Goal: Task Accomplishment & Management: Manage account settings

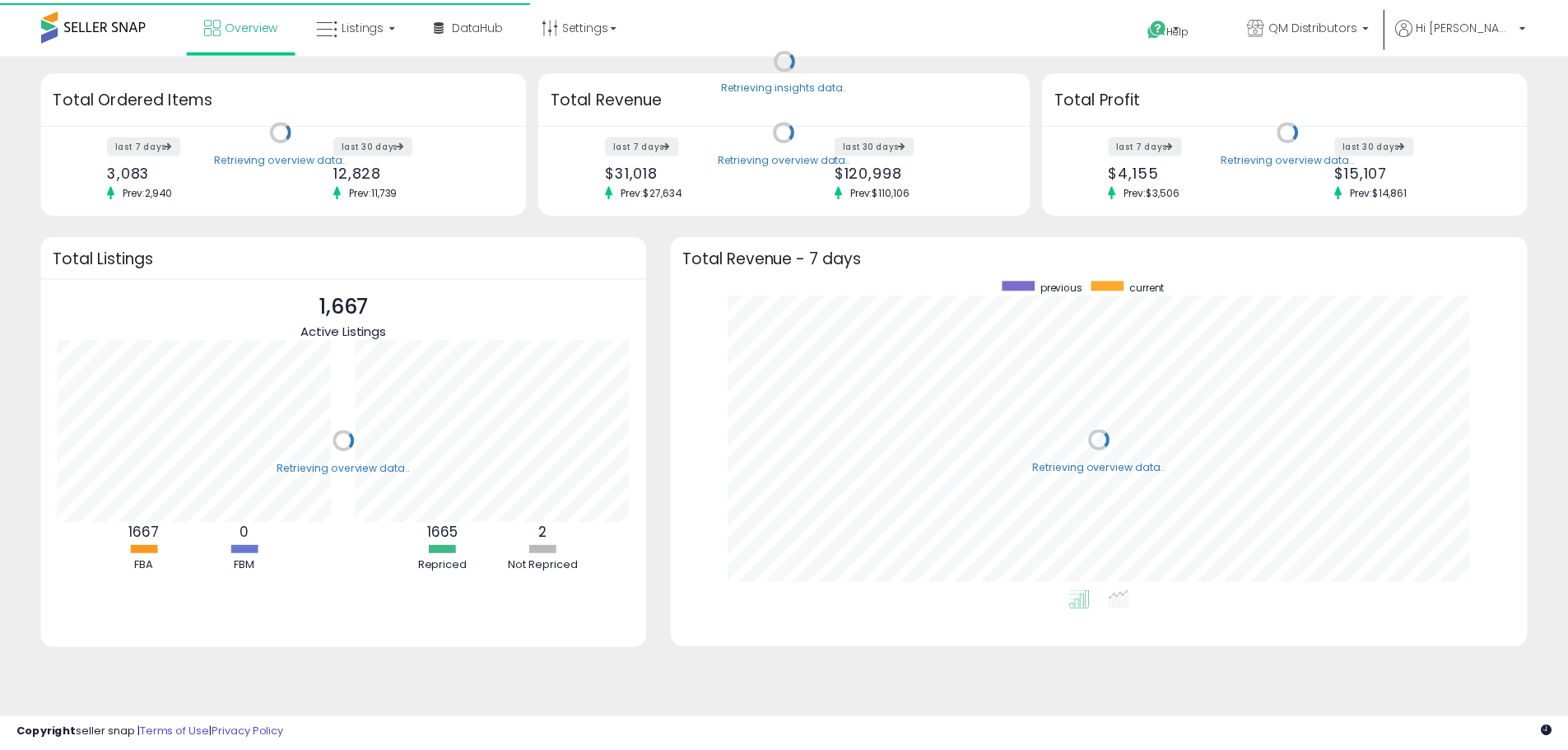
scroll to position [311, 830]
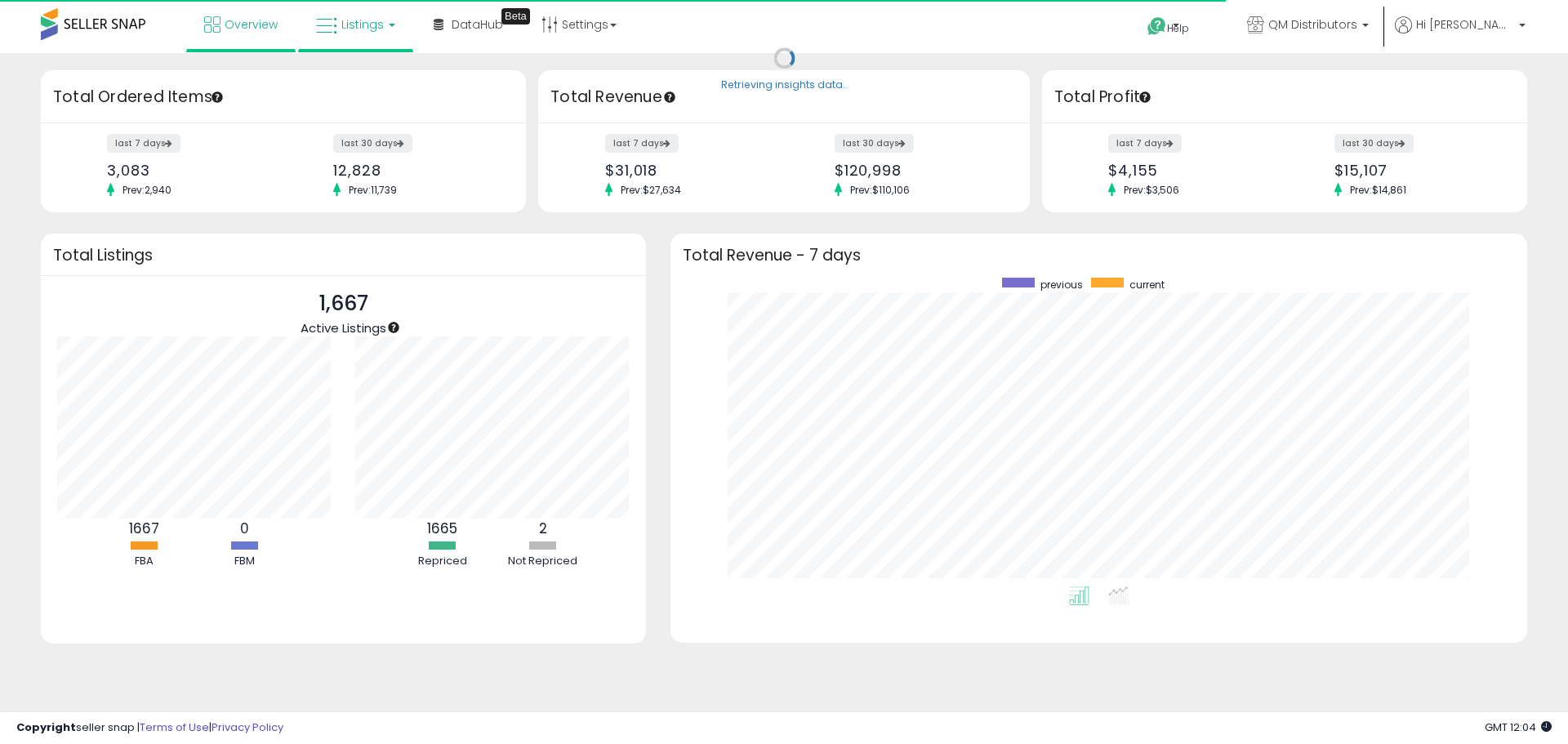
click at [350, 31] on span "Listings" at bounding box center [363, 24] width 42 height 16
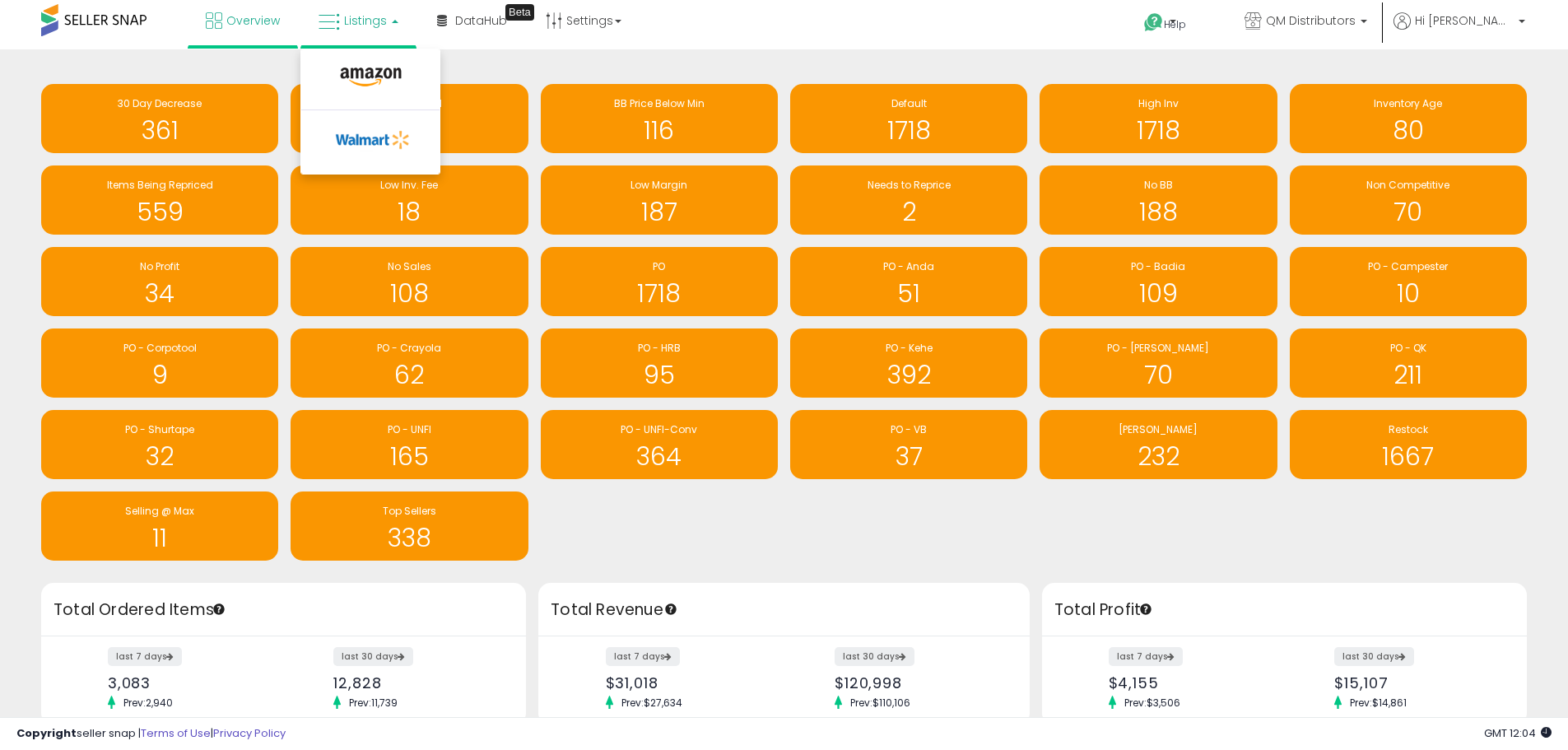
scroll to position [0, 0]
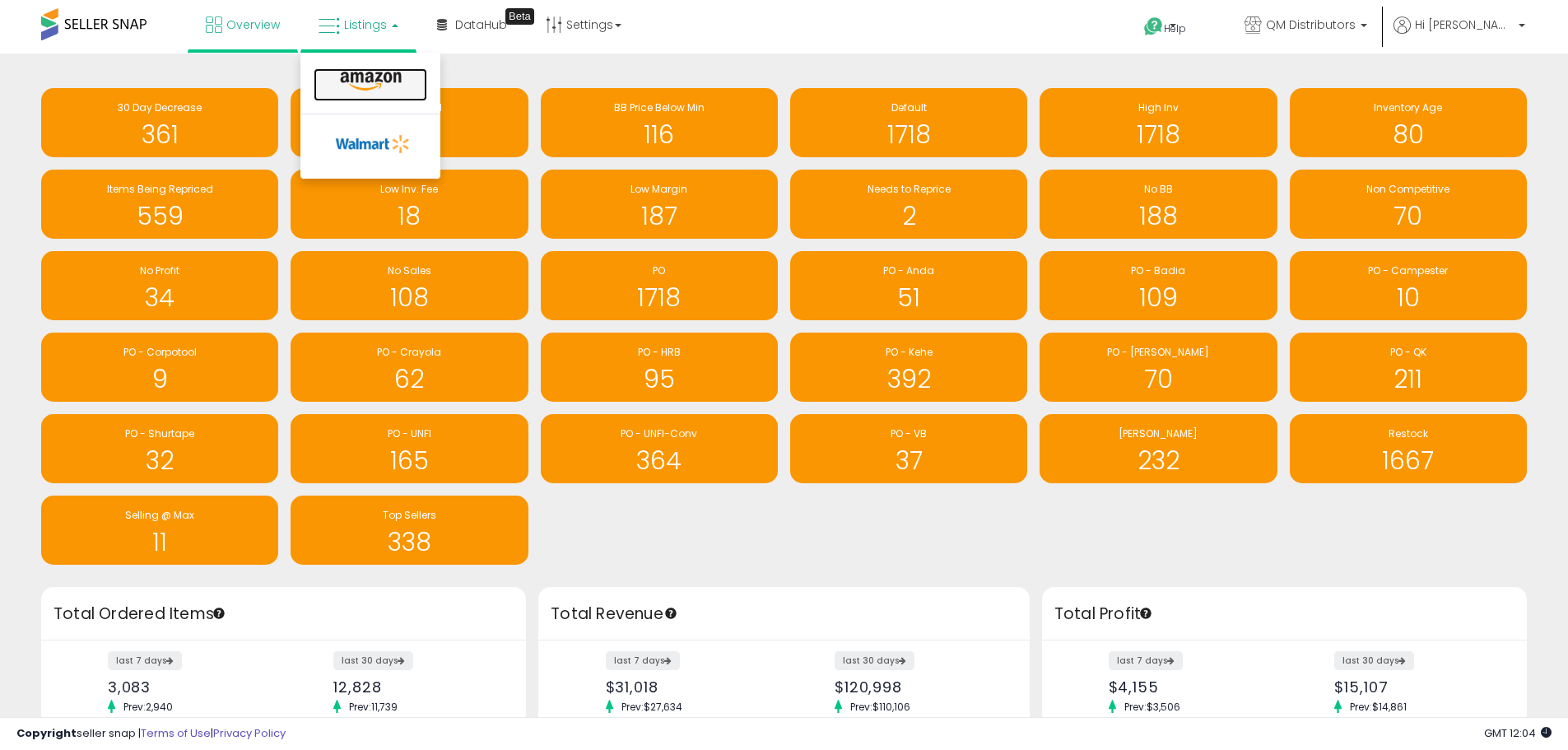
click at [370, 83] on icon at bounding box center [371, 81] width 71 height 21
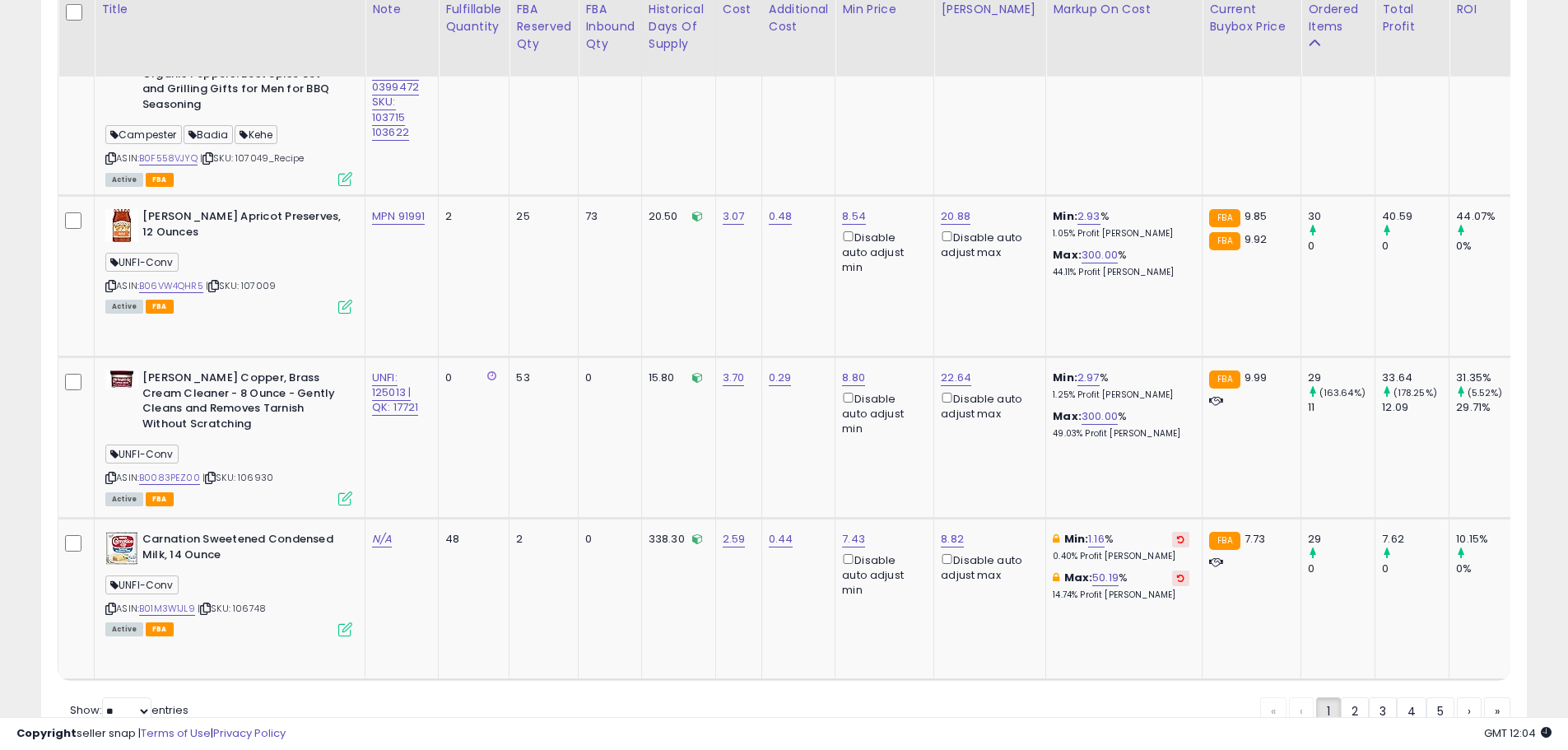
scroll to position [4581, 0]
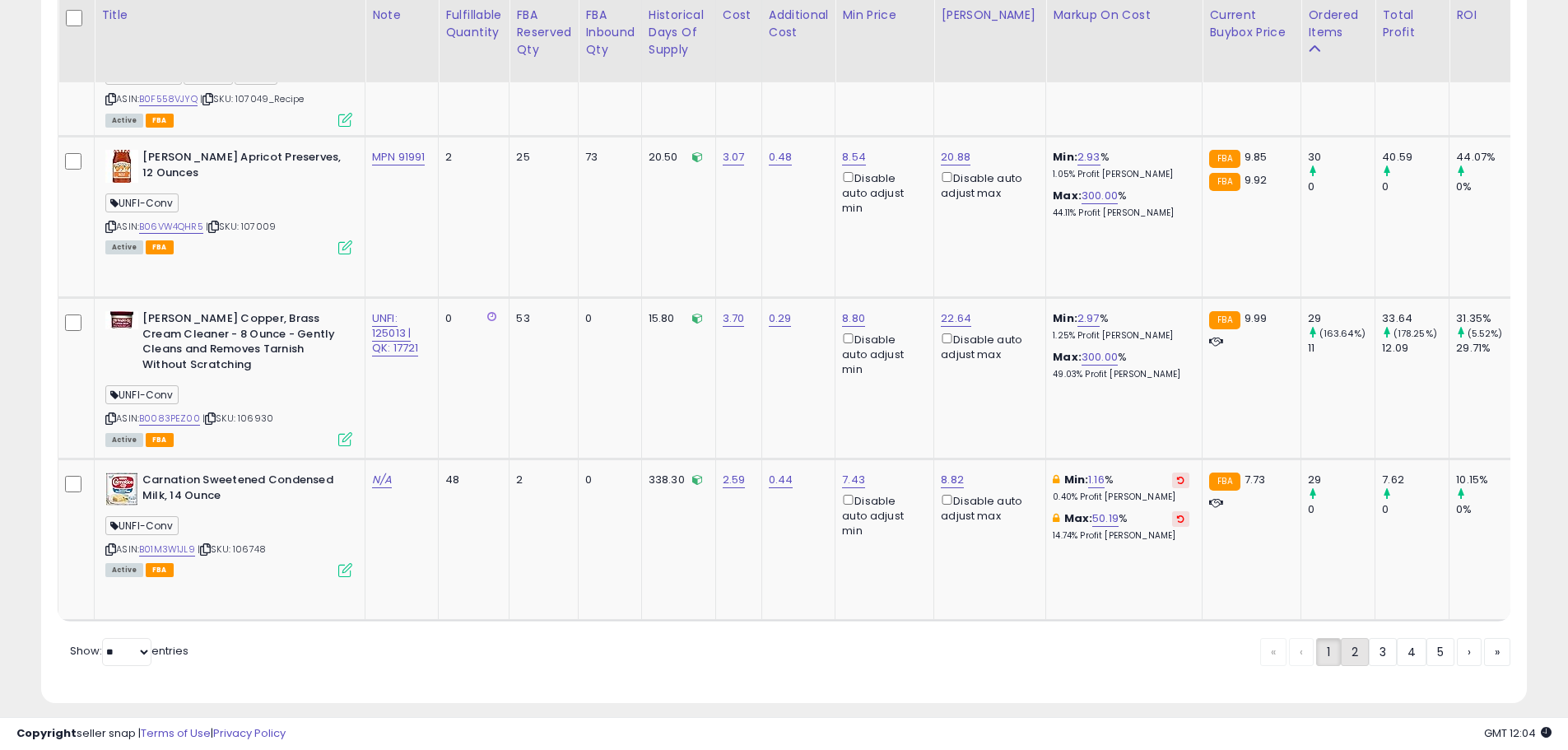
click at [1397, 639] on link "2" at bounding box center [1411, 651] width 29 height 28
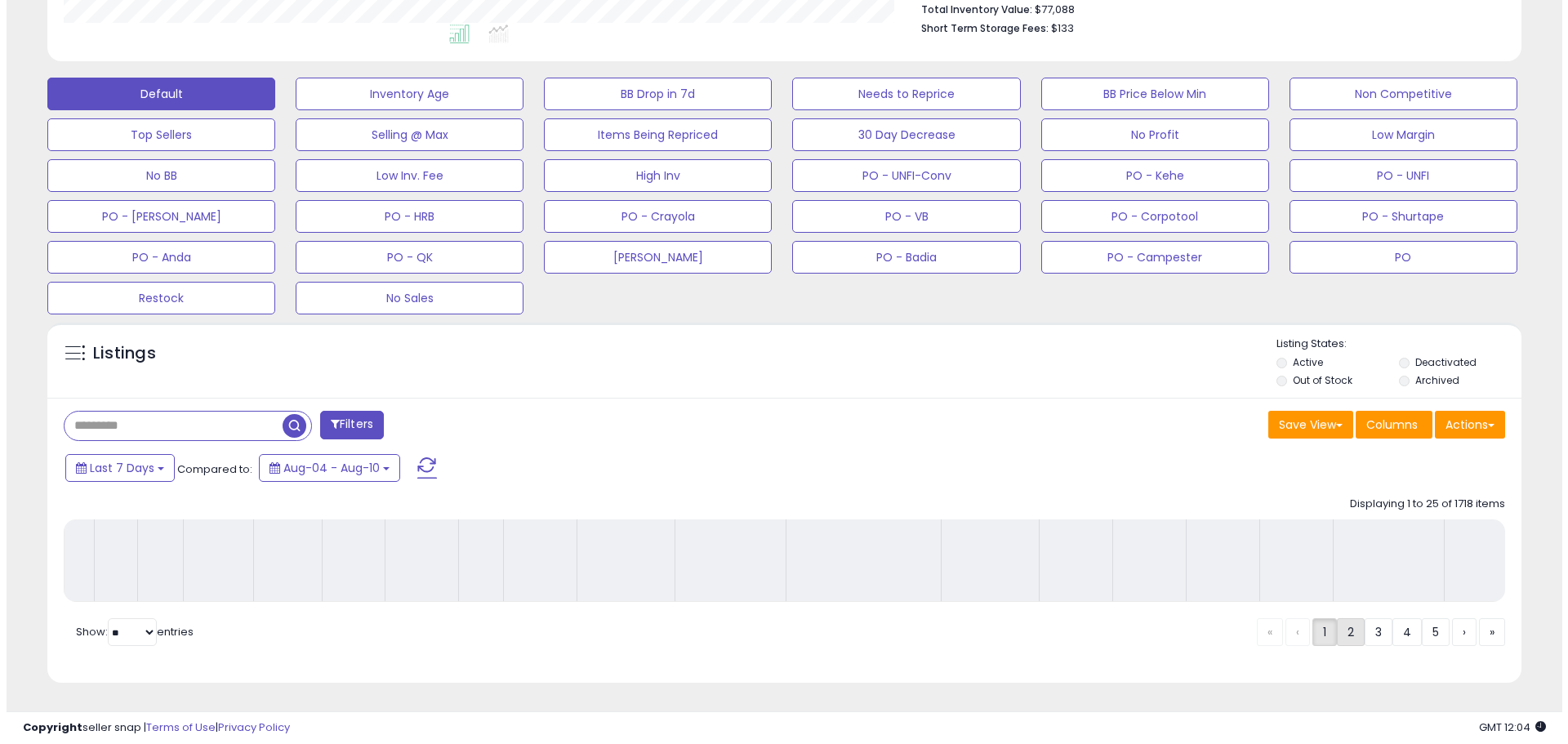
scroll to position [449, 0]
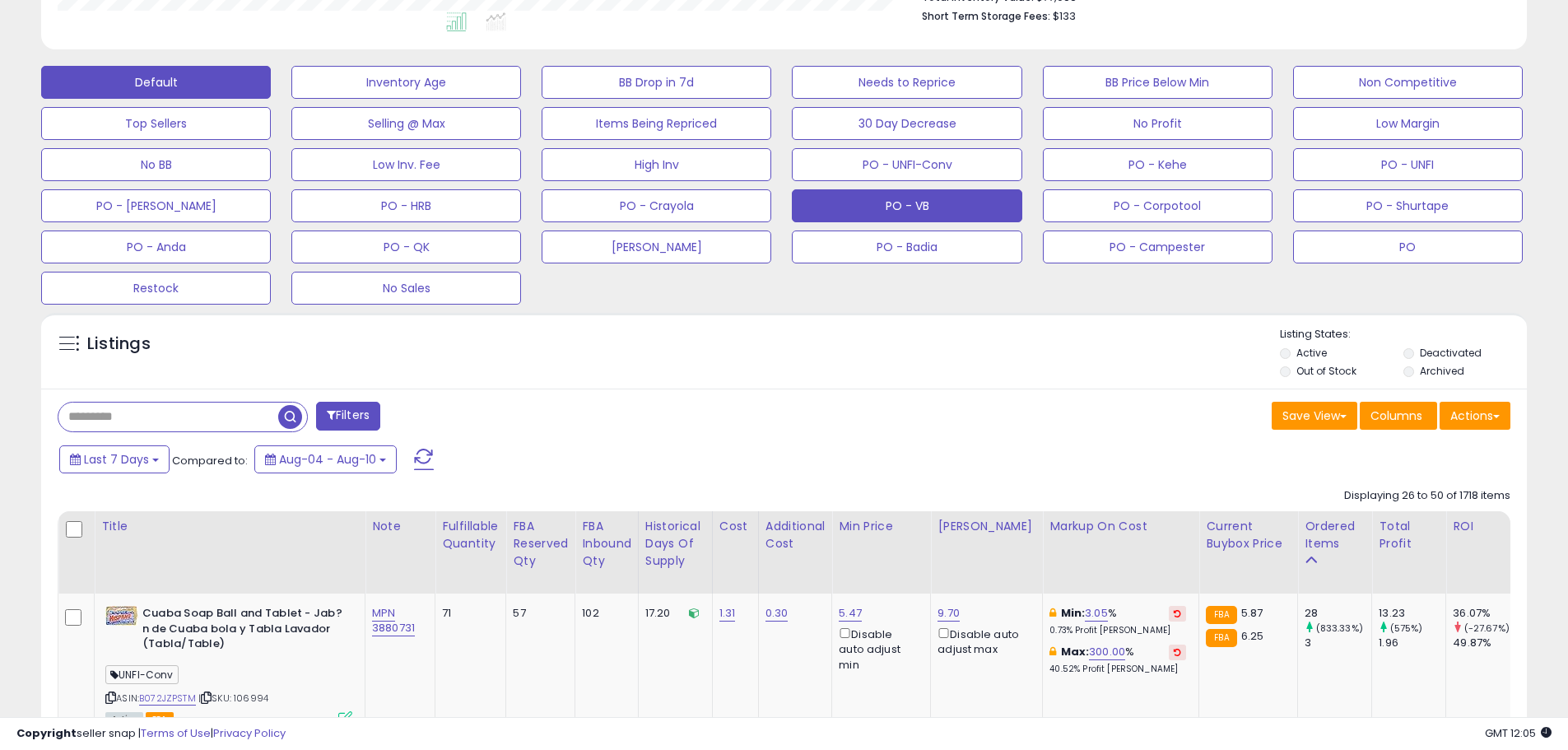
click at [521, 99] on button "PO - VB" at bounding box center [406, 82] width 229 height 33
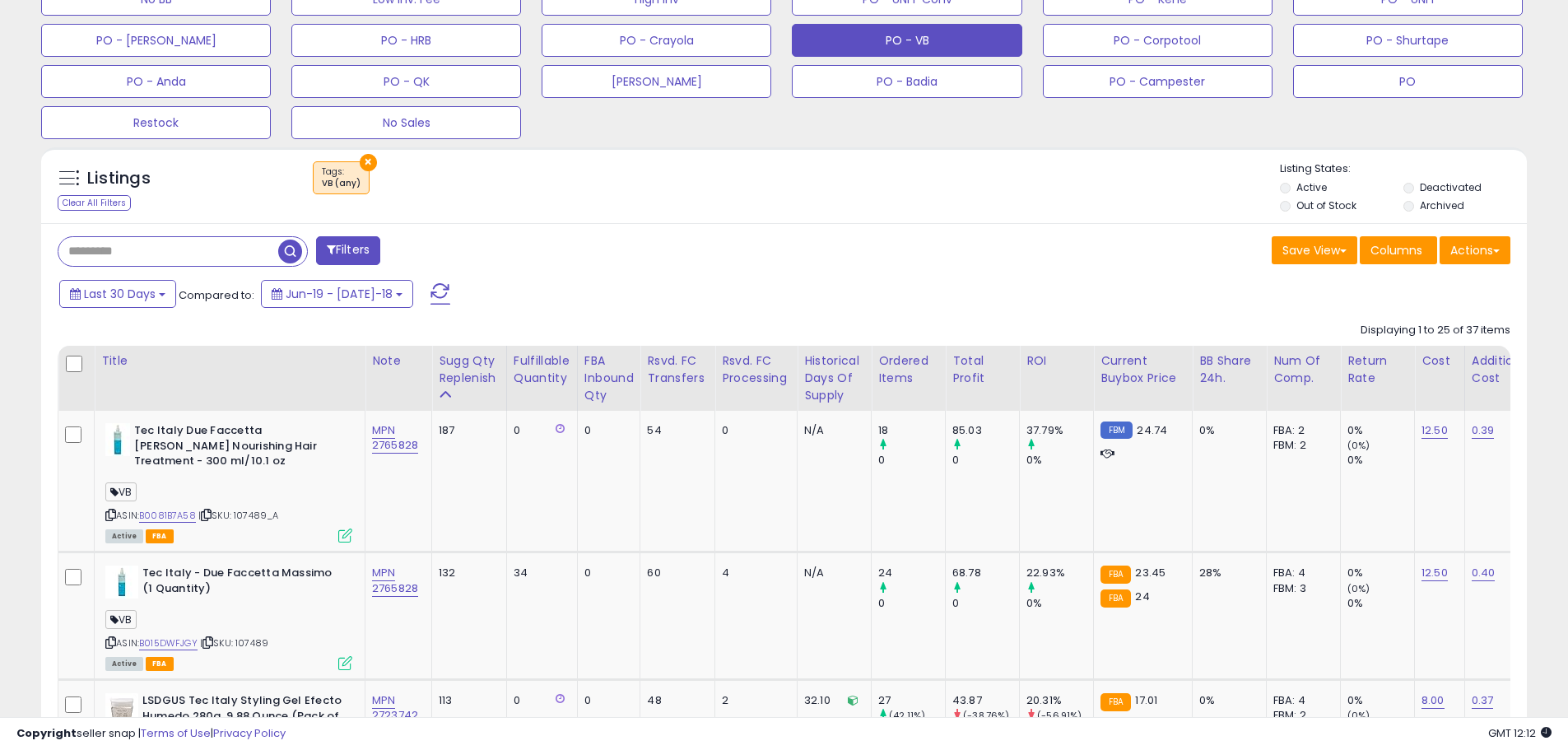
scroll to position [617, 0]
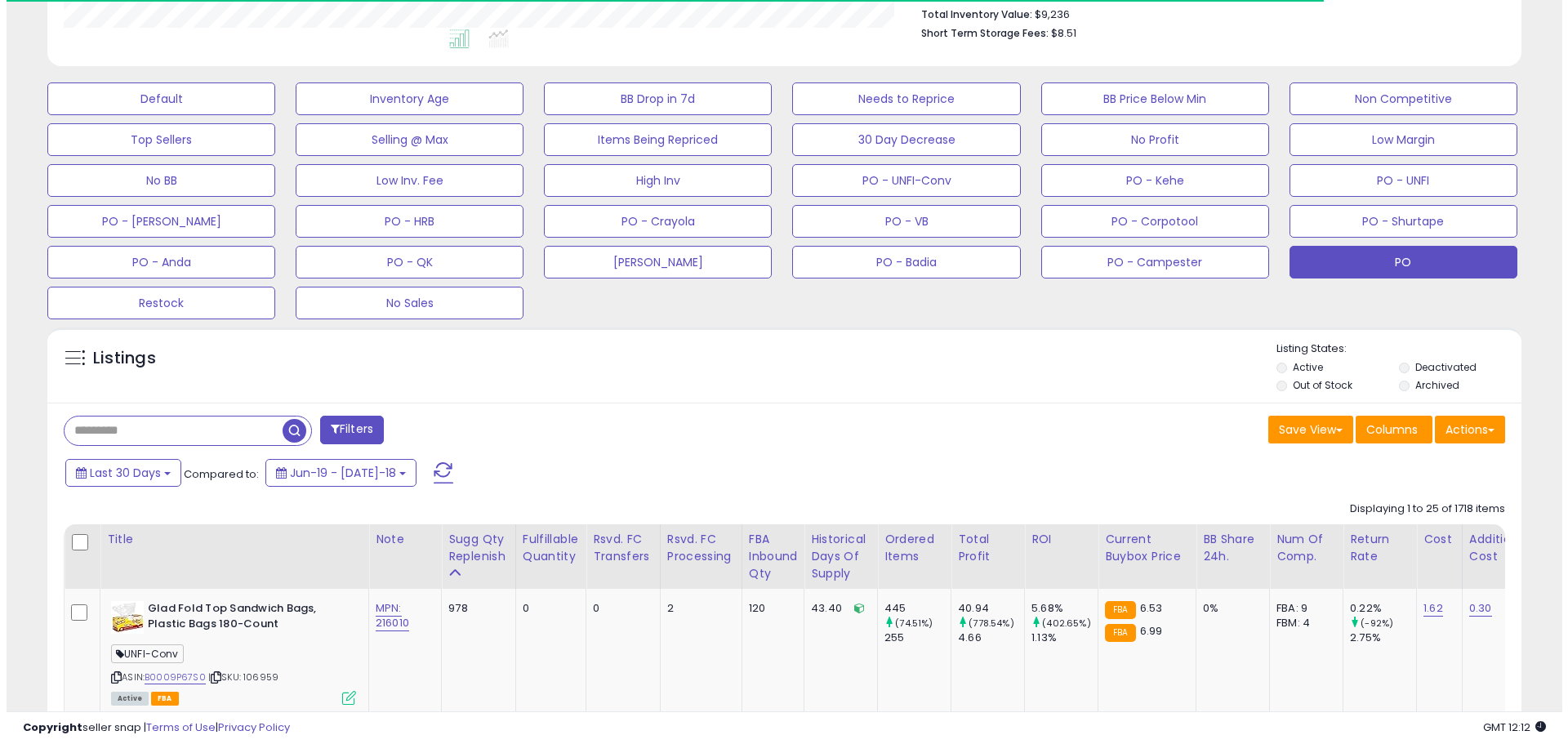
scroll to position [815934, 815611]
click at [155, 441] on input "text" at bounding box center [167, 431] width 218 height 28
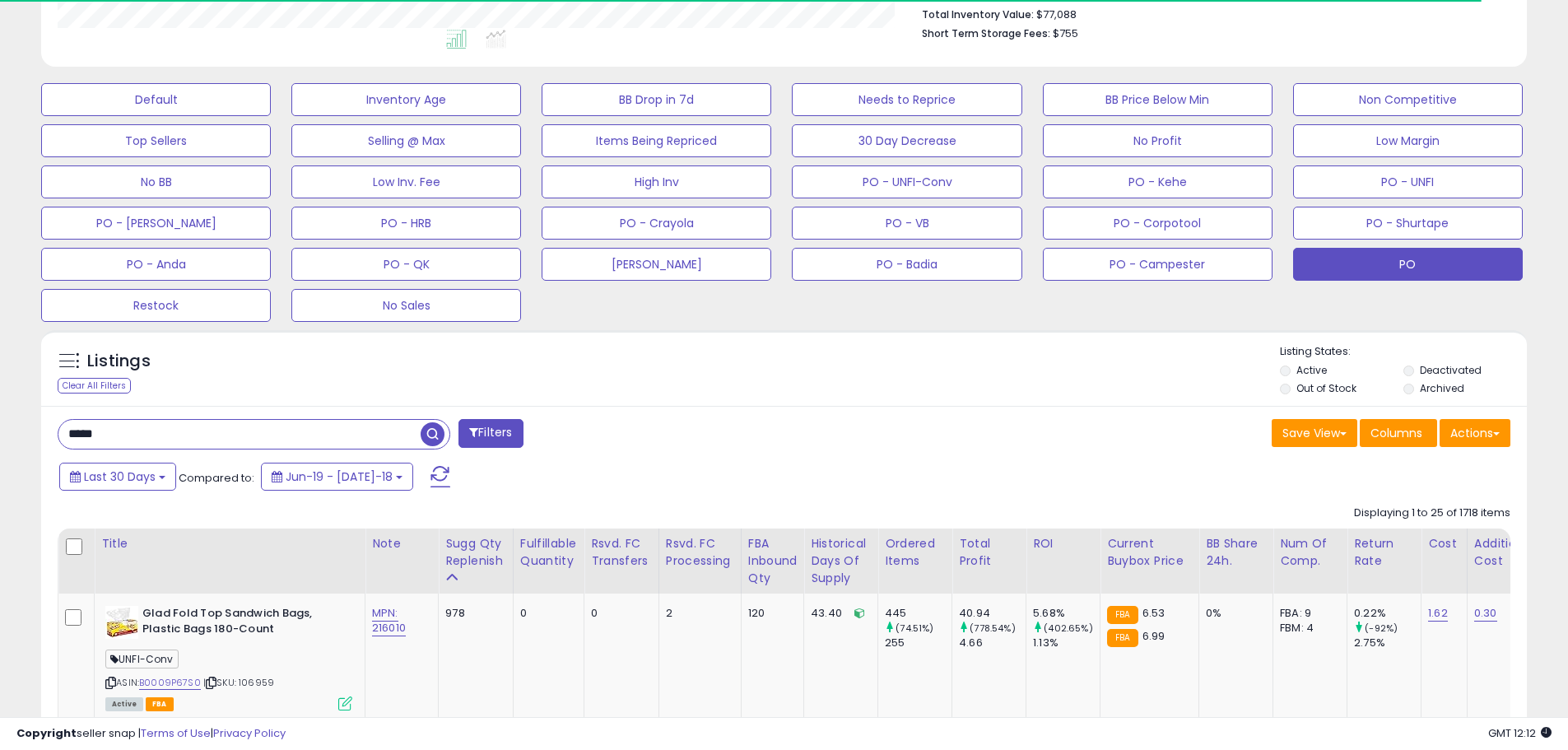
type input "*****"
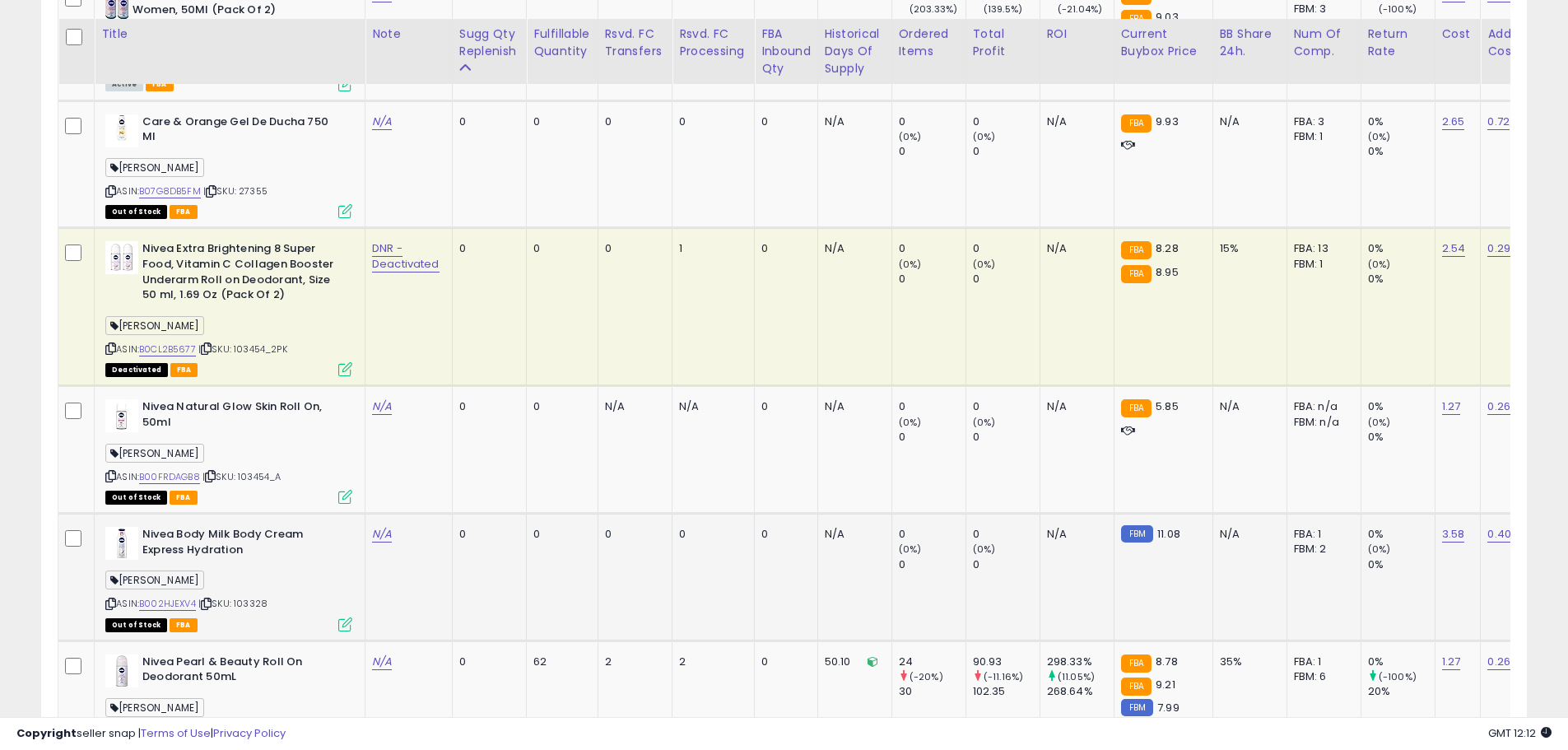
scroll to position [1669, 0]
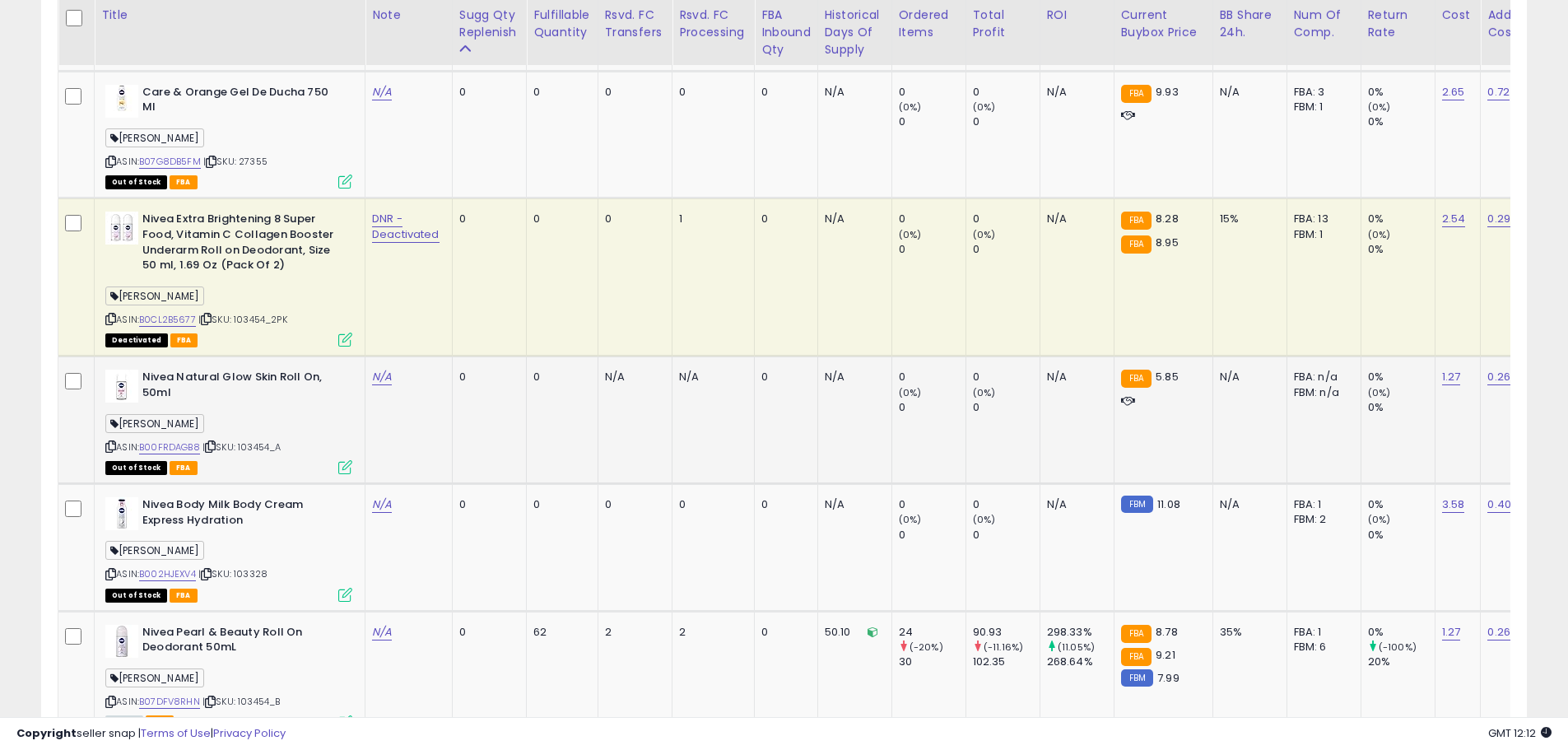
click at [282, 441] on span "| SKU: 103454_A" at bounding box center [242, 447] width 79 height 13
click at [182, 441] on link "B00FRDAGB8" at bounding box center [169, 448] width 61 height 14
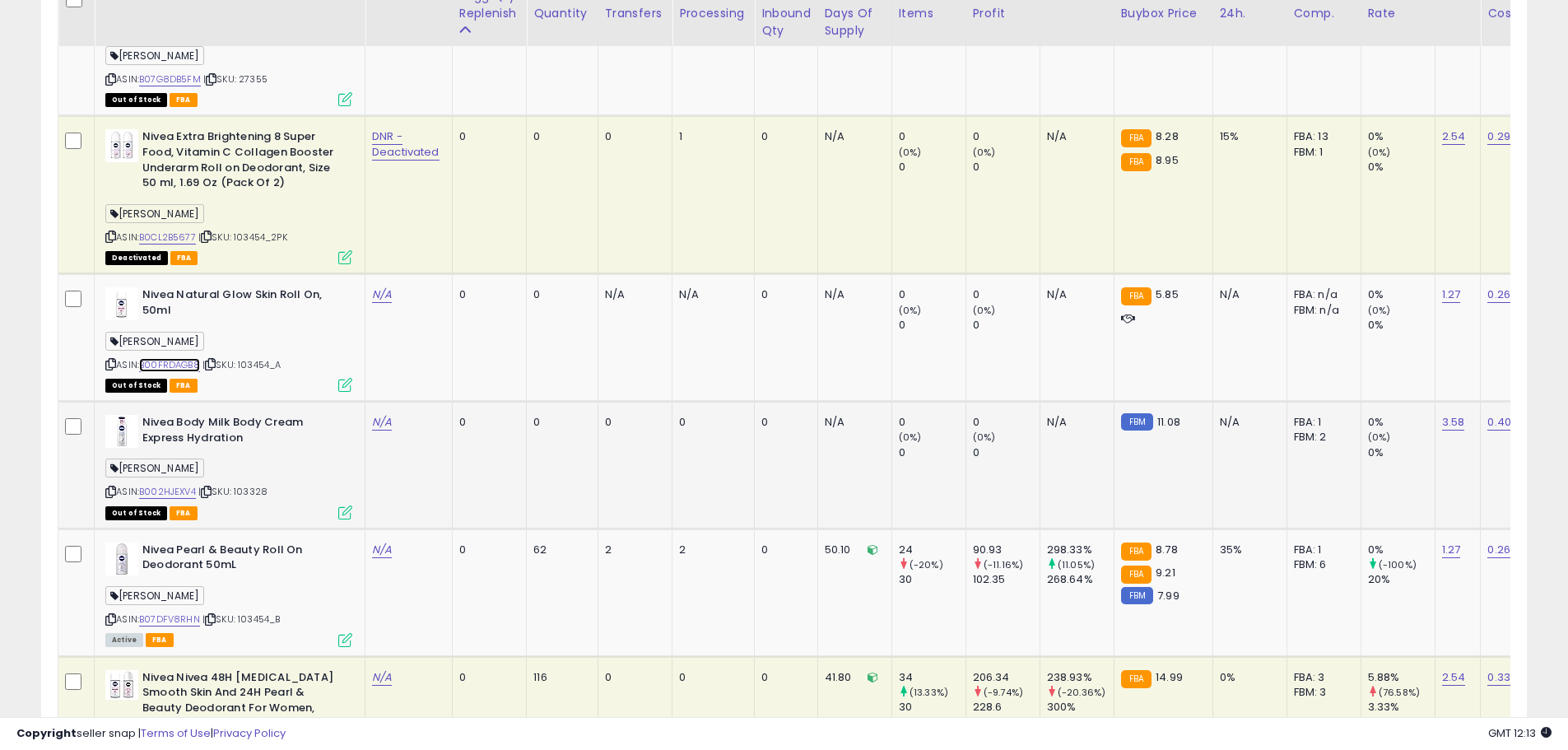
scroll to position [1722, 0]
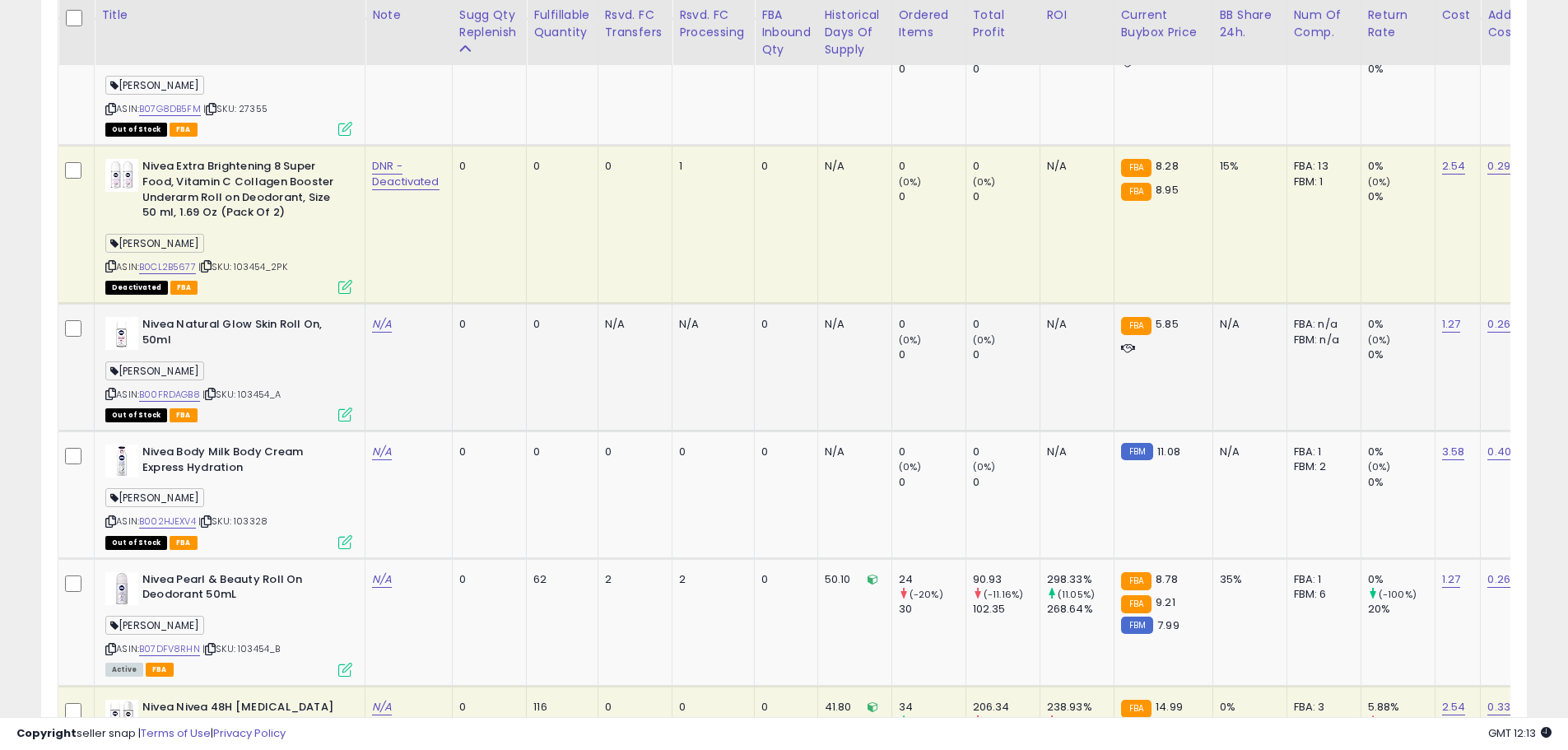
drag, startPoint x: 291, startPoint y: 377, endPoint x: 241, endPoint y: 378, distance: 50.0
click at [241, 378] on div "ASIN: B00FRDAGB8 | SKU: 103454_A Out of Stock FBA" at bounding box center [228, 367] width 247 height 103
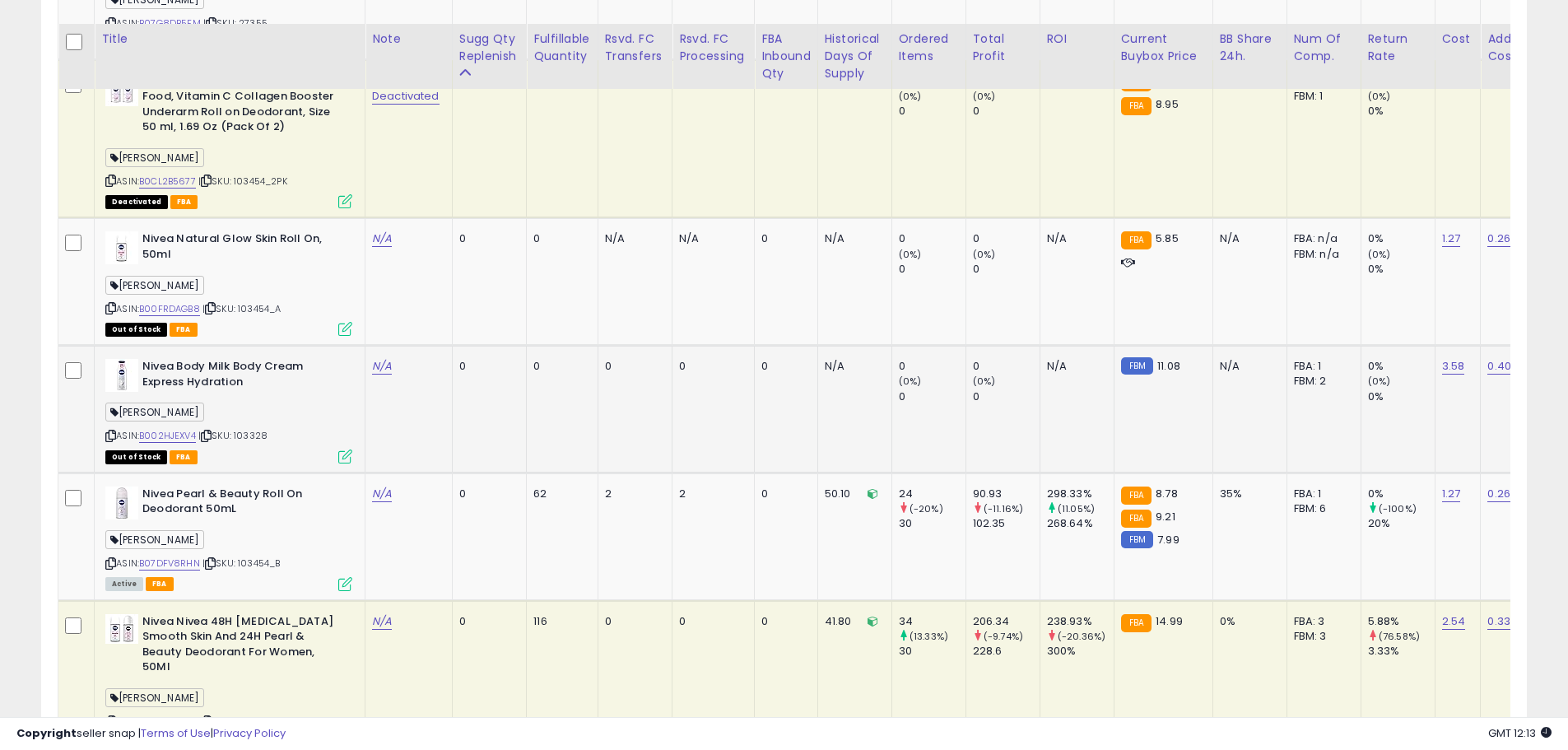
scroll to position [1804, 0]
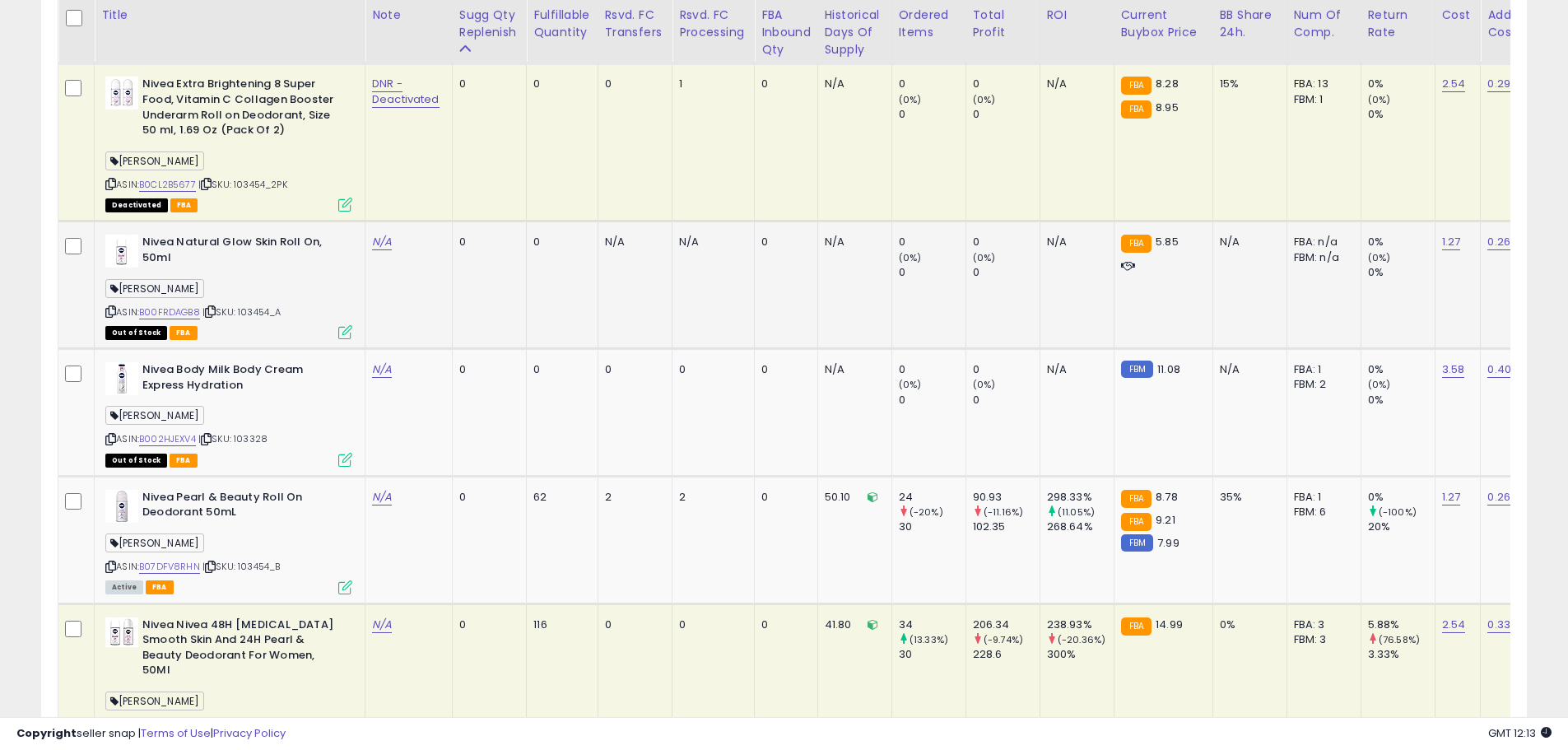
copy span "103454_A"
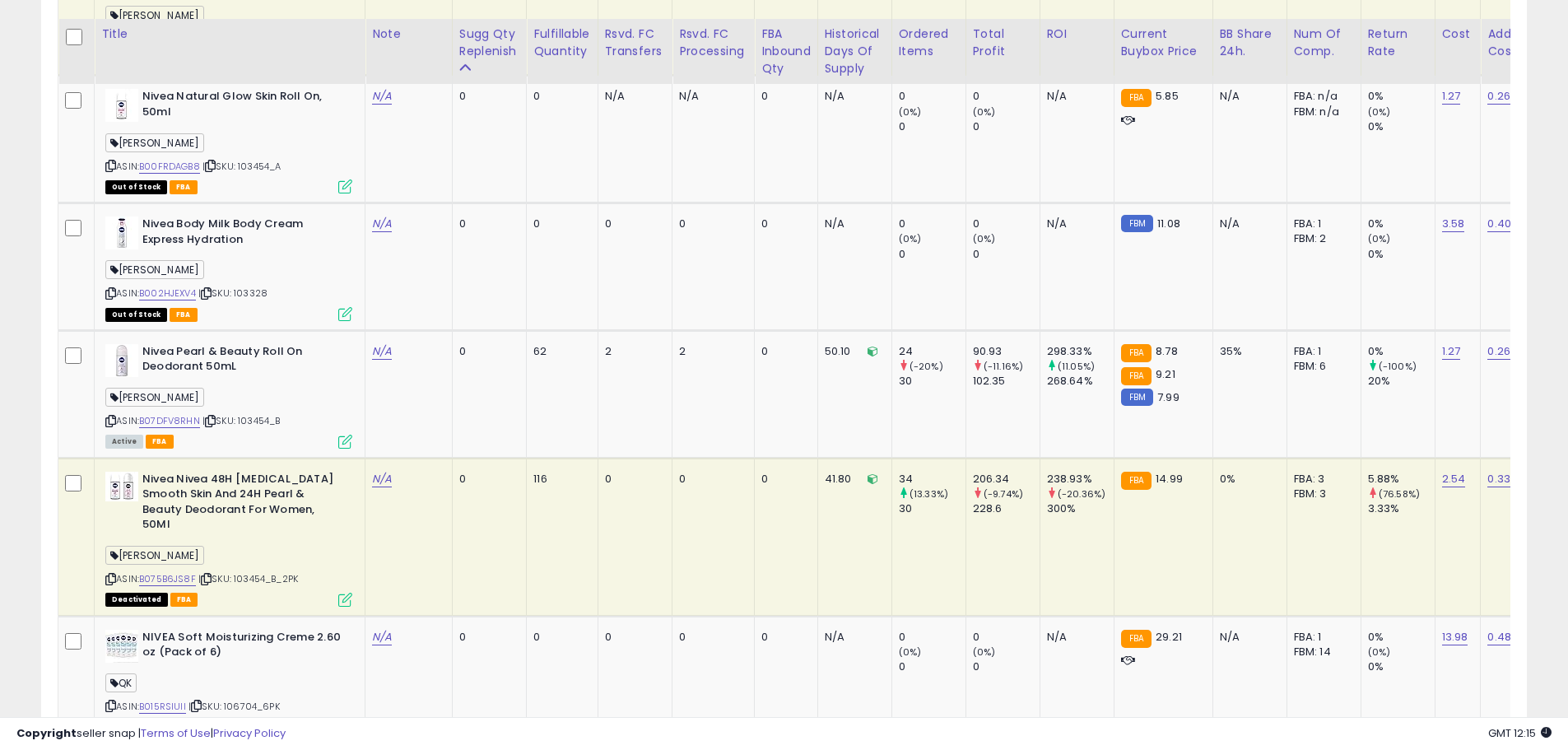
scroll to position [1887, 0]
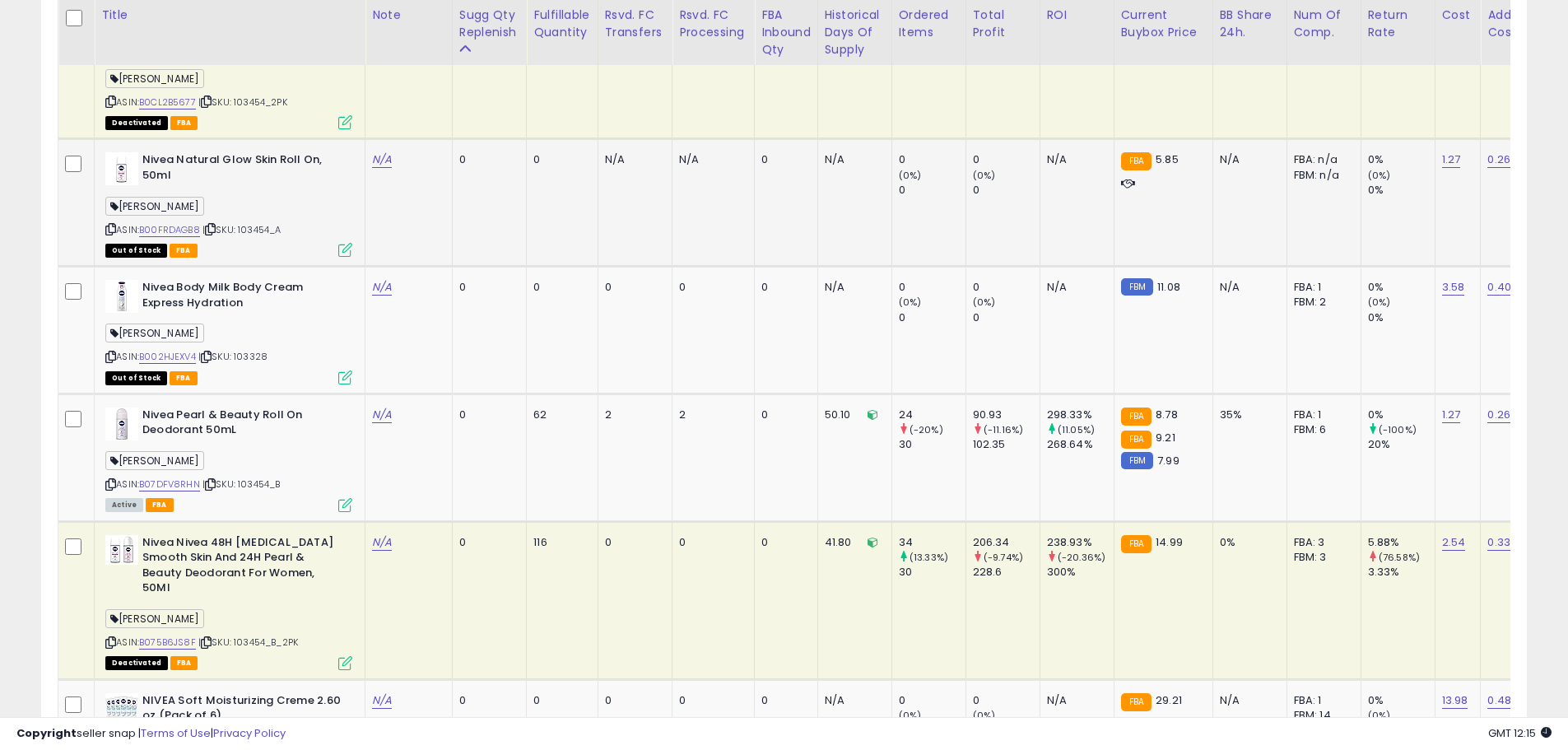
copy span "103454_A"
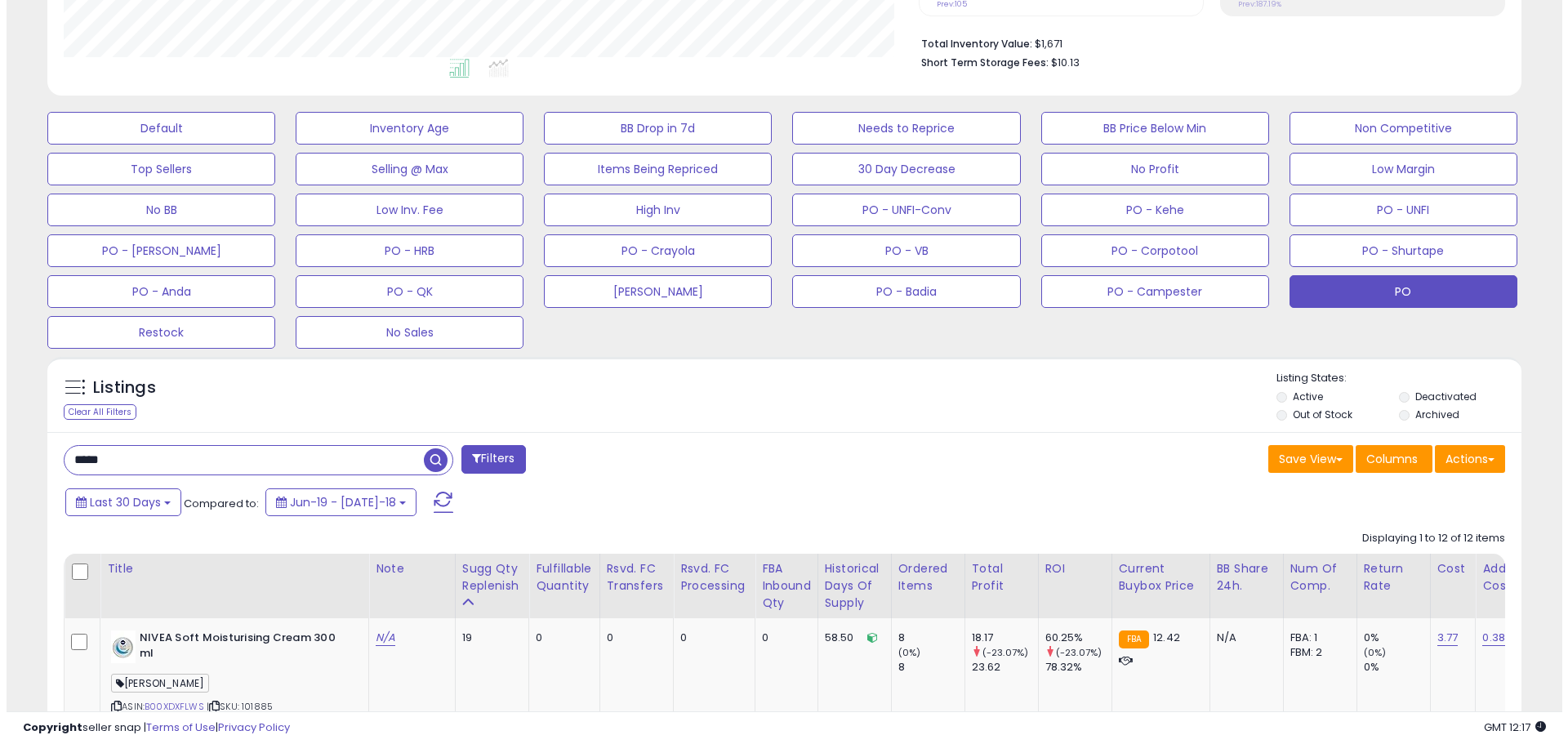
scroll to position [239, 0]
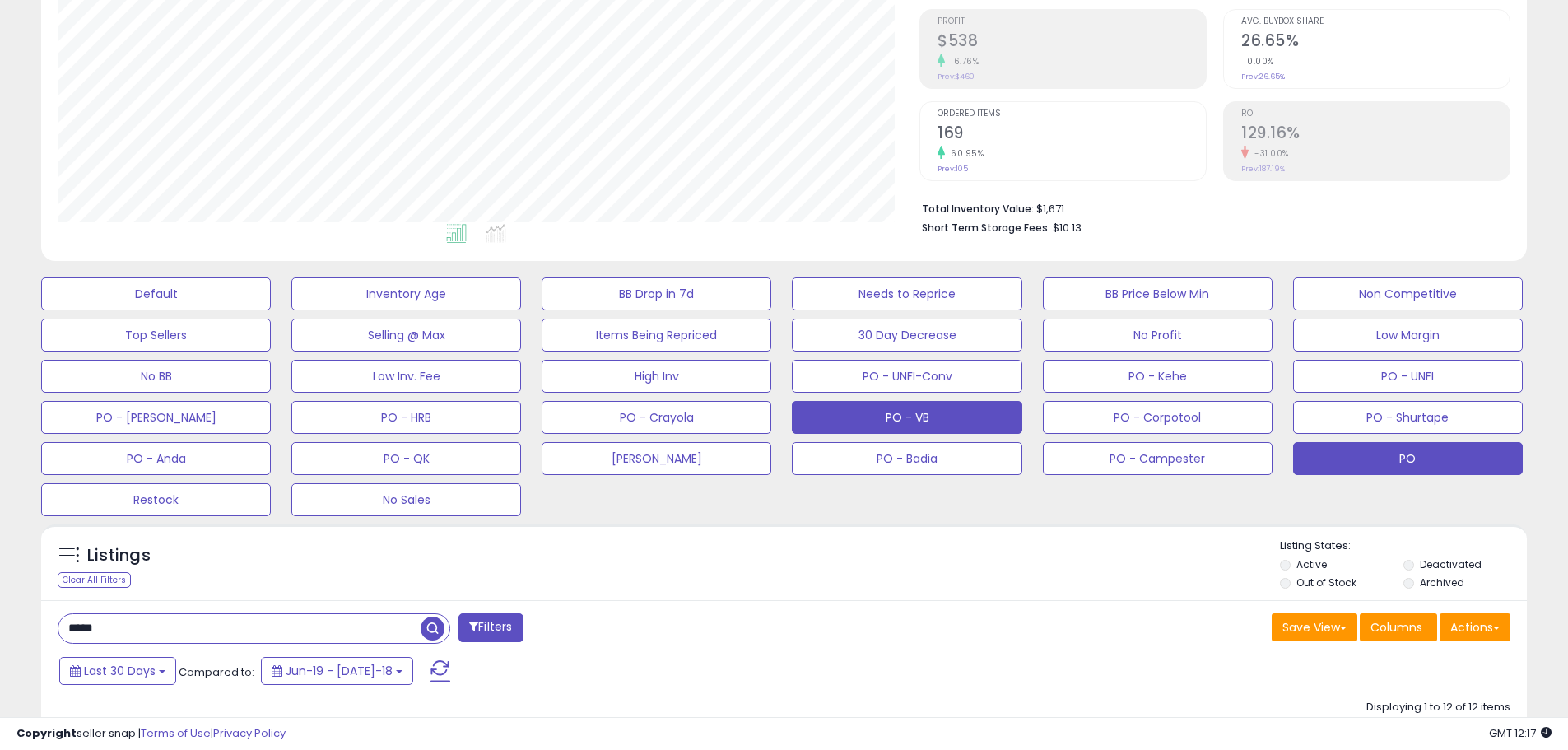
click at [271, 310] on button "PO - VB" at bounding box center [155, 293] width 229 height 33
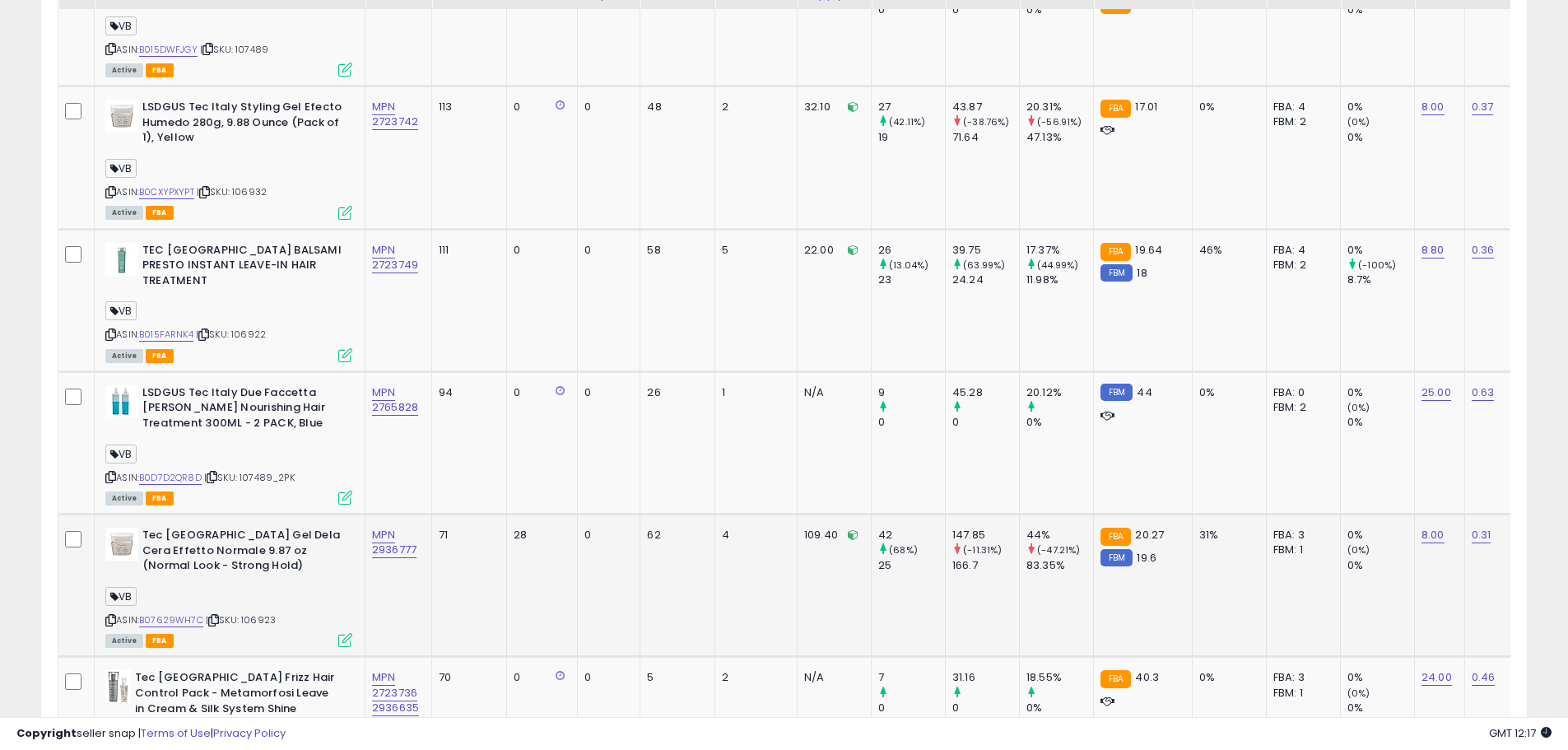
scroll to position [1229, 0]
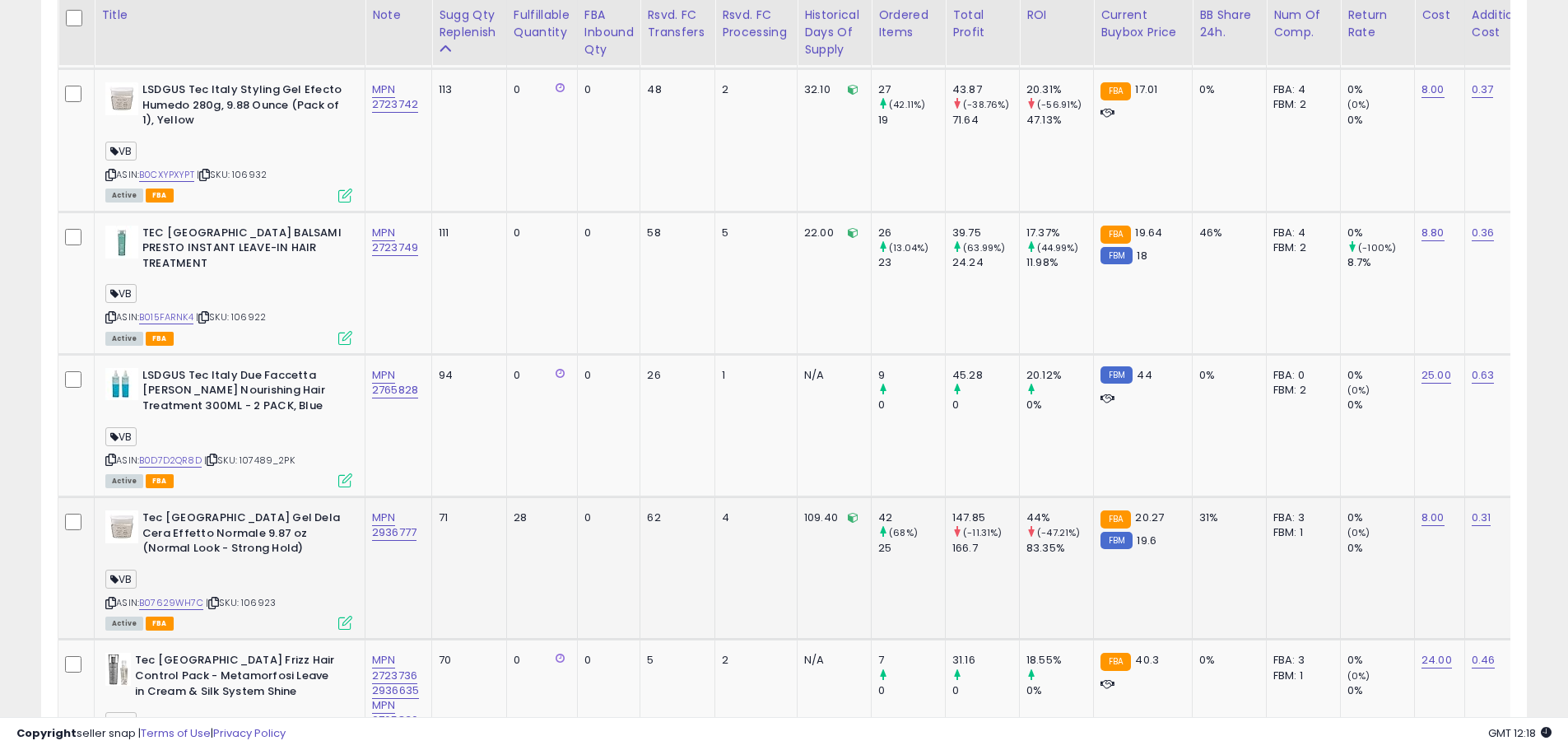
click at [268, 596] on span "| SKU: 106923" at bounding box center [241, 602] width 70 height 13
copy span "106923"
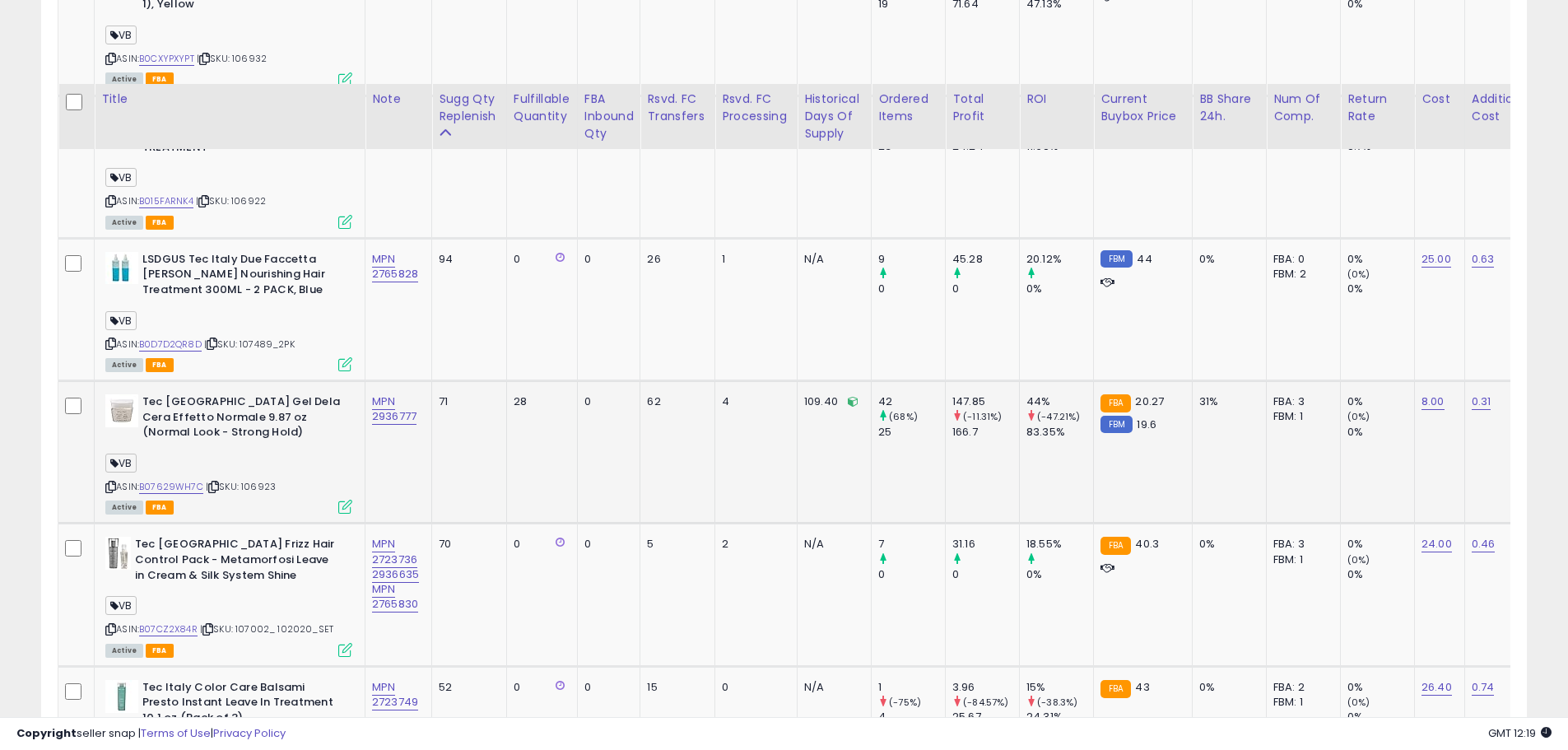
scroll to position [1311, 0]
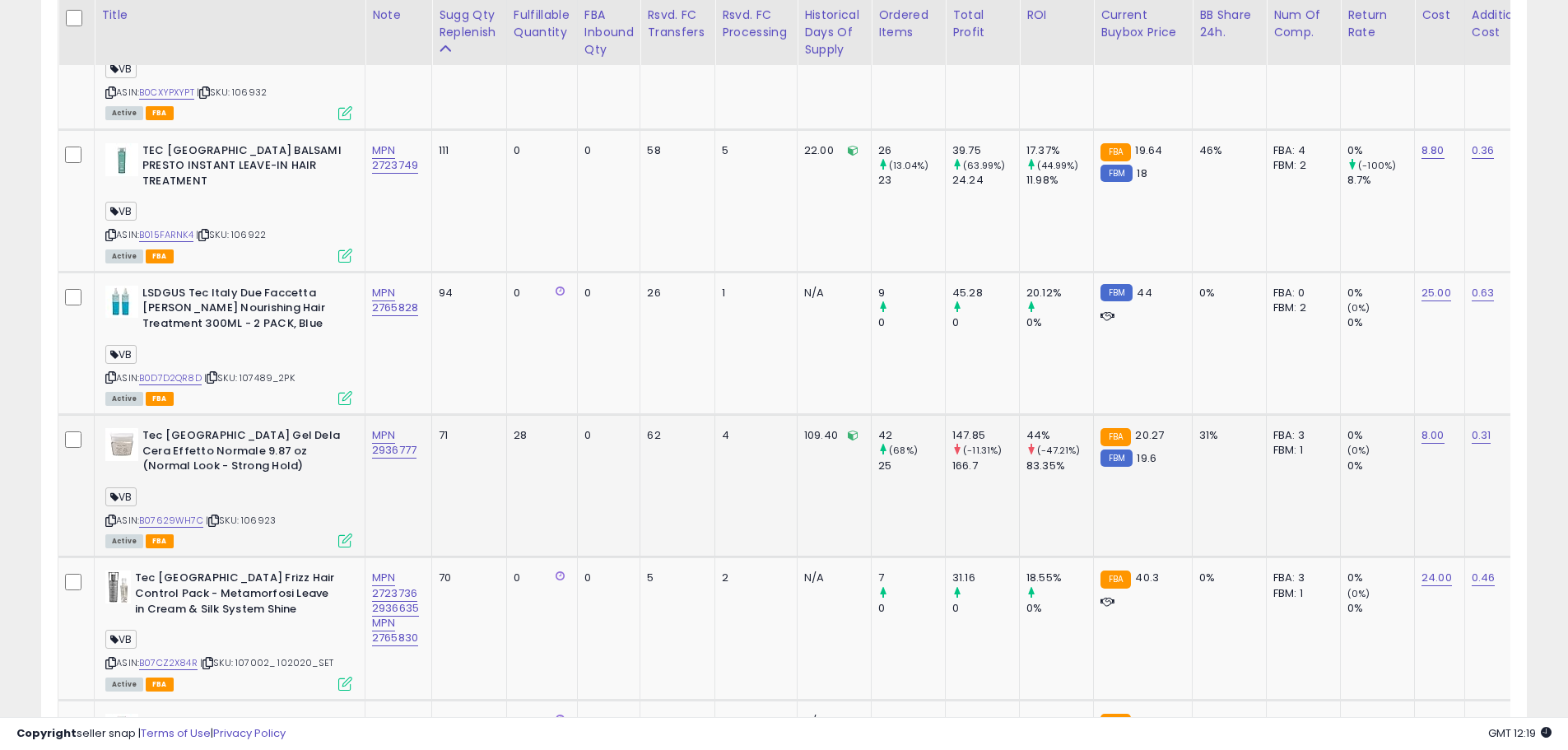
copy span "106923"
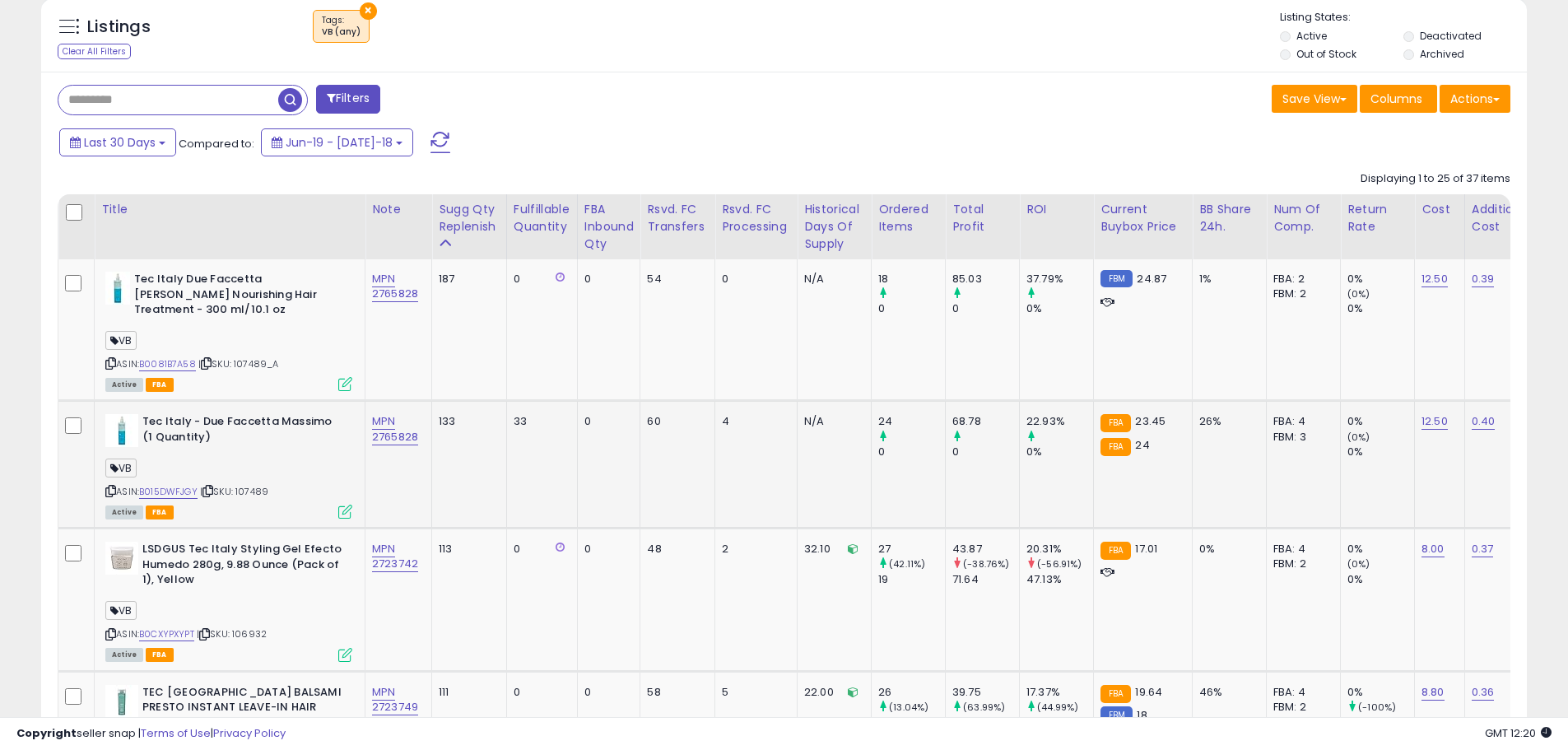
scroll to position [735, 0]
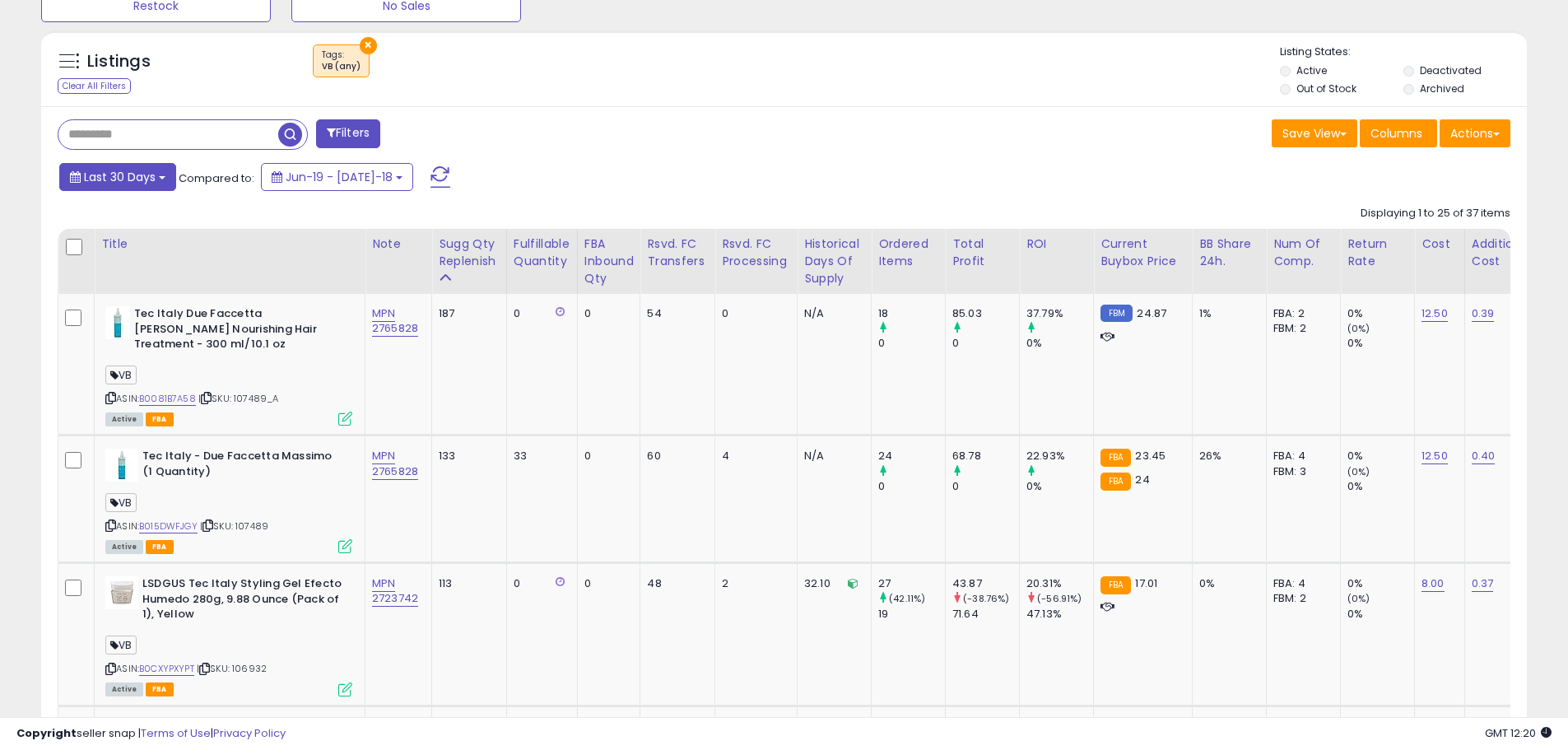
click at [163, 179] on button "Last 30 Days" at bounding box center [117, 177] width 117 height 28
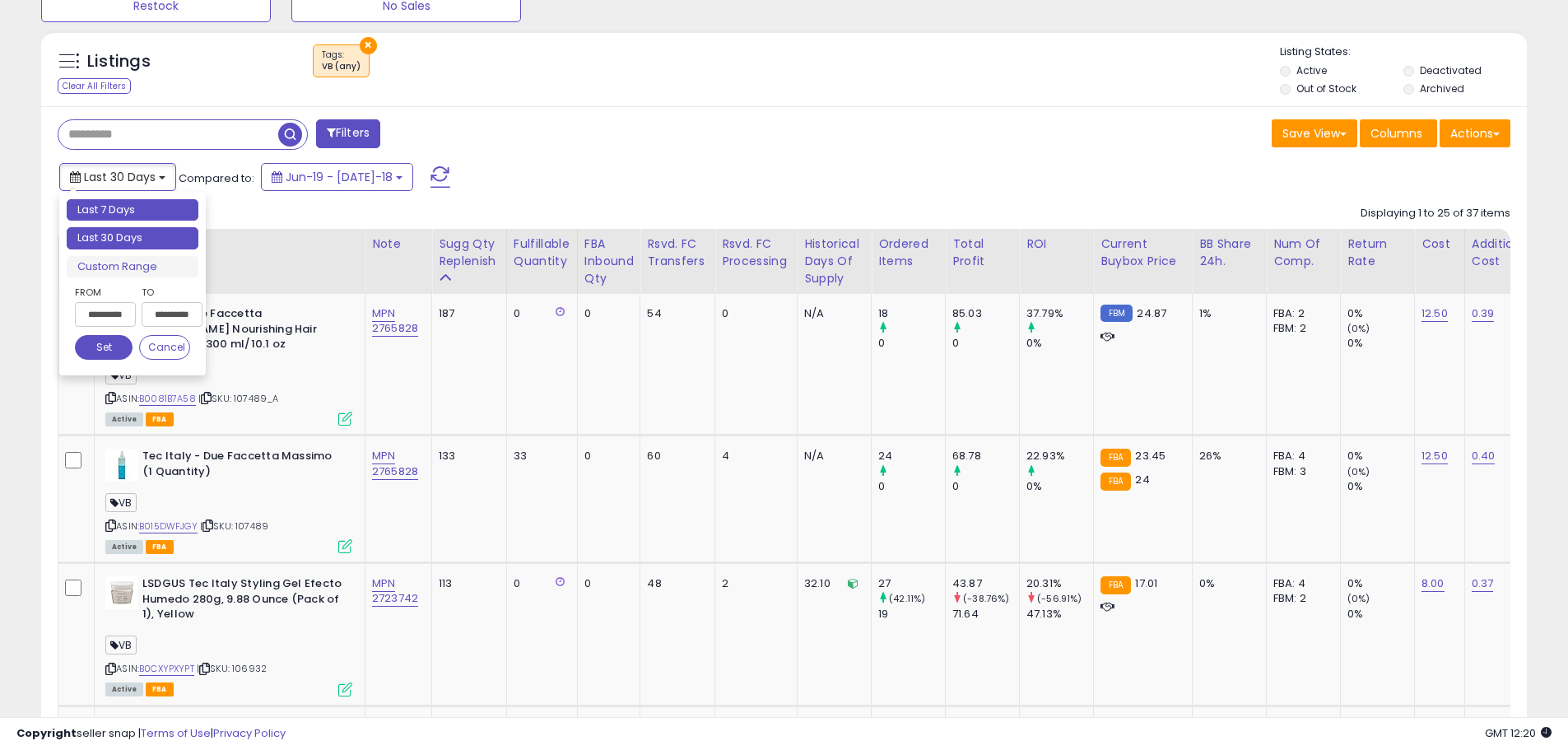
type input "**********"
click at [144, 215] on li "Last 7 Days" at bounding box center [133, 210] width 132 height 22
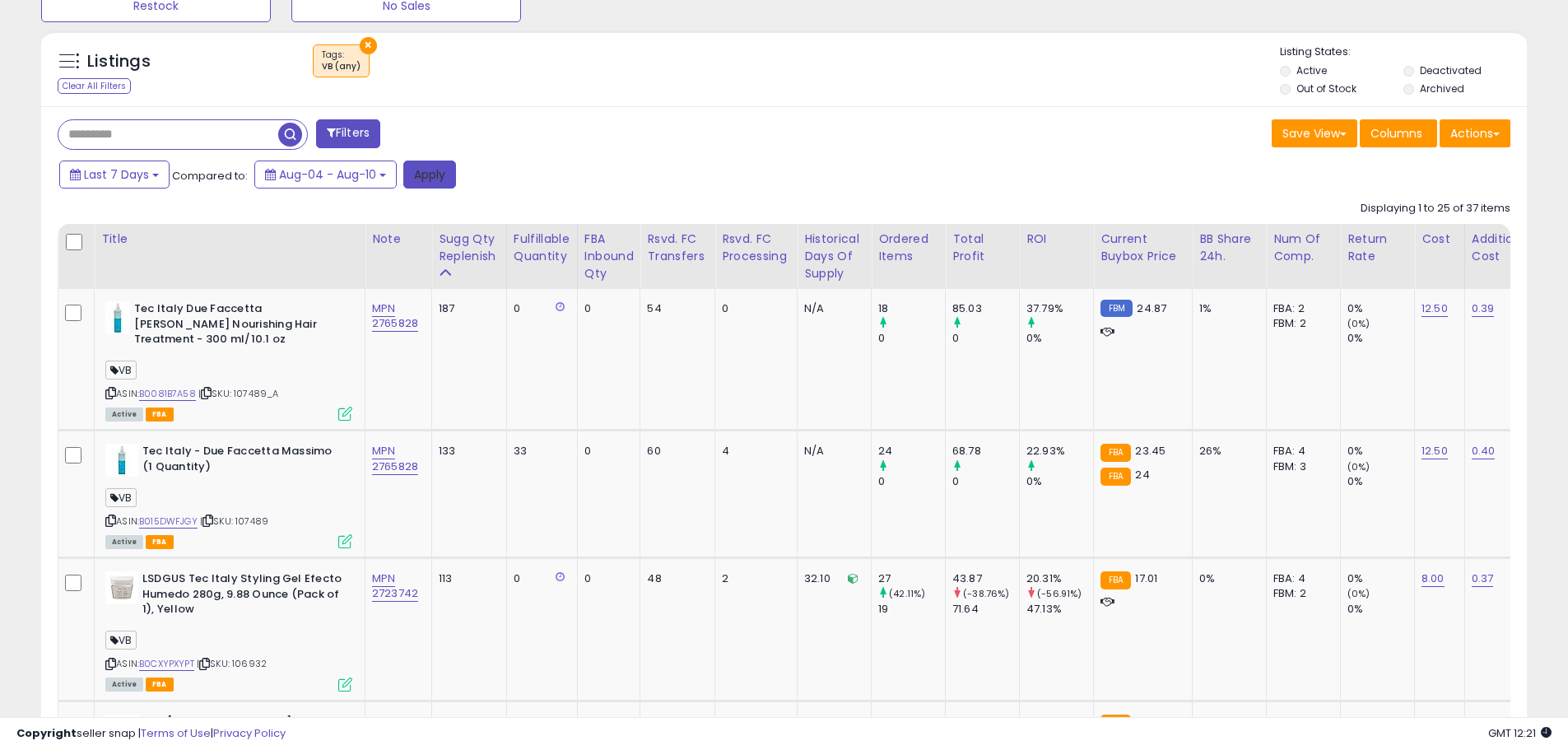
click at [424, 175] on button "Apply" at bounding box center [429, 174] width 53 height 28
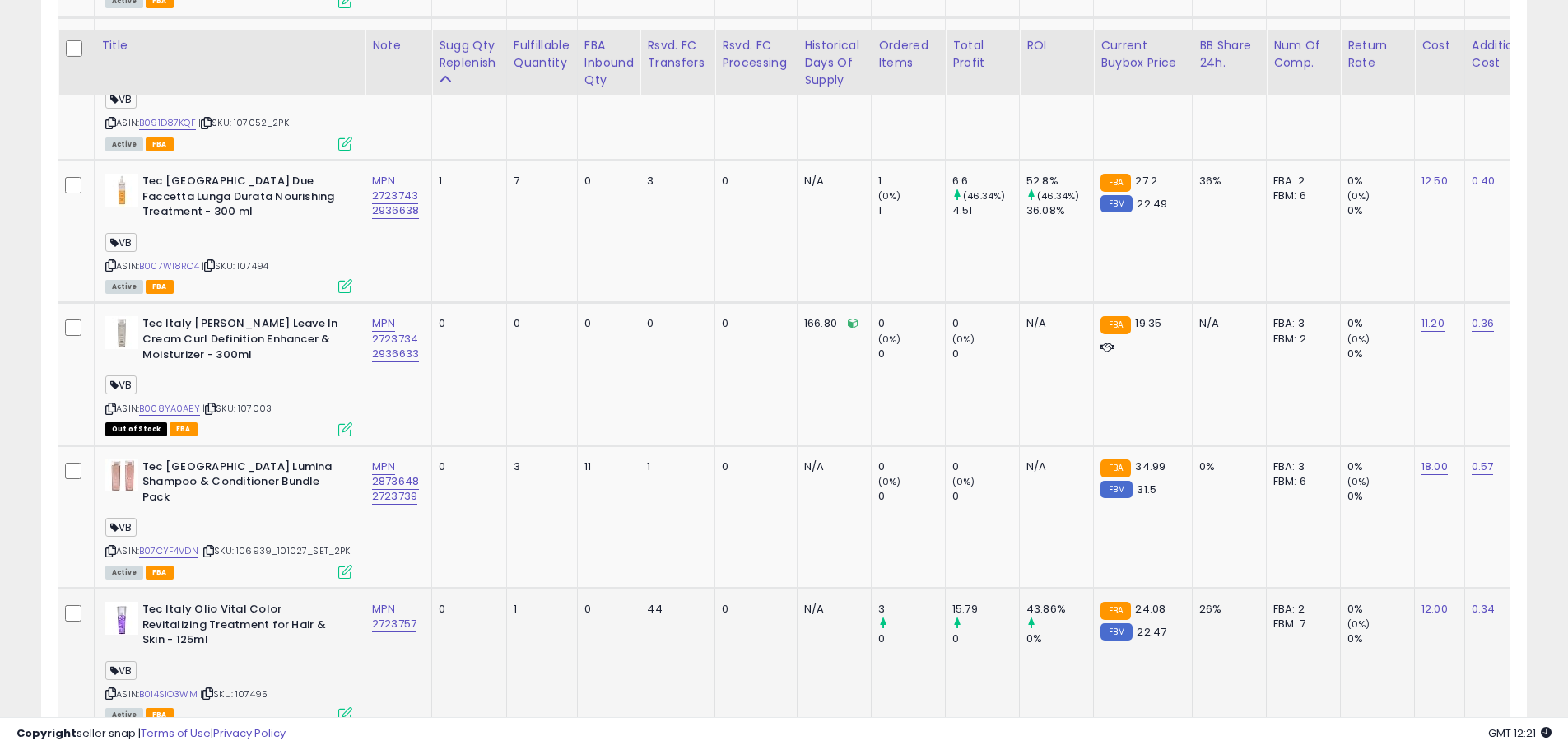
scroll to position [4088, 0]
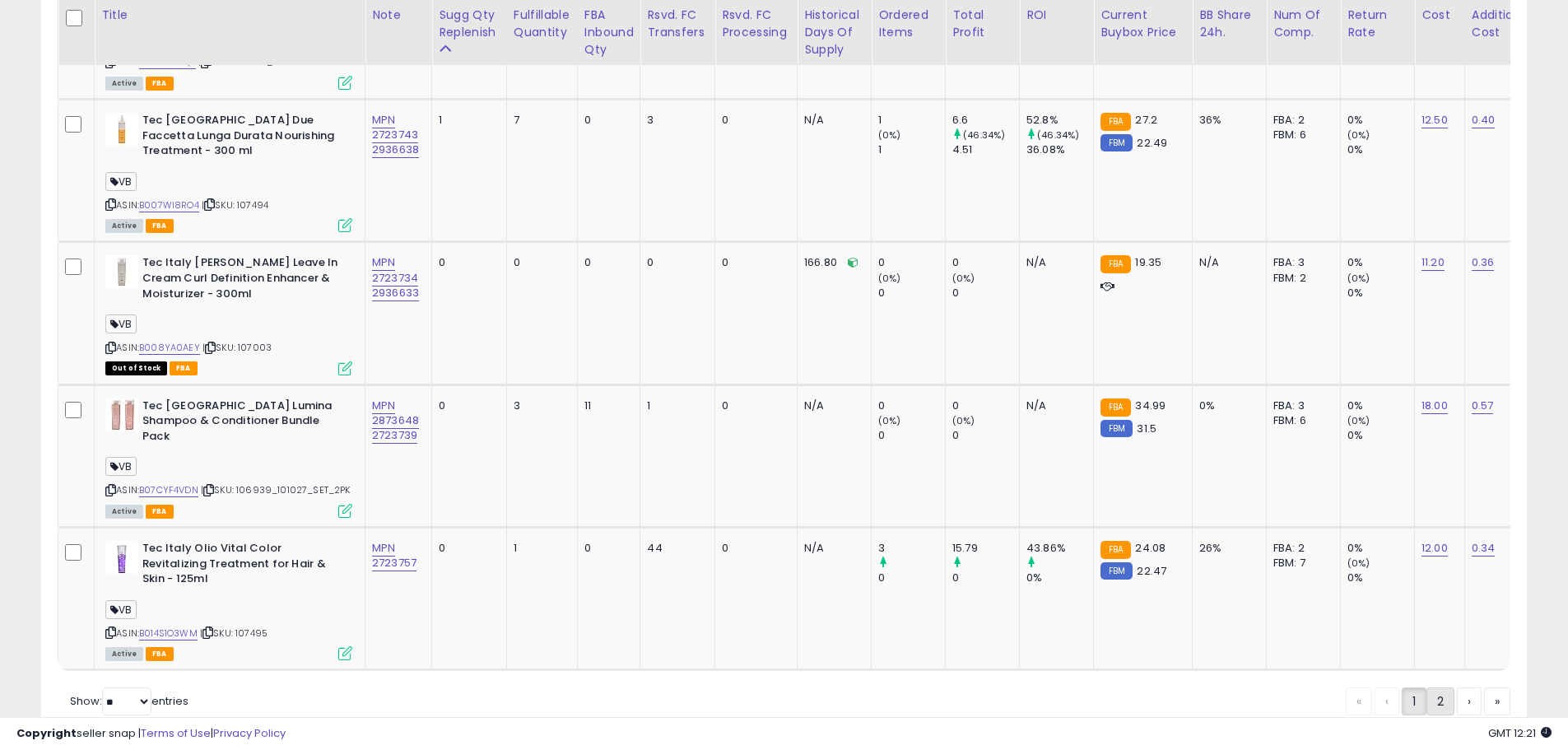
click at [1484, 687] on link "2" at bounding box center [1498, 700] width 27 height 28
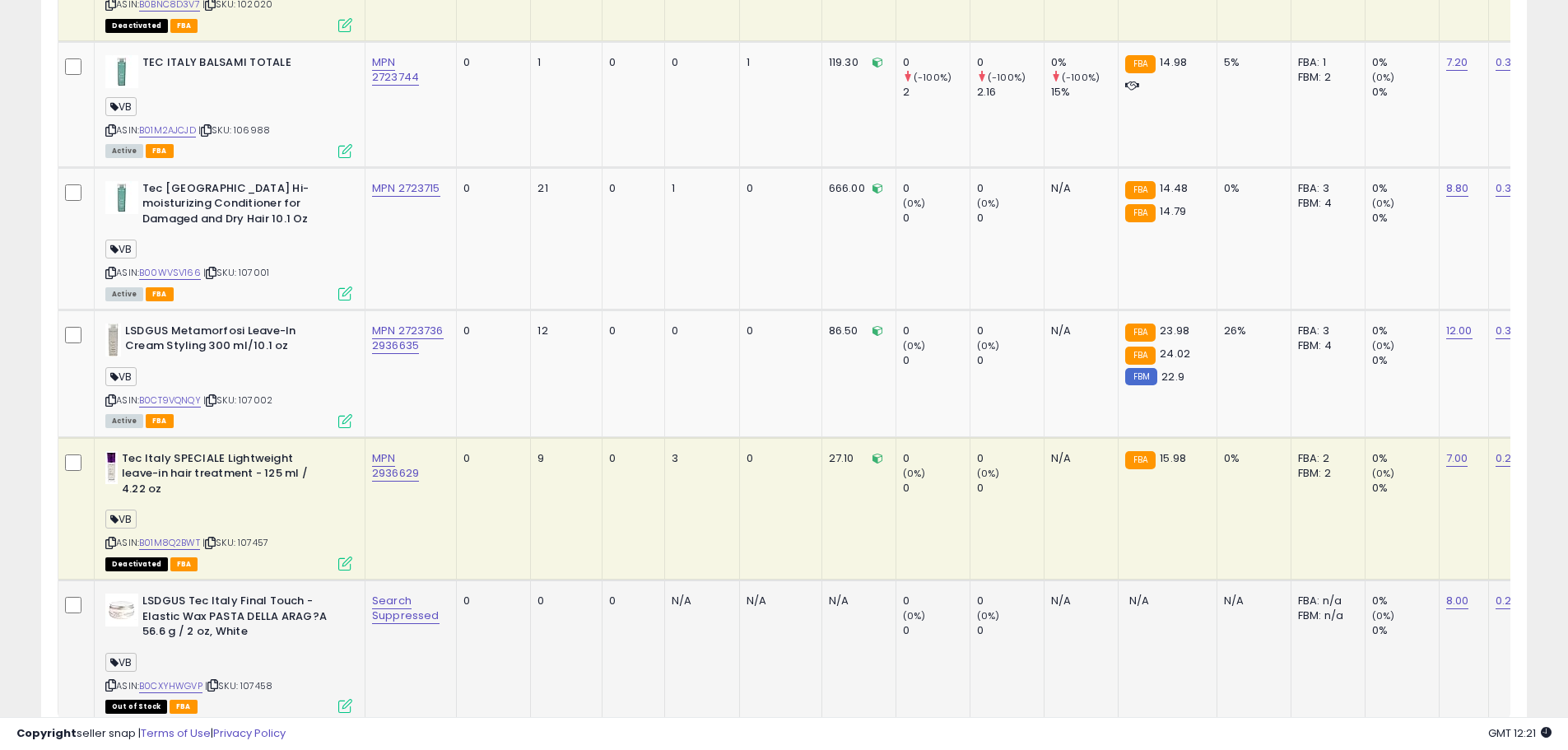
scroll to position [2097, 0]
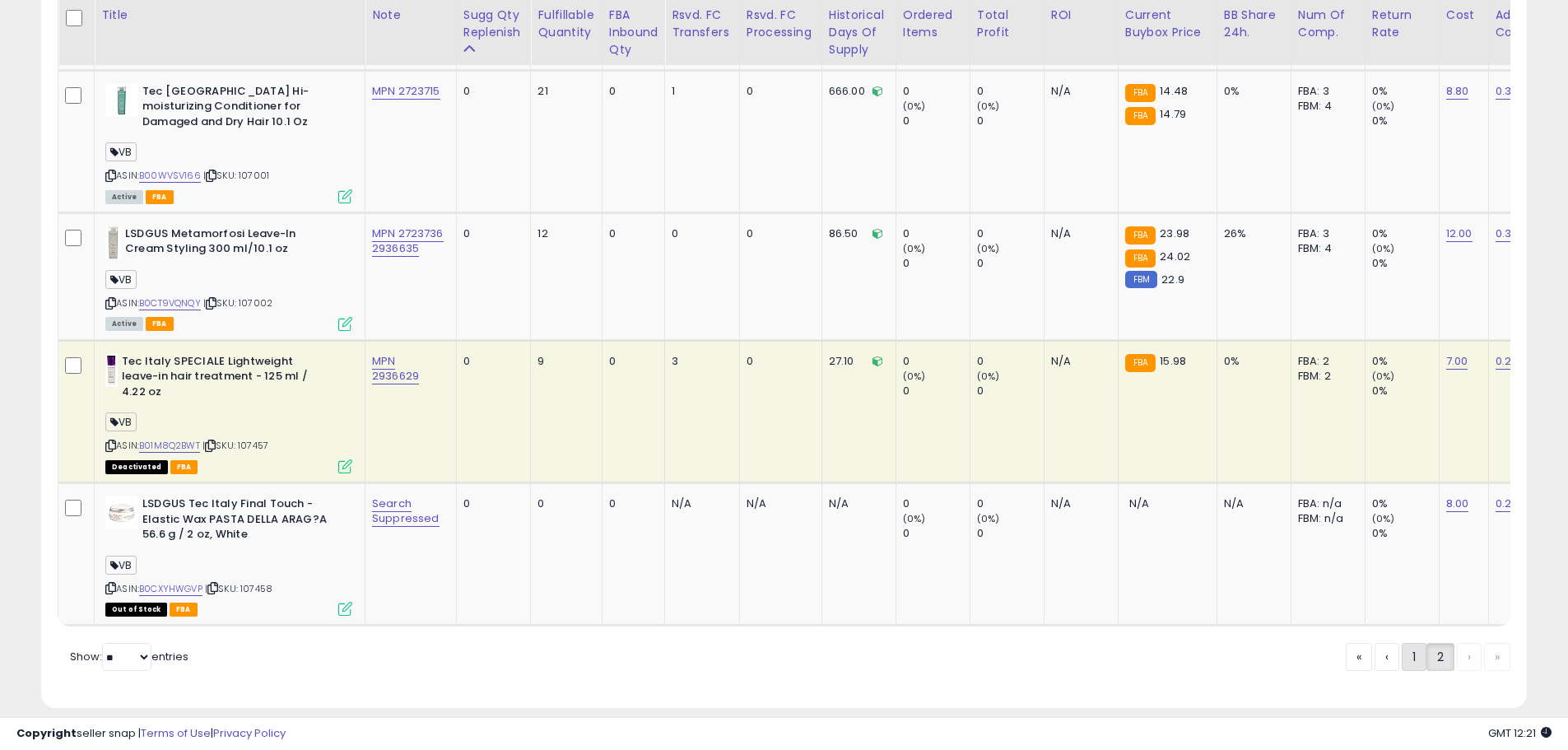
click at [1457, 643] on link "1" at bounding box center [1469, 656] width 25 height 28
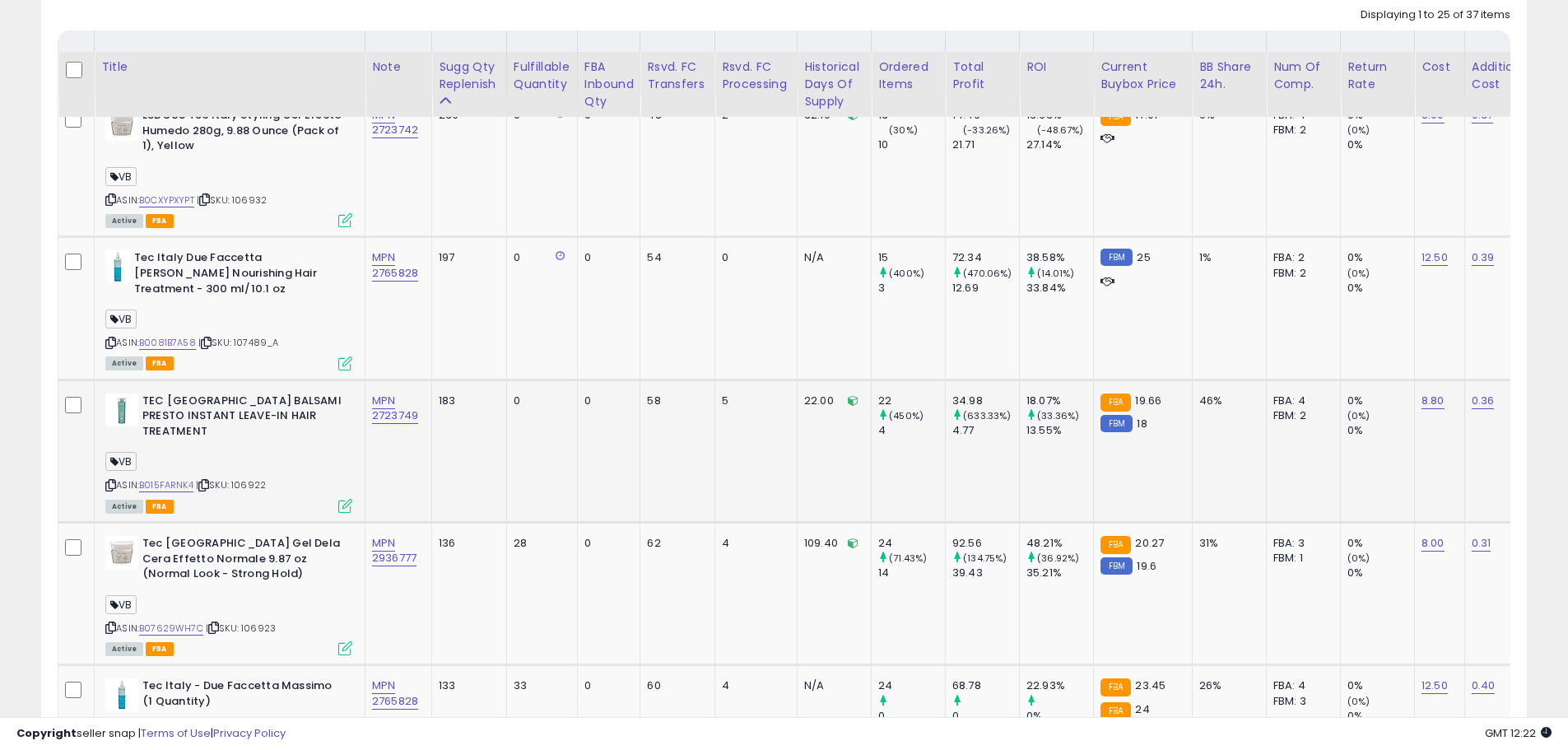
scroll to position [929, 0]
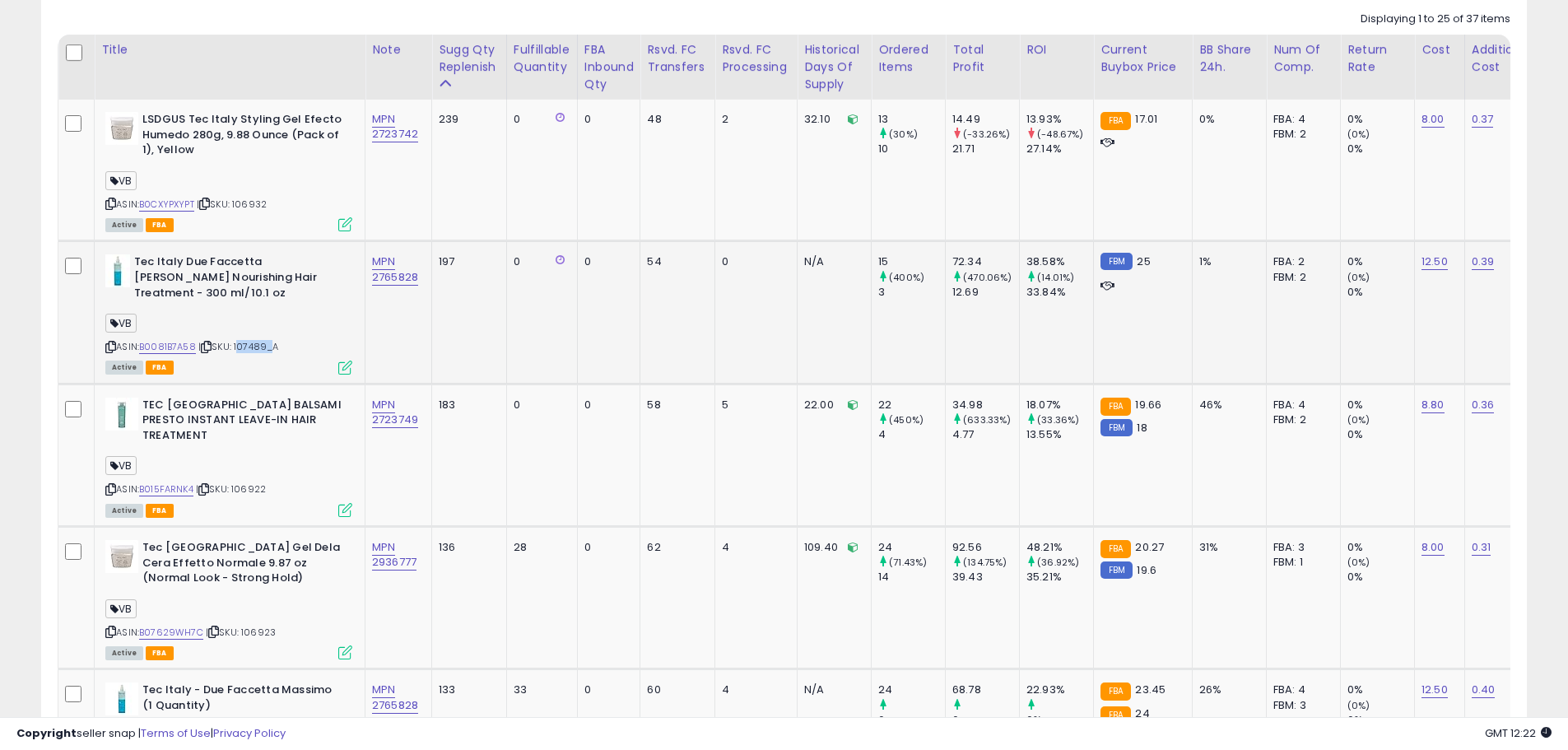
drag, startPoint x: 269, startPoint y: 346, endPoint x: 239, endPoint y: 351, distance: 30.4
click at [239, 351] on span "| SKU: 107489_A" at bounding box center [238, 346] width 80 height 13
copy span "107489"
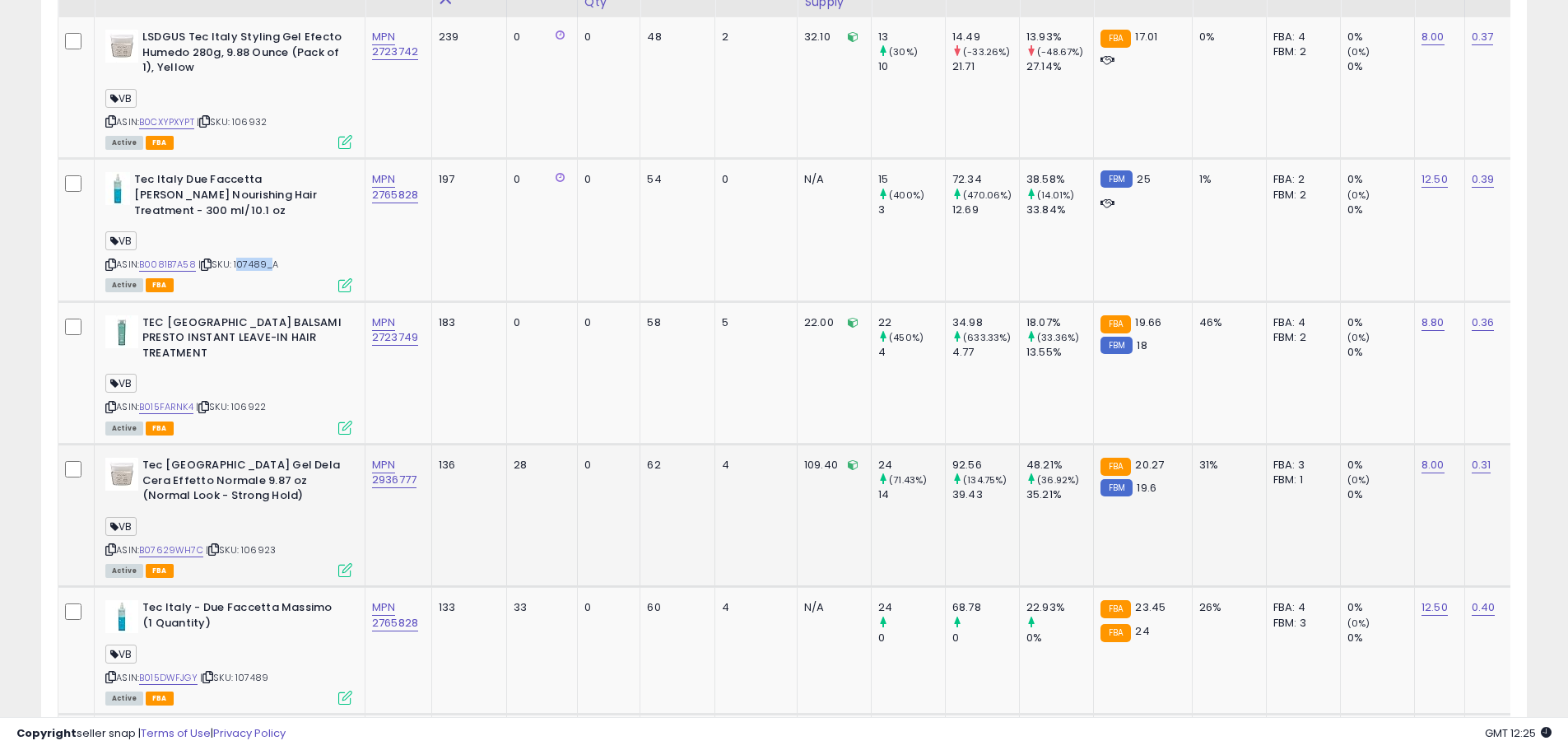
scroll to position [846, 0]
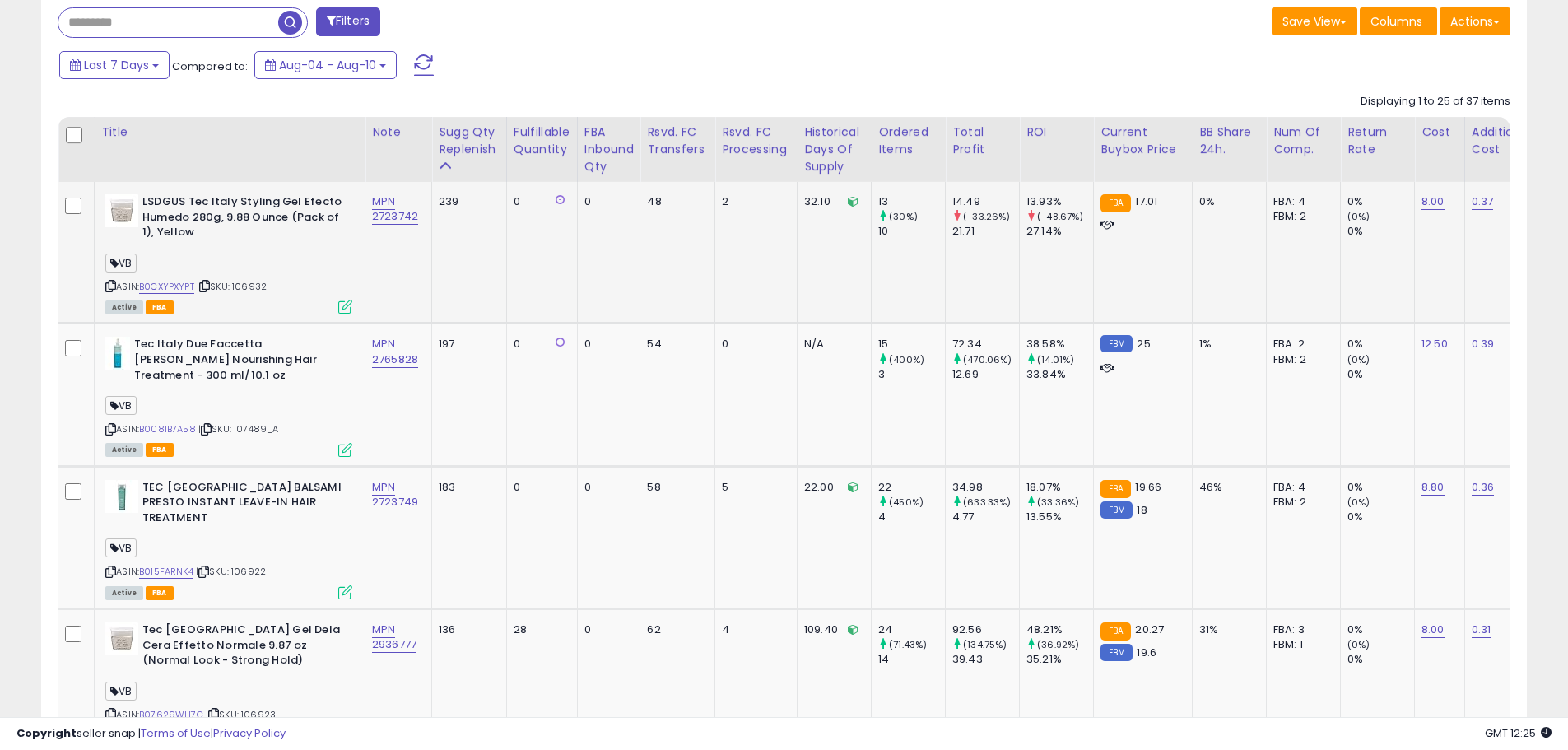
click at [245, 293] on div "ASIN: B0CXYPXYPT | SKU: 106932 Active FBA" at bounding box center [228, 253] width 247 height 118
click at [255, 290] on span "| SKU: 106932" at bounding box center [232, 286] width 70 height 13
copy span "106932"
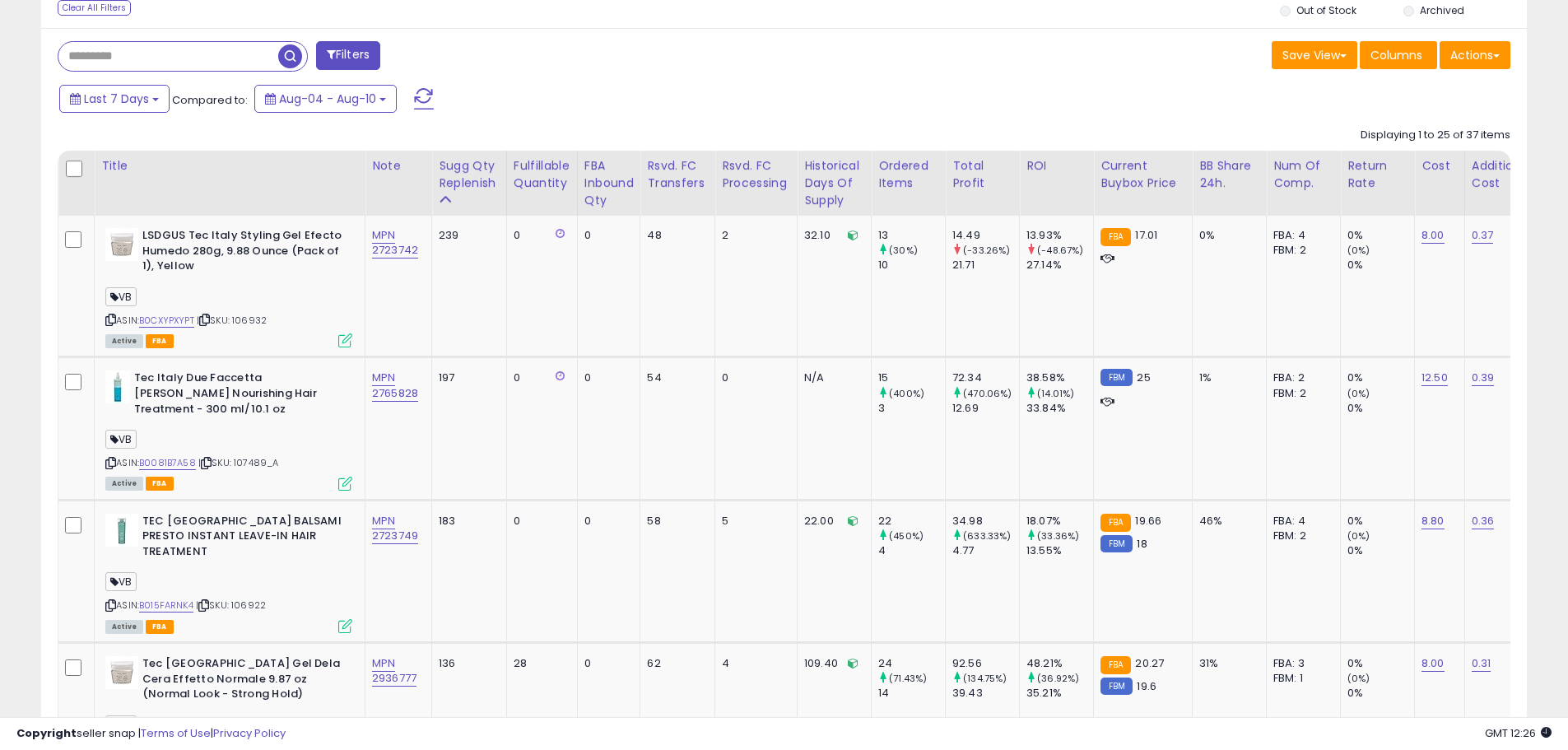
scroll to position [600, 0]
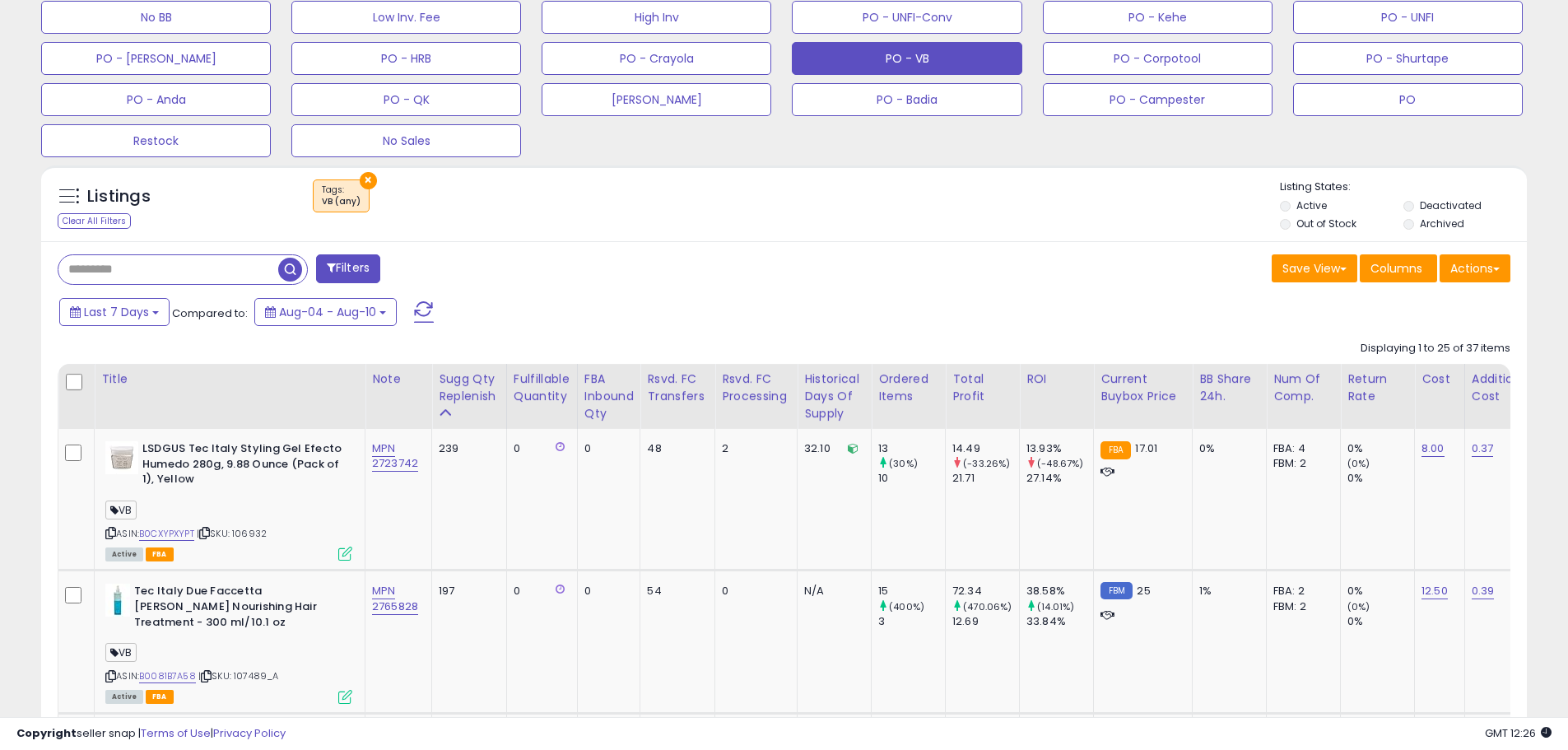
click at [130, 262] on input "text" at bounding box center [169, 269] width 219 height 29
paste input "******"
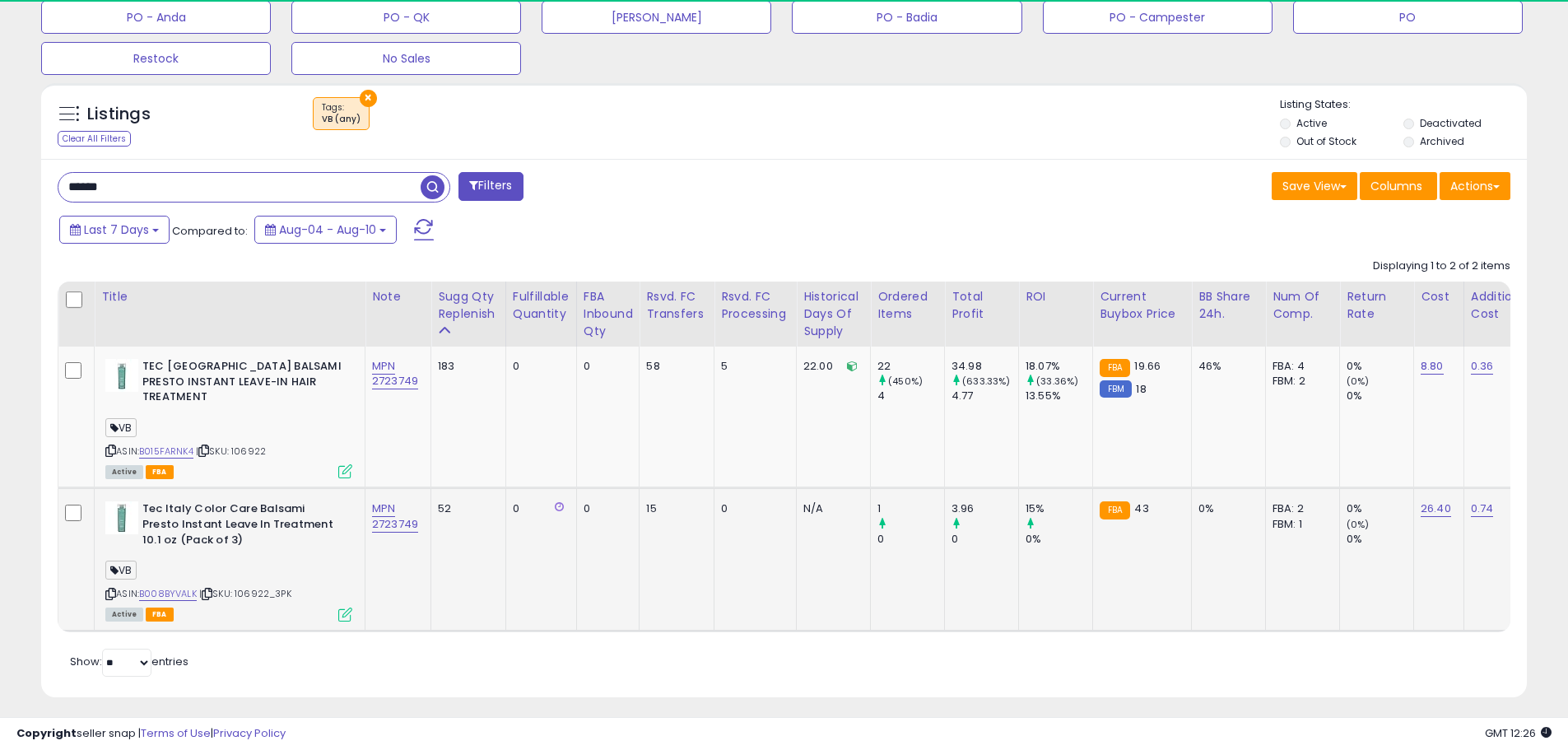
scroll to position [337, 862]
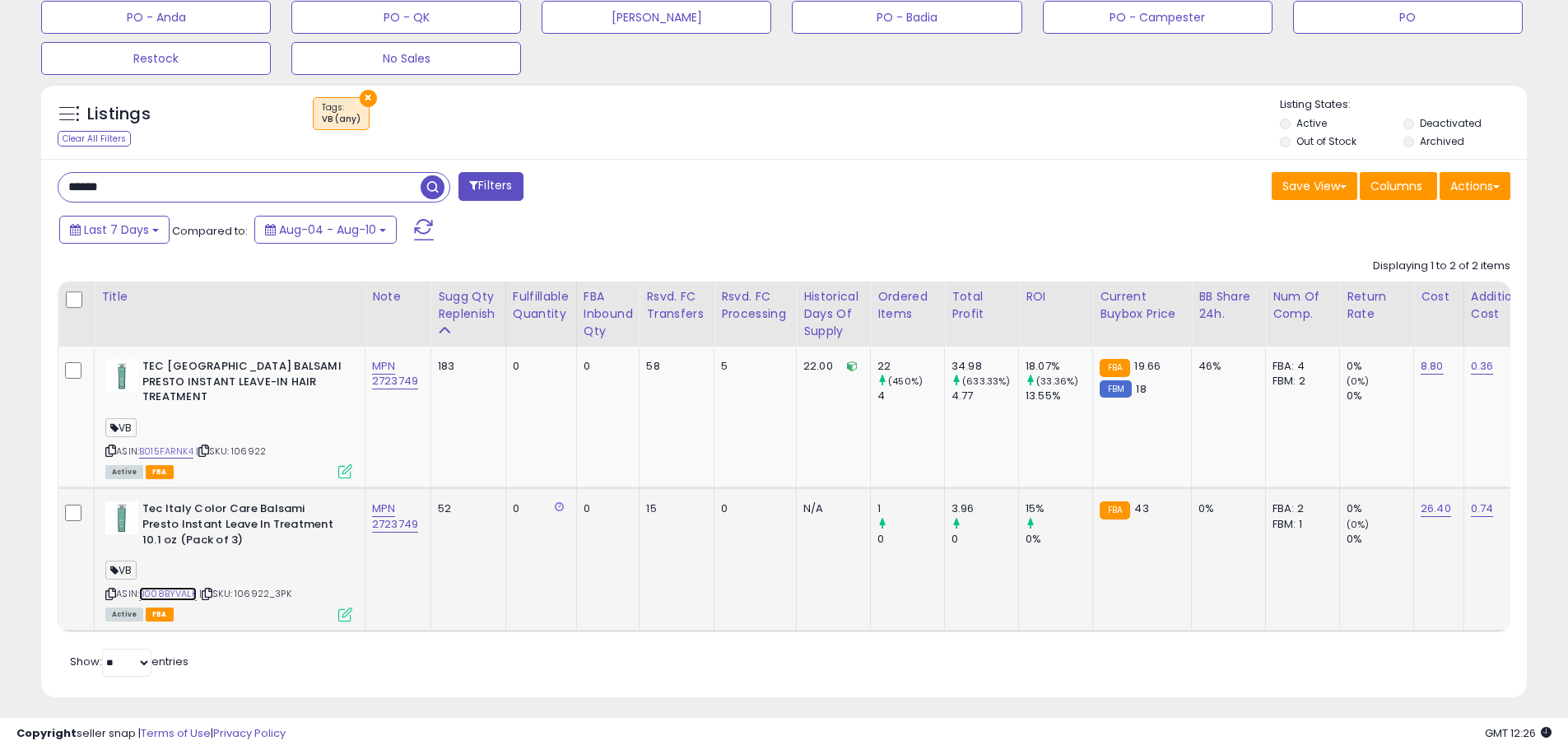
click at [186, 587] on link "B008BYVALK" at bounding box center [168, 594] width 58 height 14
click at [176, 444] on link "B015FARNK4" at bounding box center [166, 451] width 54 height 14
click at [172, 587] on link "B008BYVALK" at bounding box center [168, 594] width 58 height 14
click at [181, 444] on link "B015FARNK4" at bounding box center [166, 451] width 54 height 14
drag, startPoint x: 144, startPoint y: 177, endPoint x: 7, endPoint y: 176, distance: 137.0
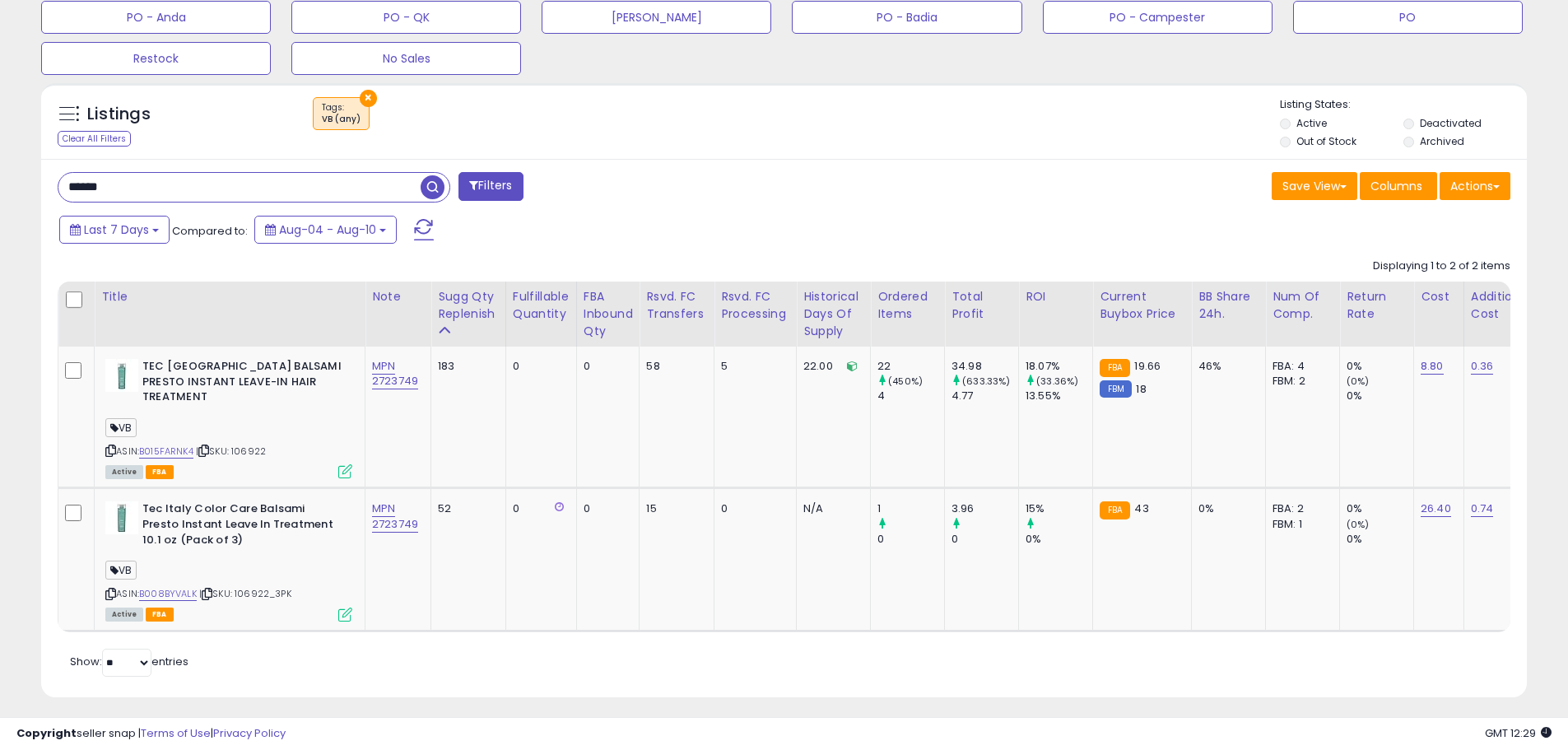
click at [4, 176] on div "**********" at bounding box center [784, 65] width 1568 height 1388
paste input "text"
type input "******"
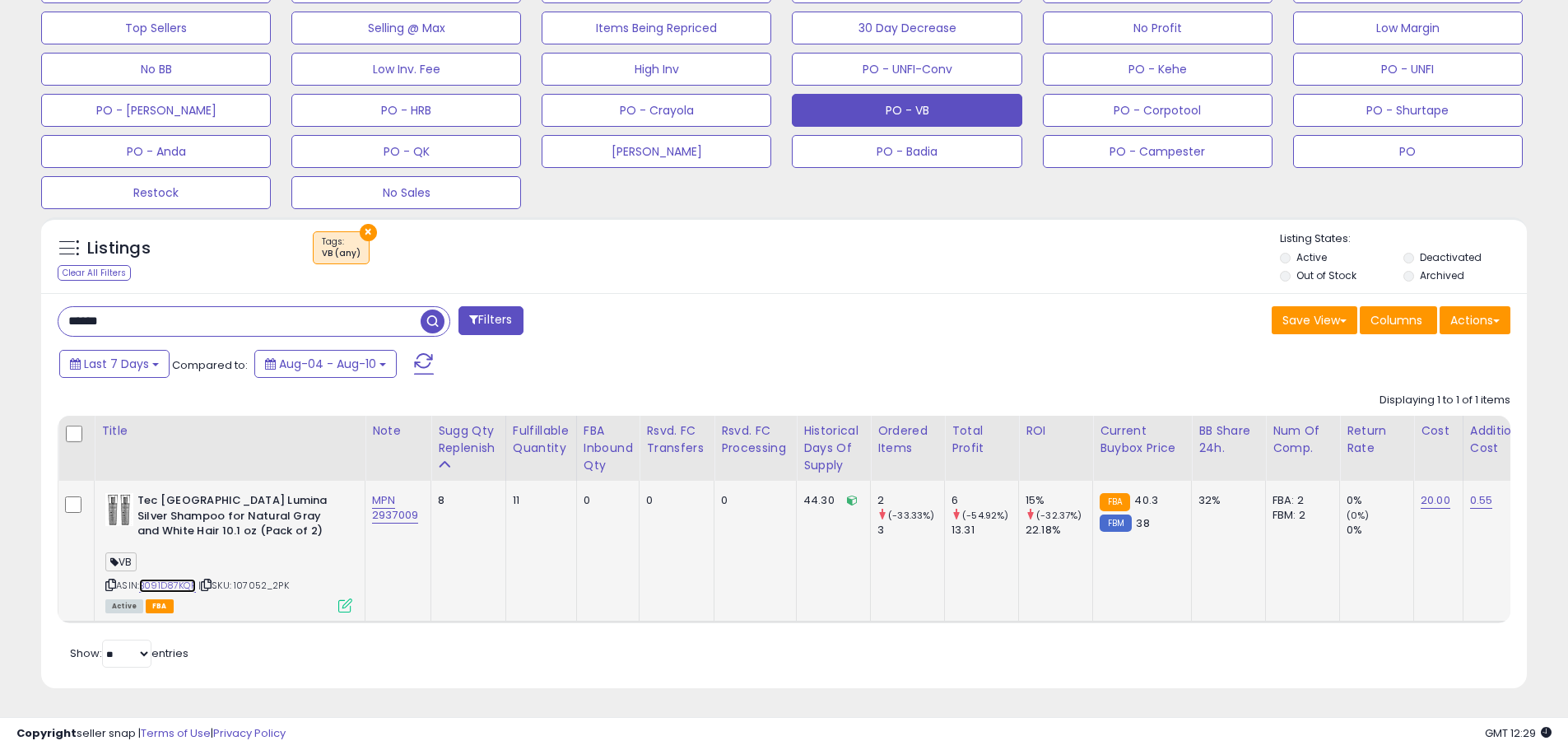
click at [176, 579] on link "B091D87KQF" at bounding box center [168, 586] width 57 height 14
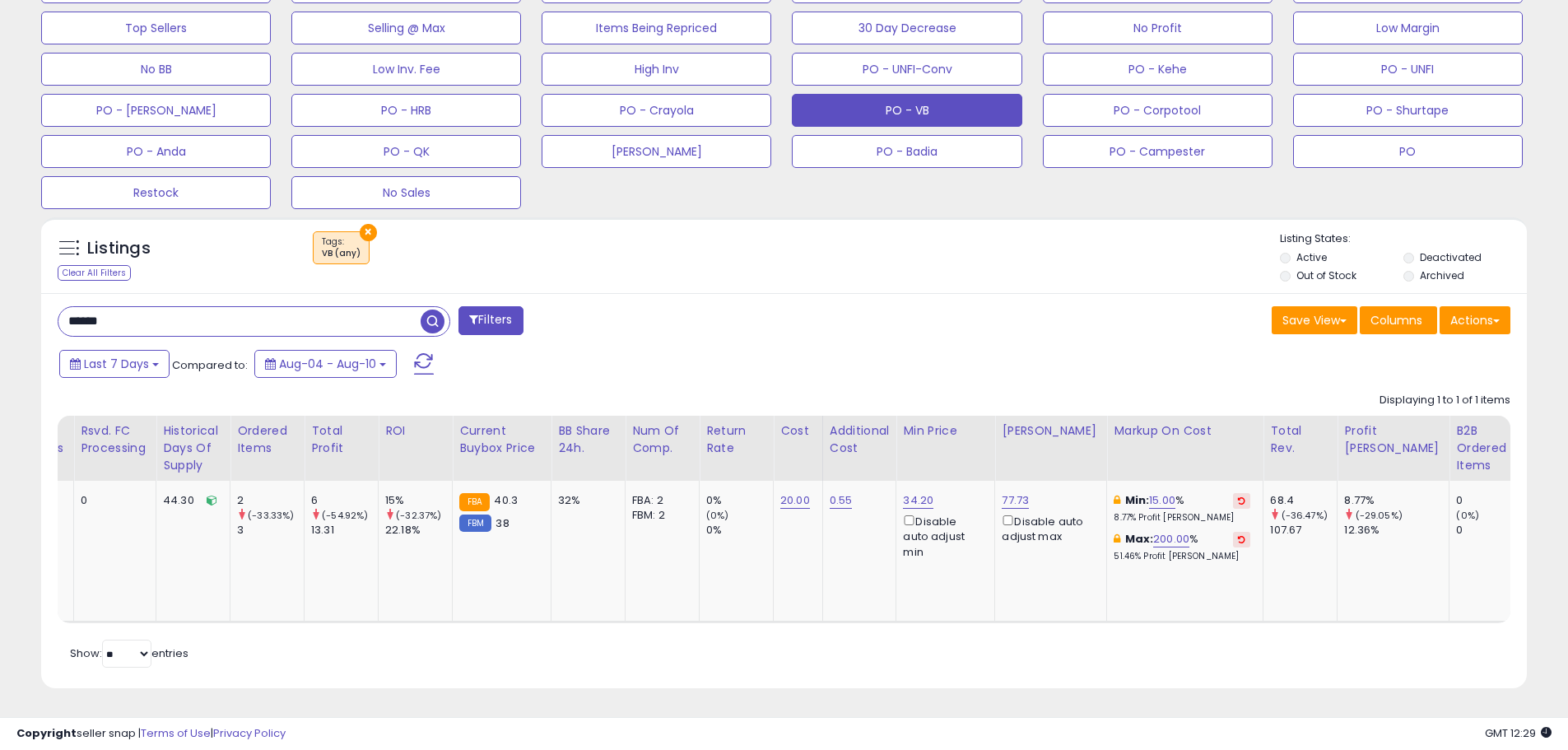
scroll to position [0, 0]
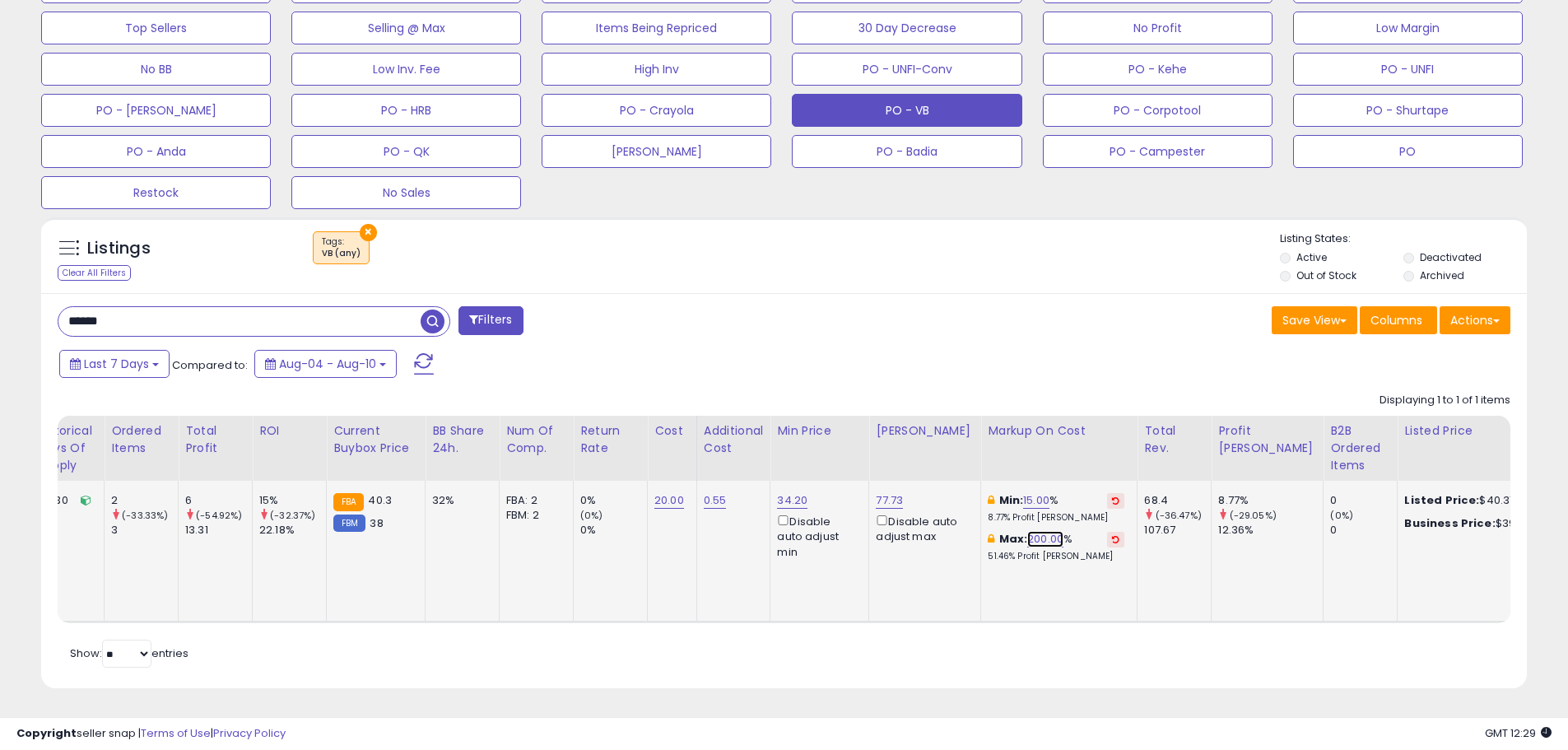
click at [1045, 531] on link "200.00" at bounding box center [1045, 539] width 37 height 16
drag, startPoint x: 969, startPoint y: 467, endPoint x: 844, endPoint y: 482, distance: 125.9
click at [844, 482] on tr "Tec Italy Lumina Silver Shampoo for Natural Gray and White Hair 10.1 oz (Pack o…" at bounding box center [613, 551] width 2642 height 142
type input "***"
click at [1097, 475] on button "submit" at bounding box center [1083, 481] width 28 height 25
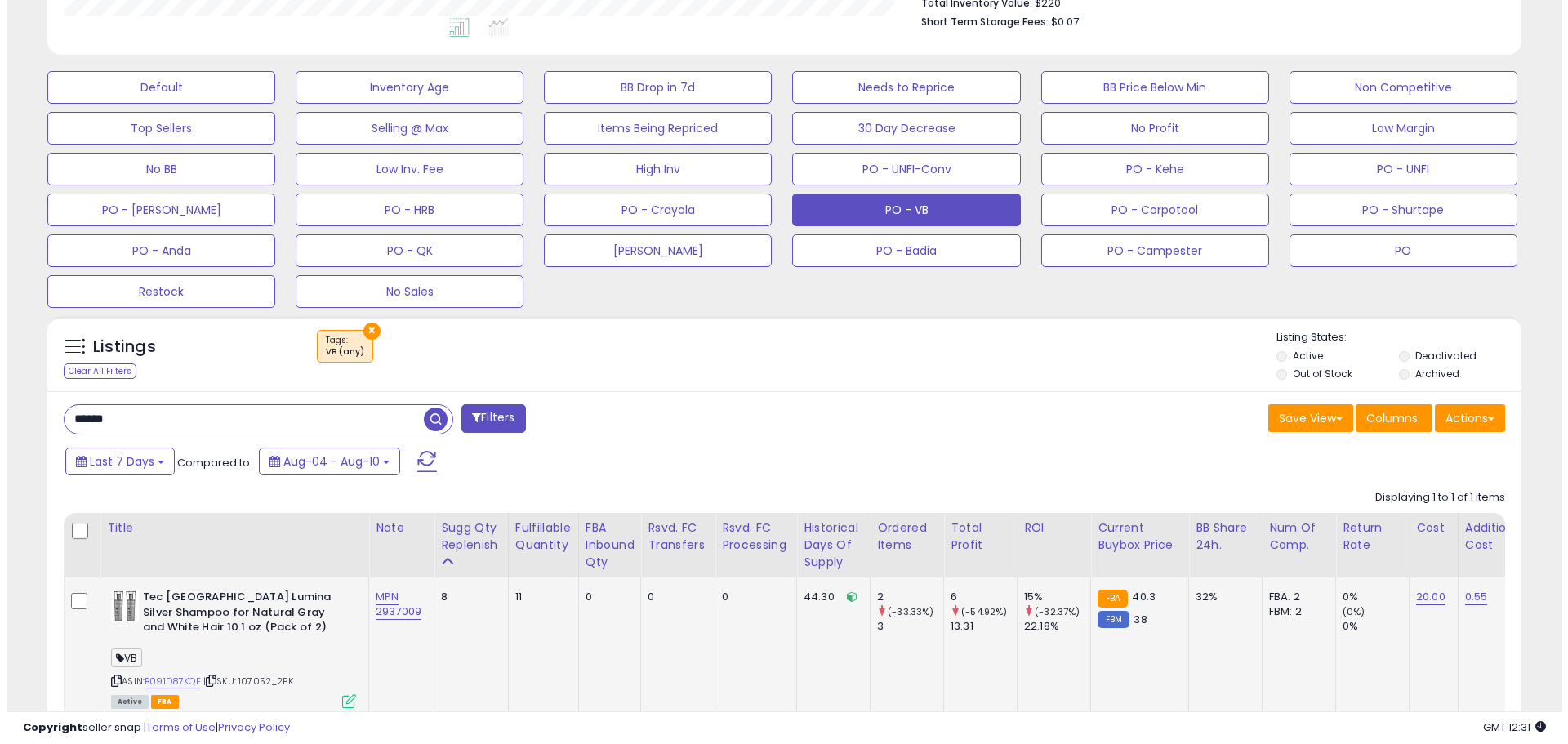
scroll to position [393, 0]
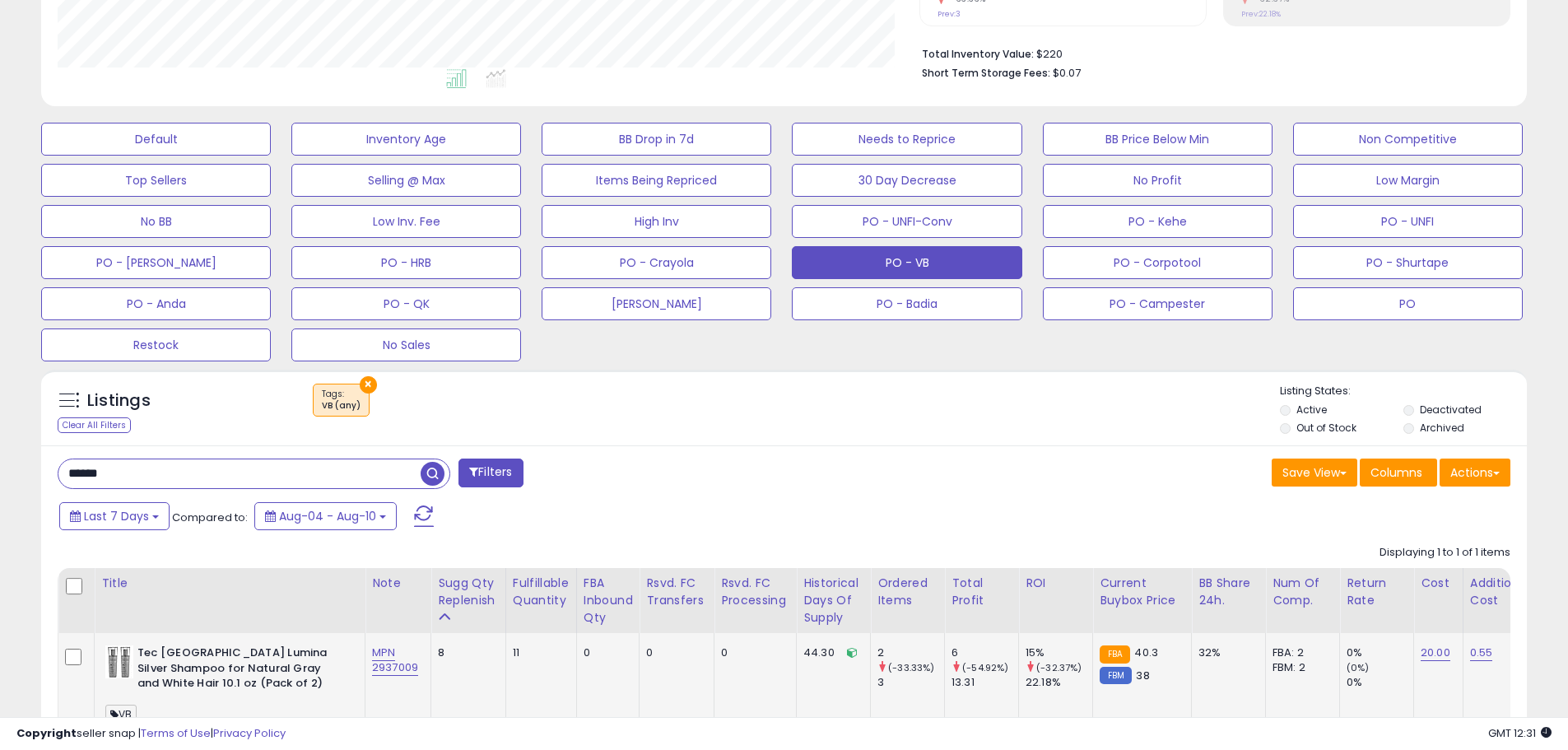
drag, startPoint x: 110, startPoint y: 472, endPoint x: 33, endPoint y: 476, distance: 77.1
click at [36, 474] on div "Listings Clear All Filters × Tags VB (any) Active" at bounding box center [783, 611] width 1510 height 500
drag, startPoint x: 833, startPoint y: 446, endPoint x: 817, endPoint y: 446, distance: 16.0
click at [827, 446] on div "Filters Save View Save As New View Update Current View Columns" at bounding box center [783, 643] width 1485 height 396
click at [897, 259] on button "PO - VB" at bounding box center [906, 262] width 229 height 33
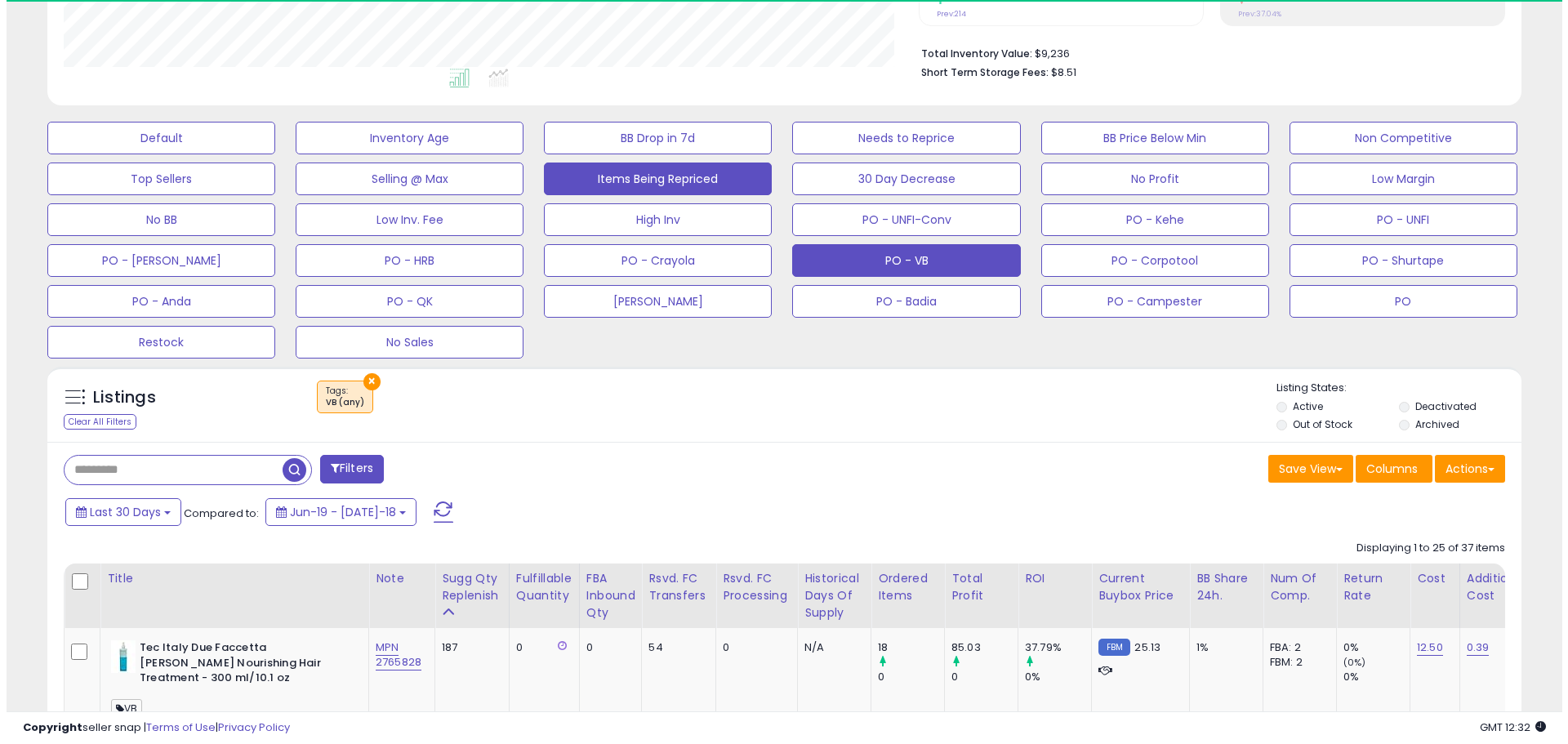
scroll to position [334, 855]
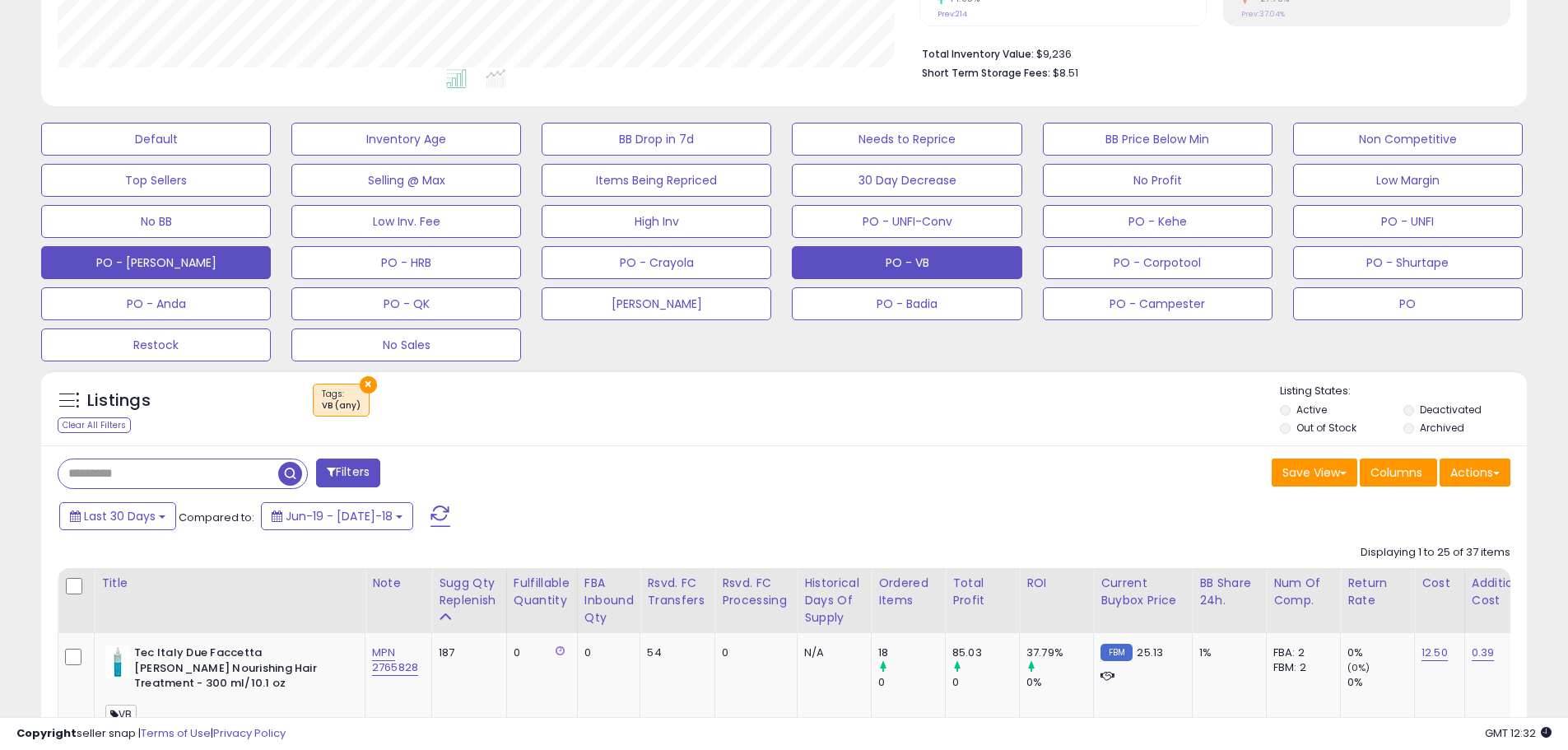
click at [173, 155] on button "PO - [PERSON_NAME]" at bounding box center [155, 138] width 229 height 33
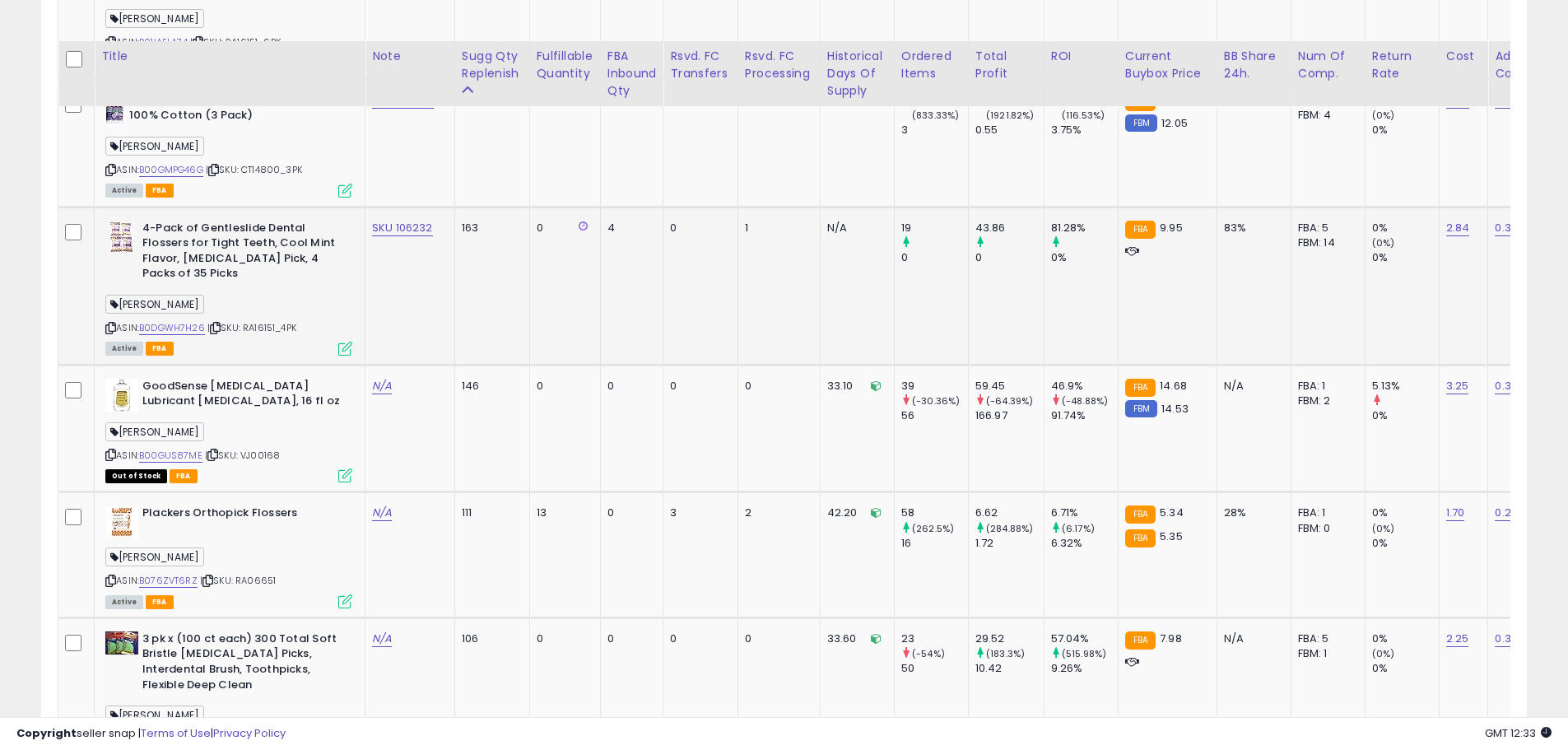
scroll to position [1305, 0]
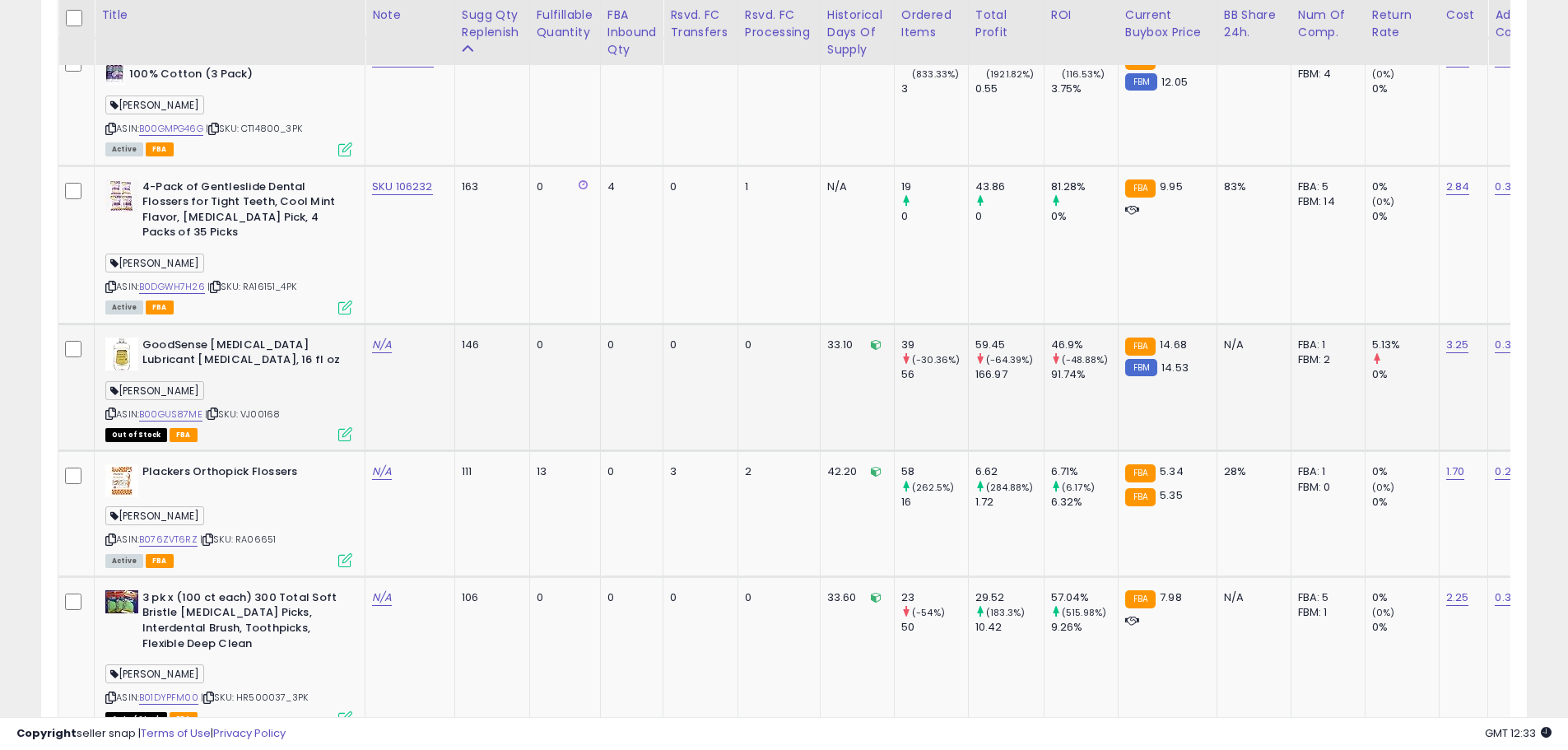
drag, startPoint x: 293, startPoint y: 400, endPoint x: 247, endPoint y: 400, distance: 46.0
click at [247, 400] on div "ASIN: B00GUS87ME | SKU: VJ00168 Out of Stock FBA" at bounding box center [228, 388] width 247 height 103
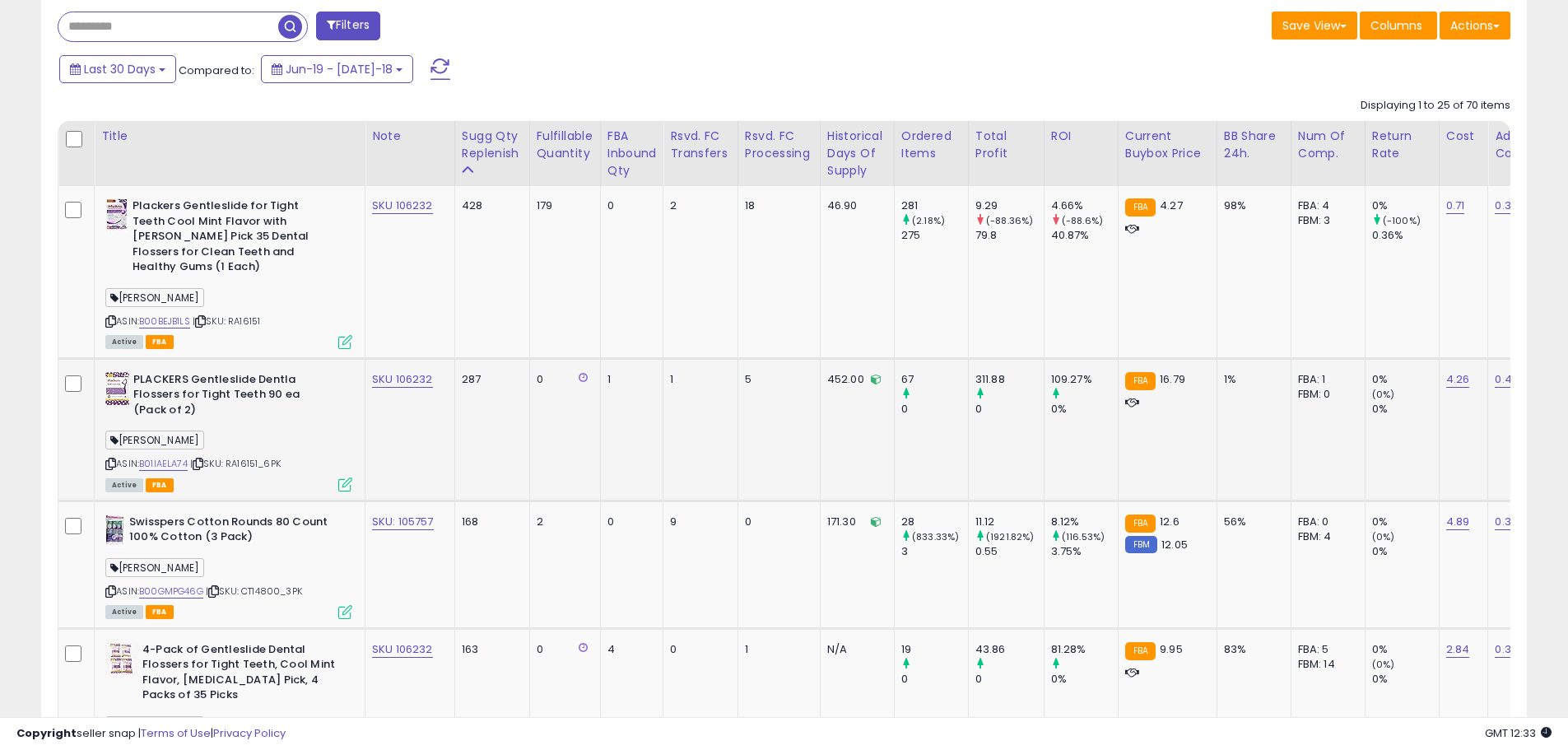
scroll to position [812, 0]
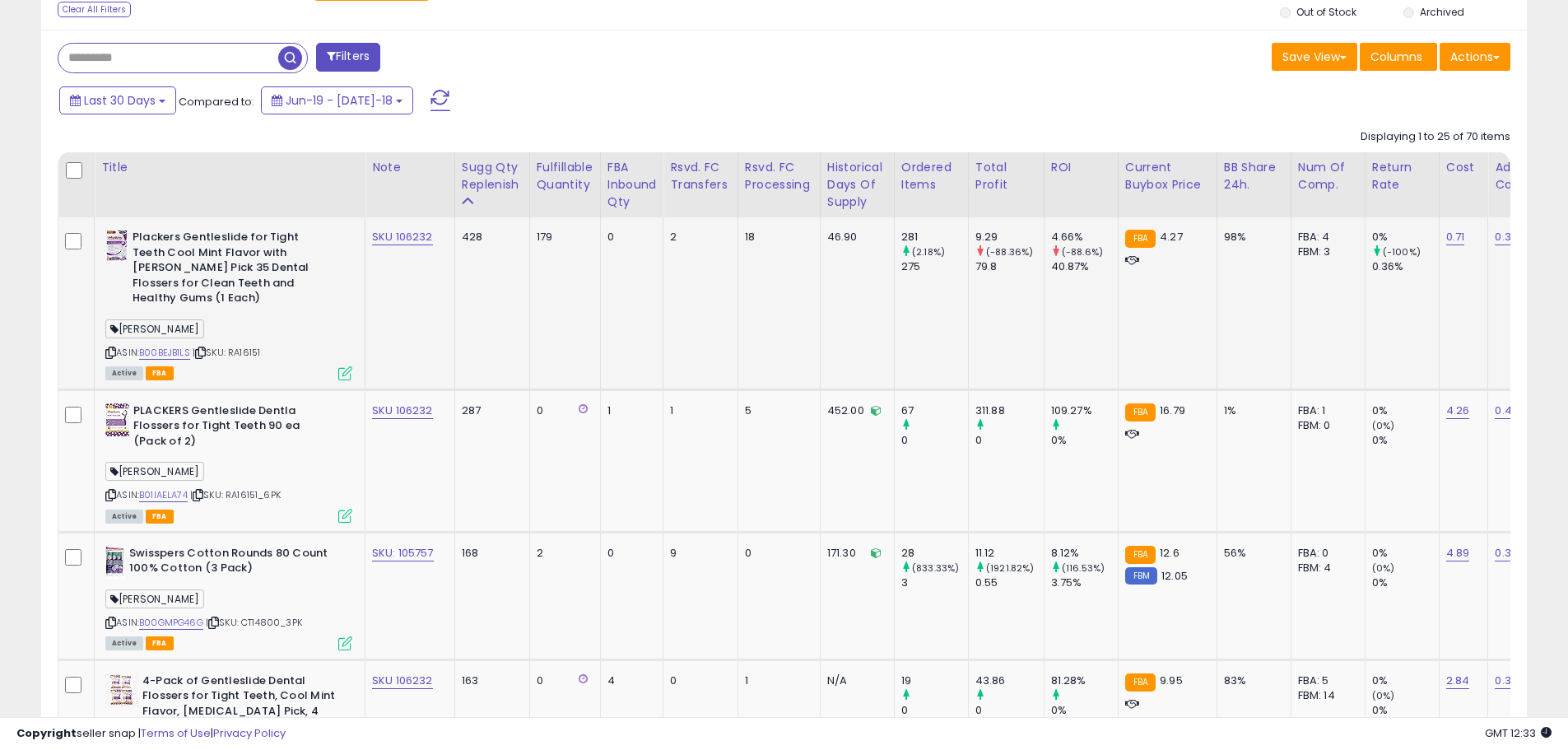
click at [247, 346] on span "| SKU: RA16151" at bounding box center [227, 352] width 68 height 13
copy span "RA16151"
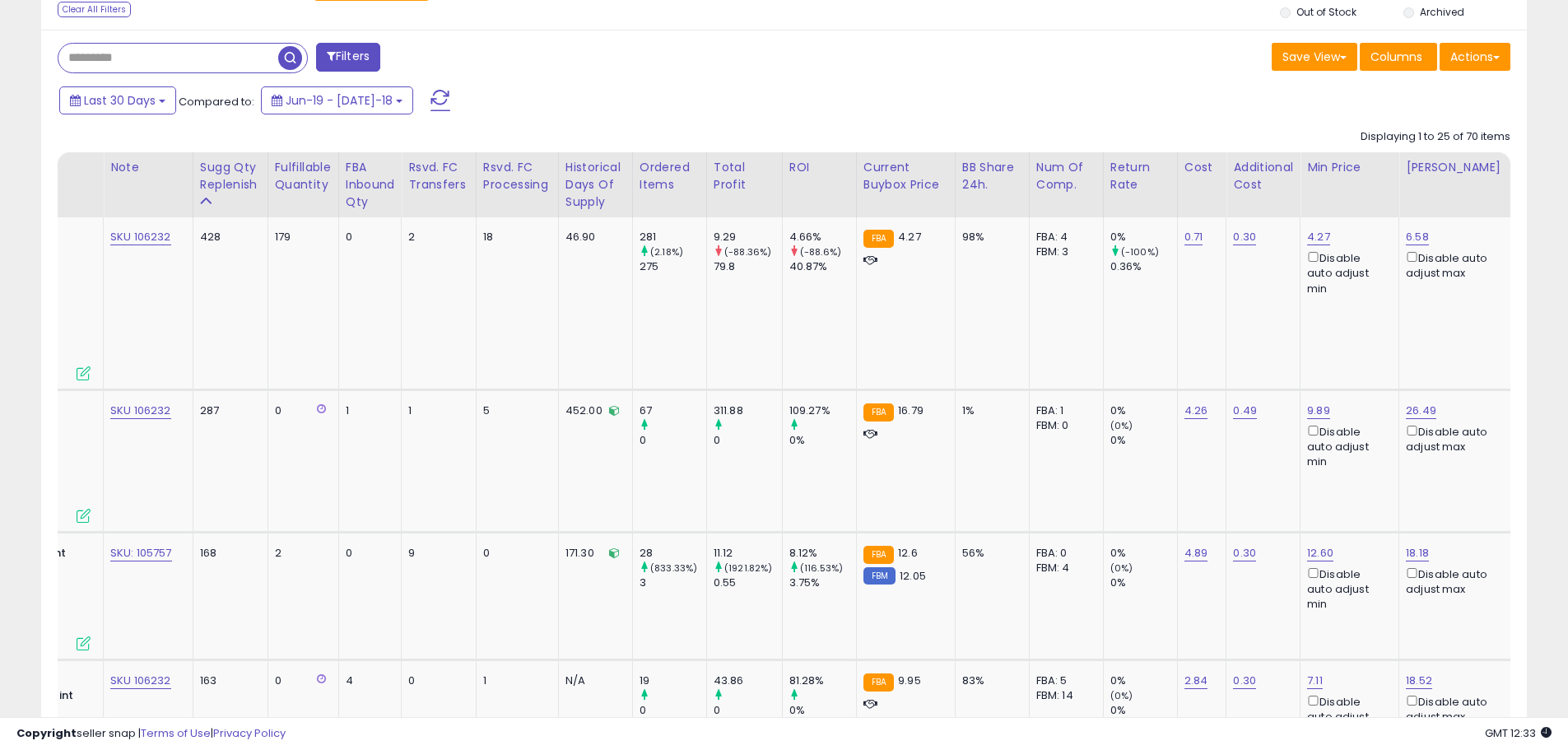
scroll to position [0, 258]
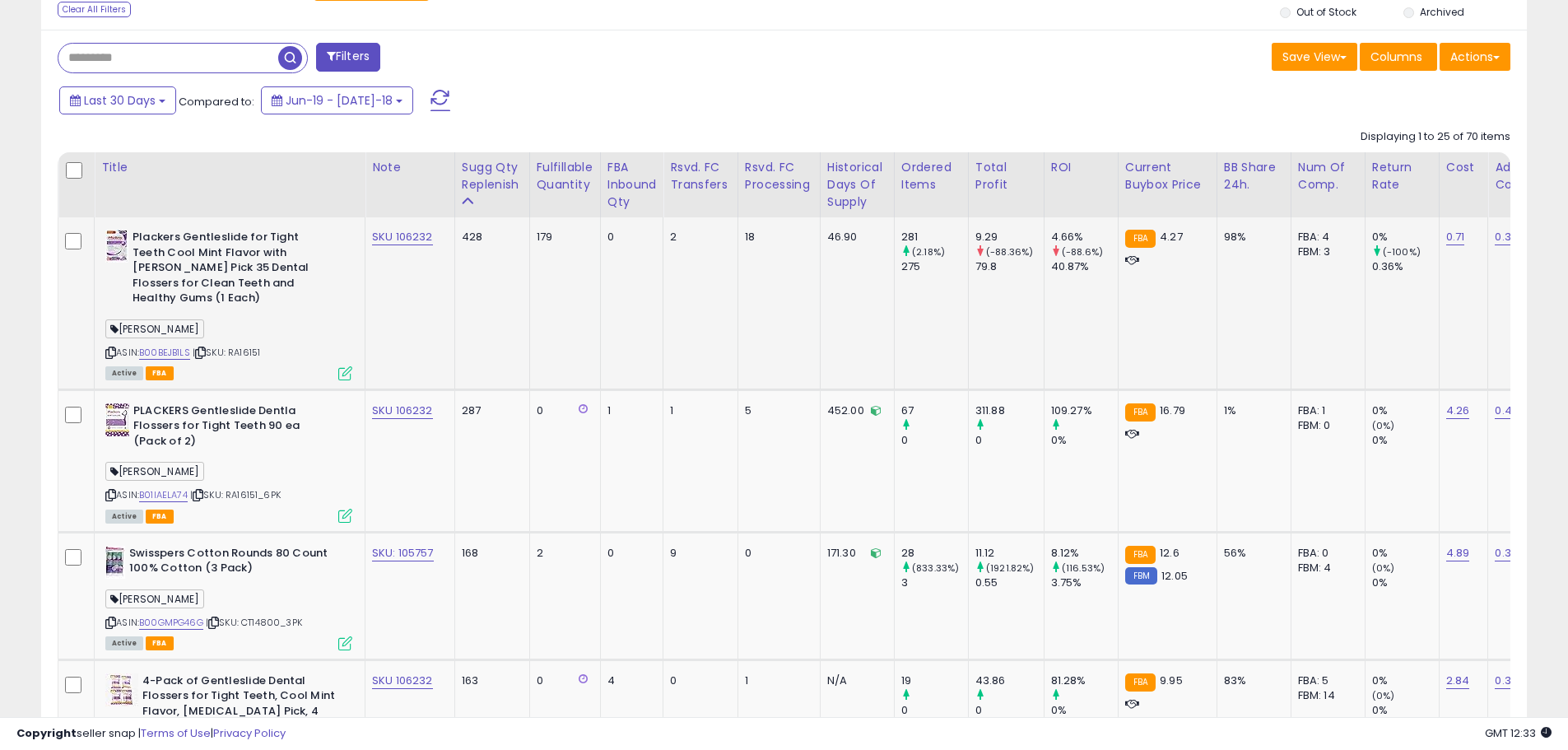
copy span "RA16151"
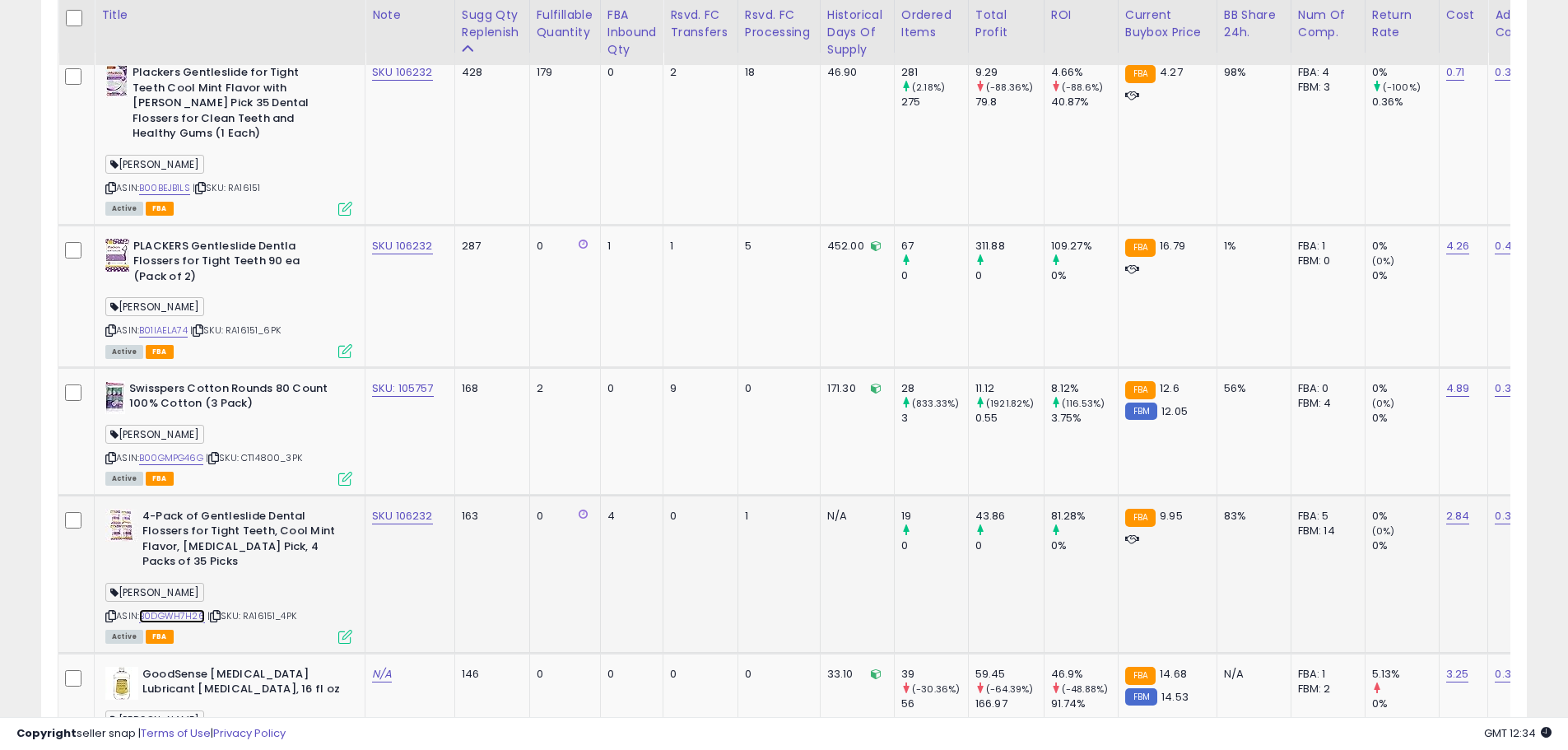
click at [197, 609] on link "B0DGWH7H26" at bounding box center [172, 616] width 66 height 14
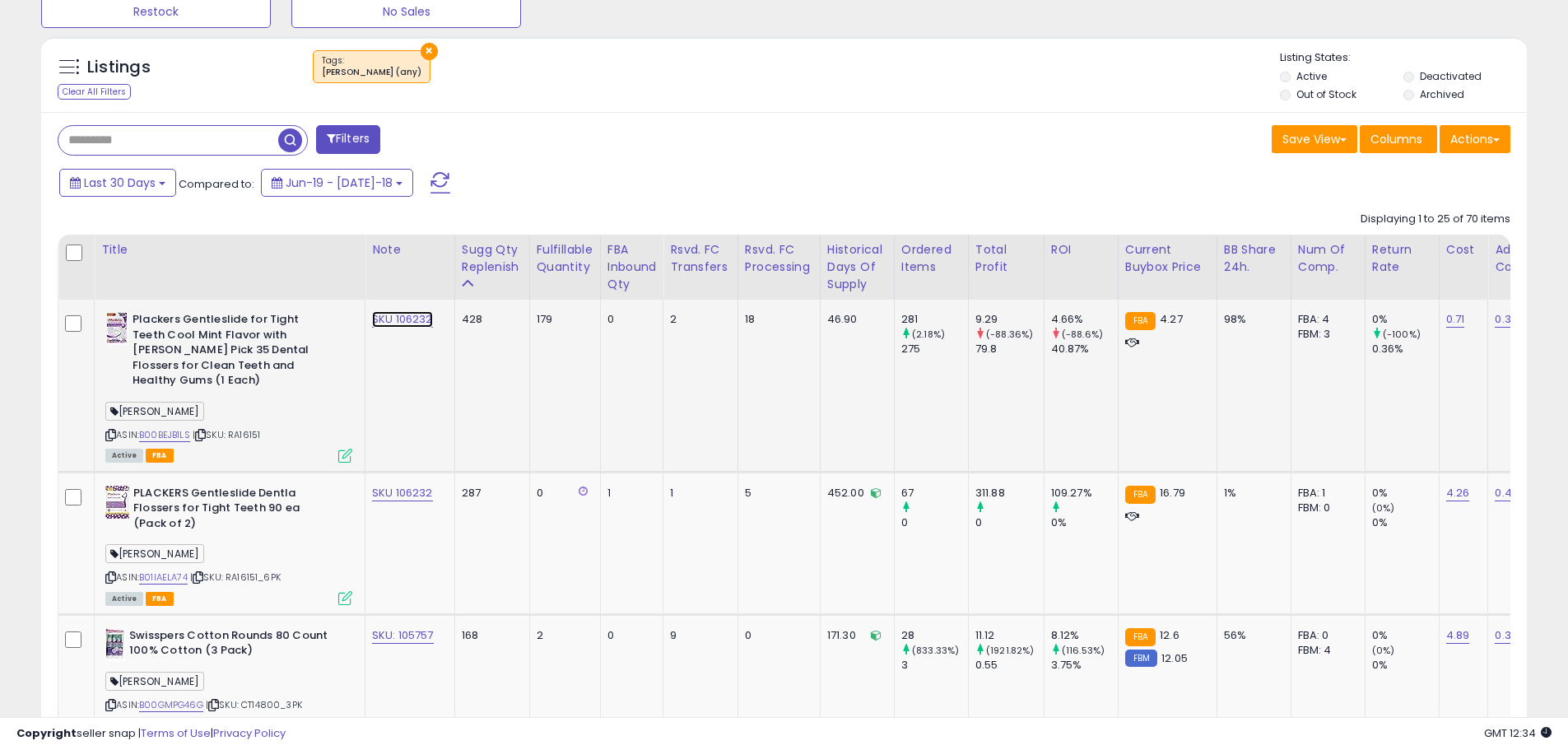
click at [401, 317] on link "SKU 106232" at bounding box center [402, 319] width 61 height 16
click at [273, 402] on div "[PERSON_NAME]" at bounding box center [228, 413] width 247 height 22
click at [487, 272] on icon "button" at bounding box center [482, 276] width 10 height 10
click at [177, 428] on link "B00BEJB1LS" at bounding box center [164, 435] width 51 height 14
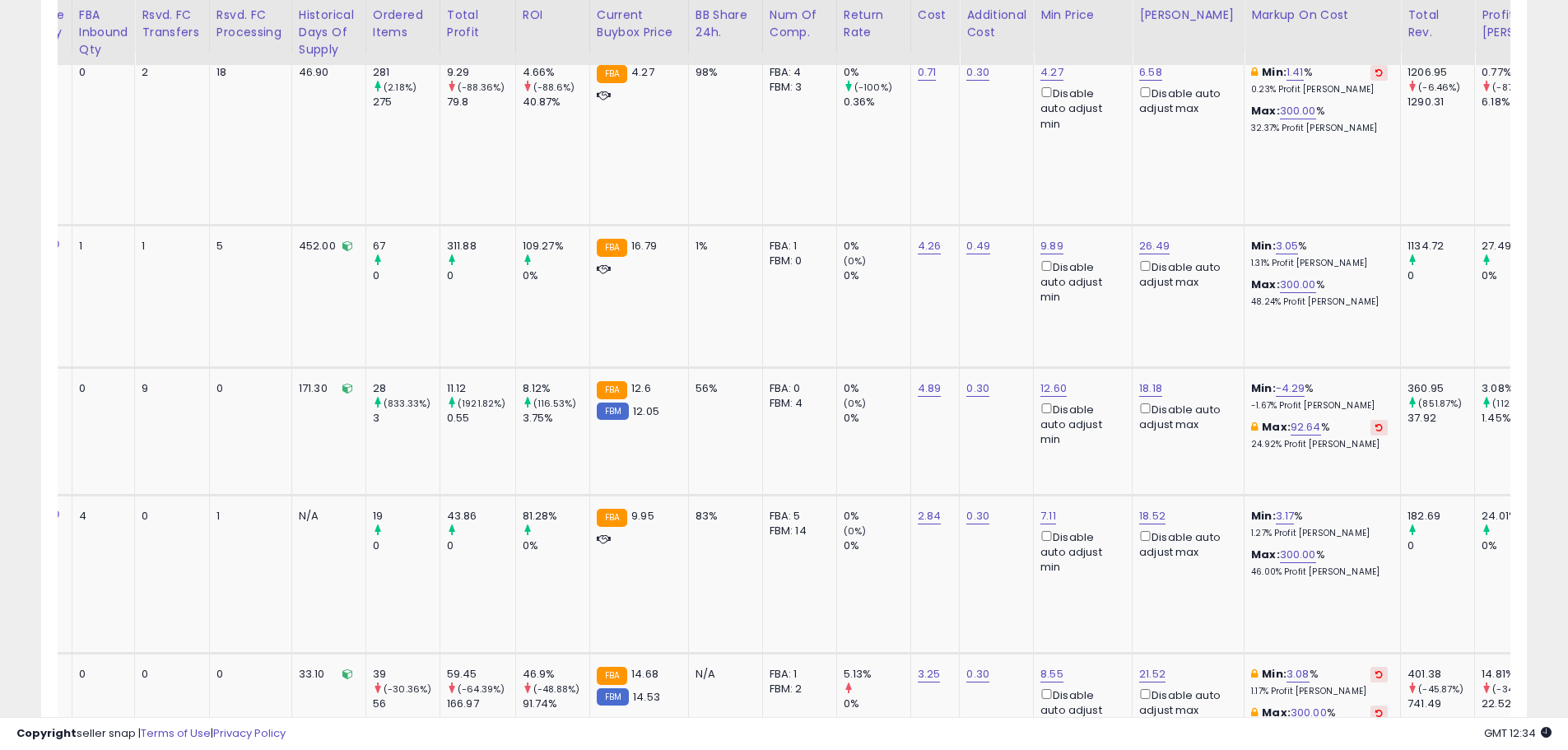
scroll to position [0, 527]
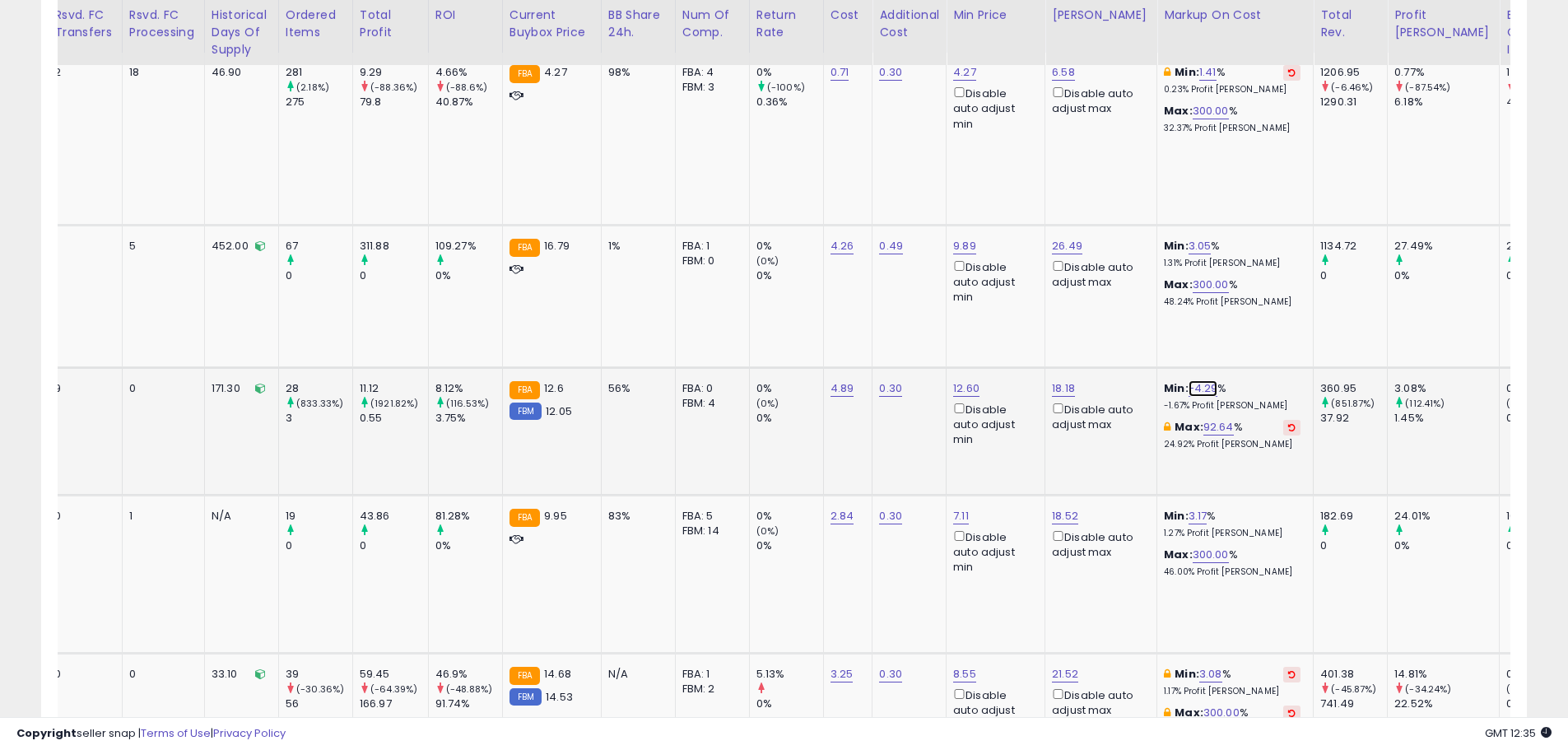
click at [1188, 380] on link "-4.29" at bounding box center [1202, 388] width 29 height 16
drag, startPoint x: 1143, startPoint y: 314, endPoint x: 989, endPoint y: 321, distance: 154.2
type input "*"
click at [1243, 317] on icon "submit" at bounding box center [1238, 313] width 10 height 10
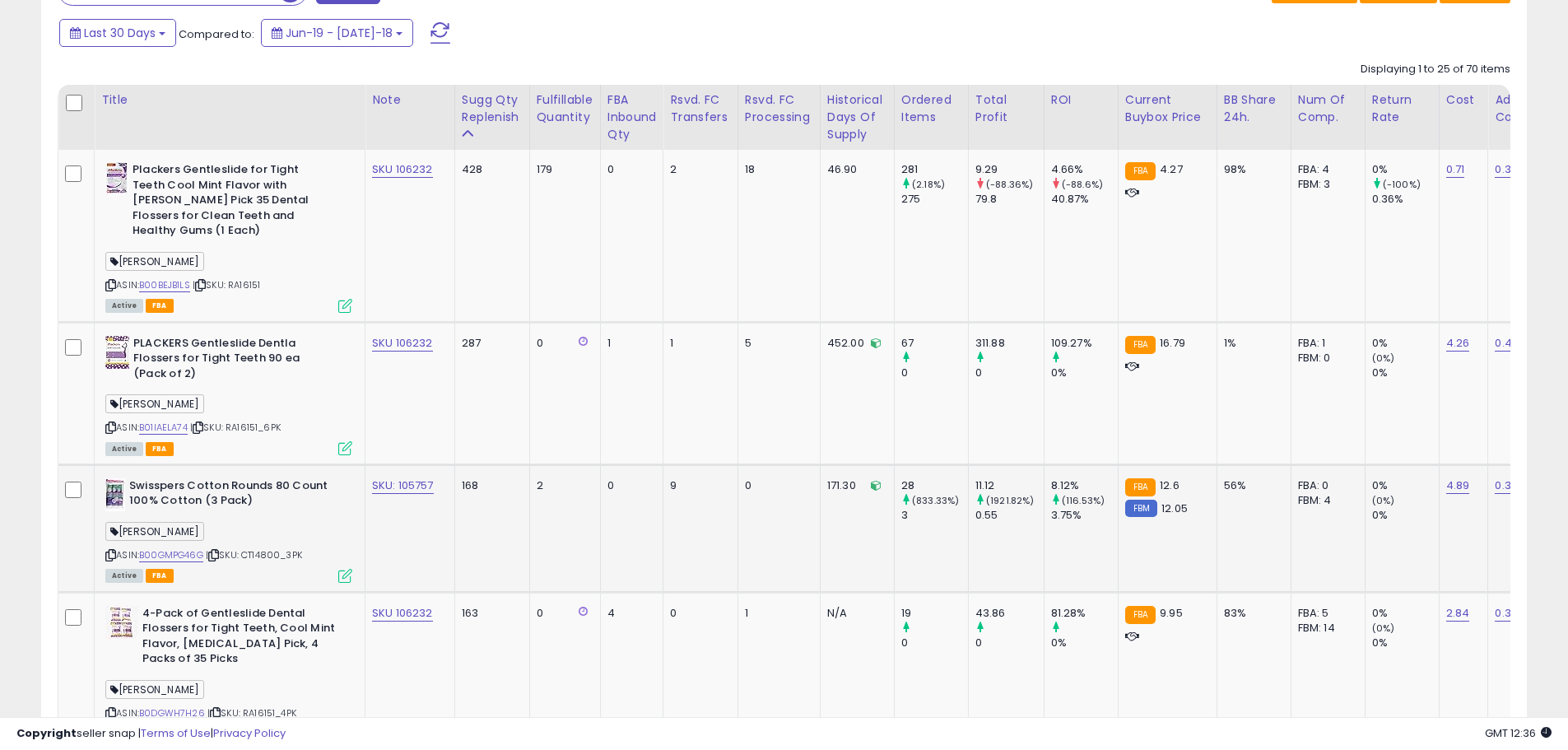
scroll to position [873, 0]
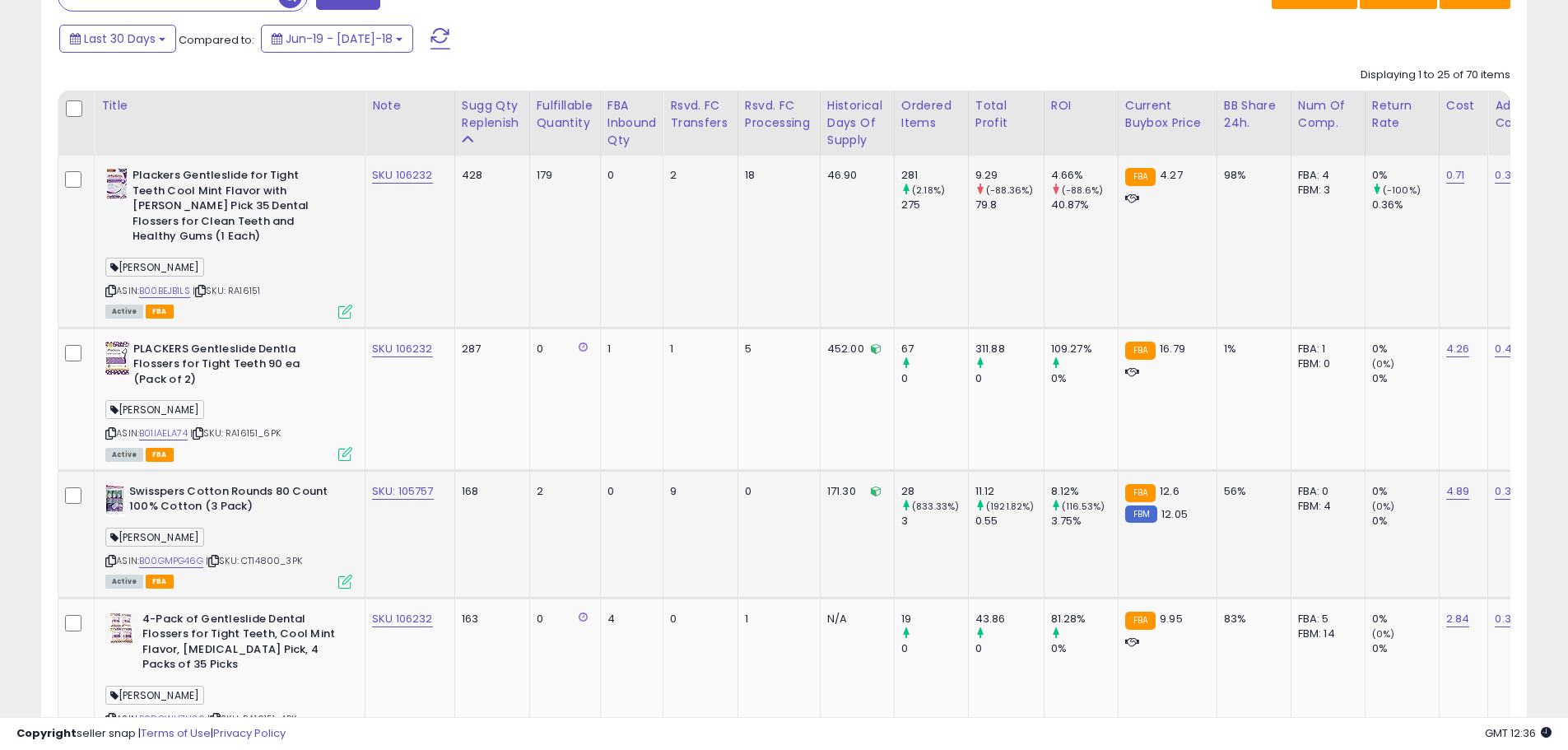
click at [243, 304] on div "Active FBA" at bounding box center [228, 309] width 247 height 12
click at [250, 284] on span "| SKU: RA16151" at bounding box center [227, 290] width 68 height 13
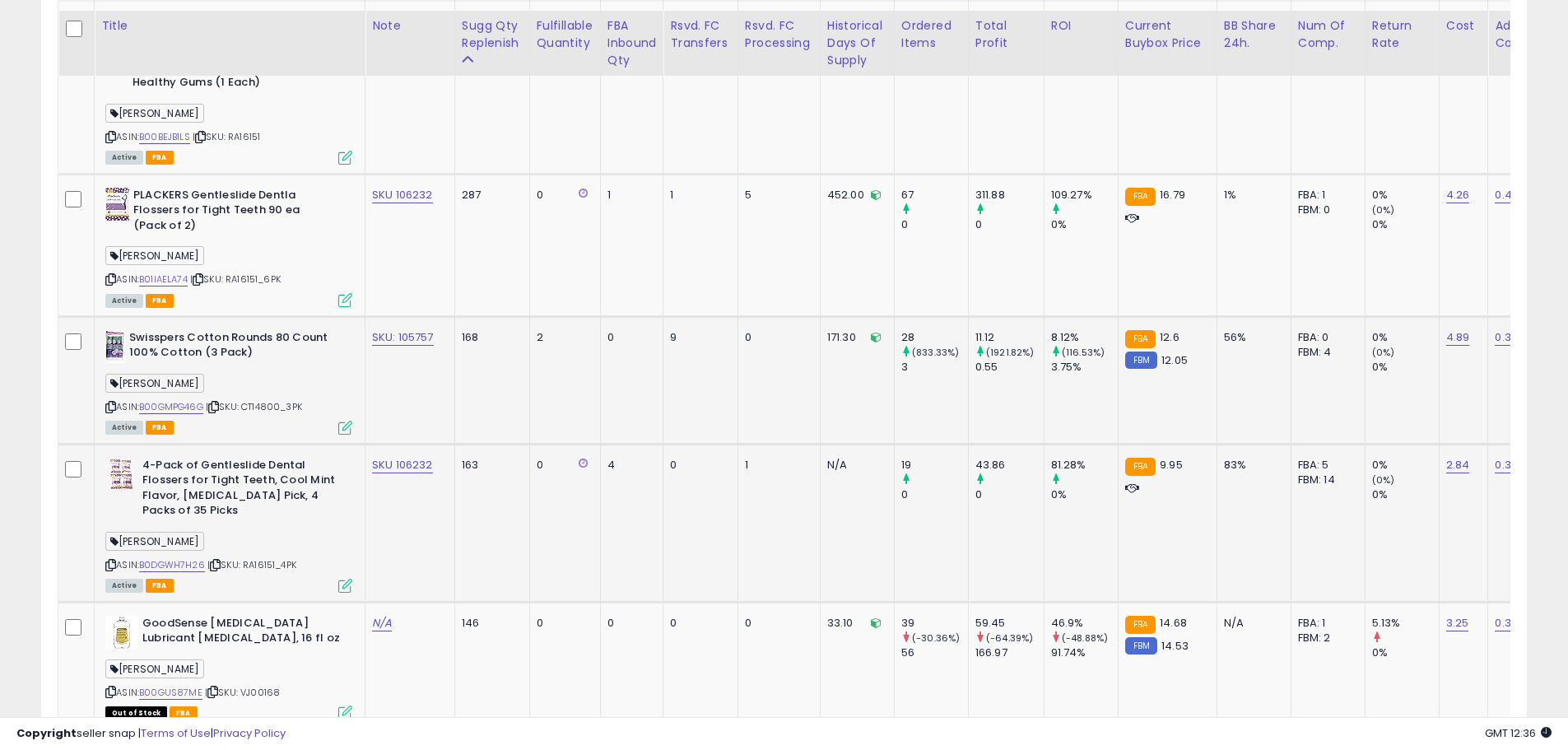
scroll to position [955, 0]
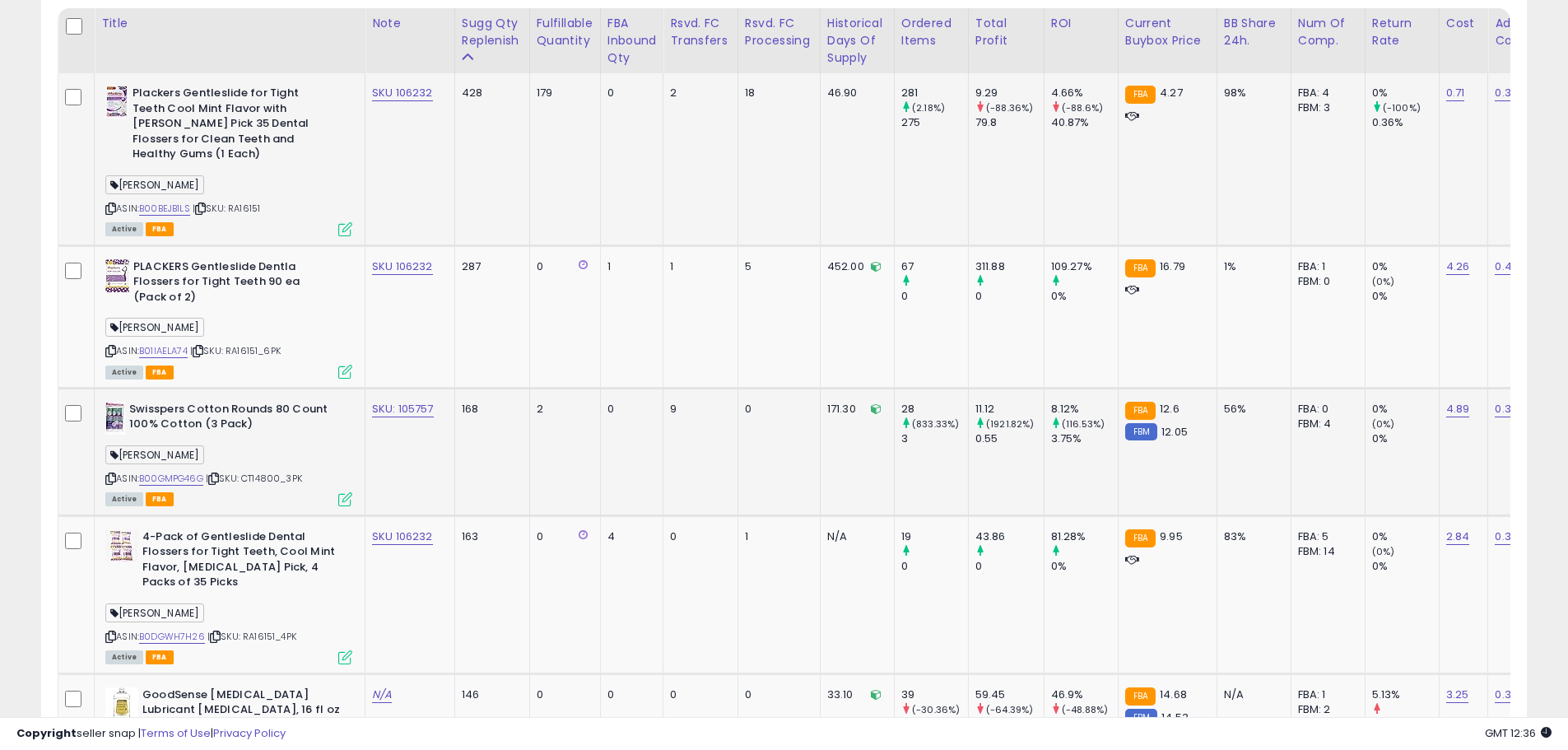
copy span "RA16151"
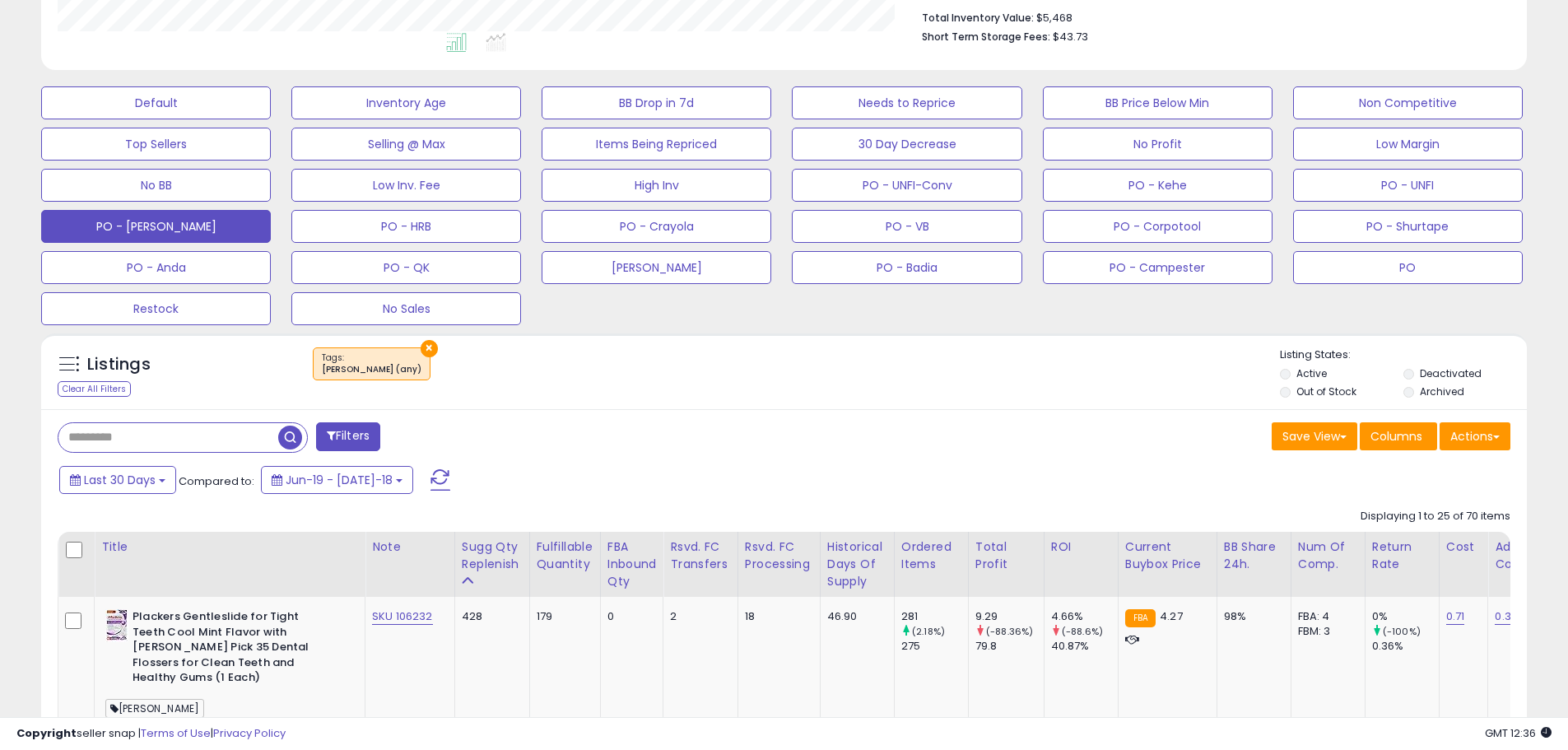
scroll to position [442, 0]
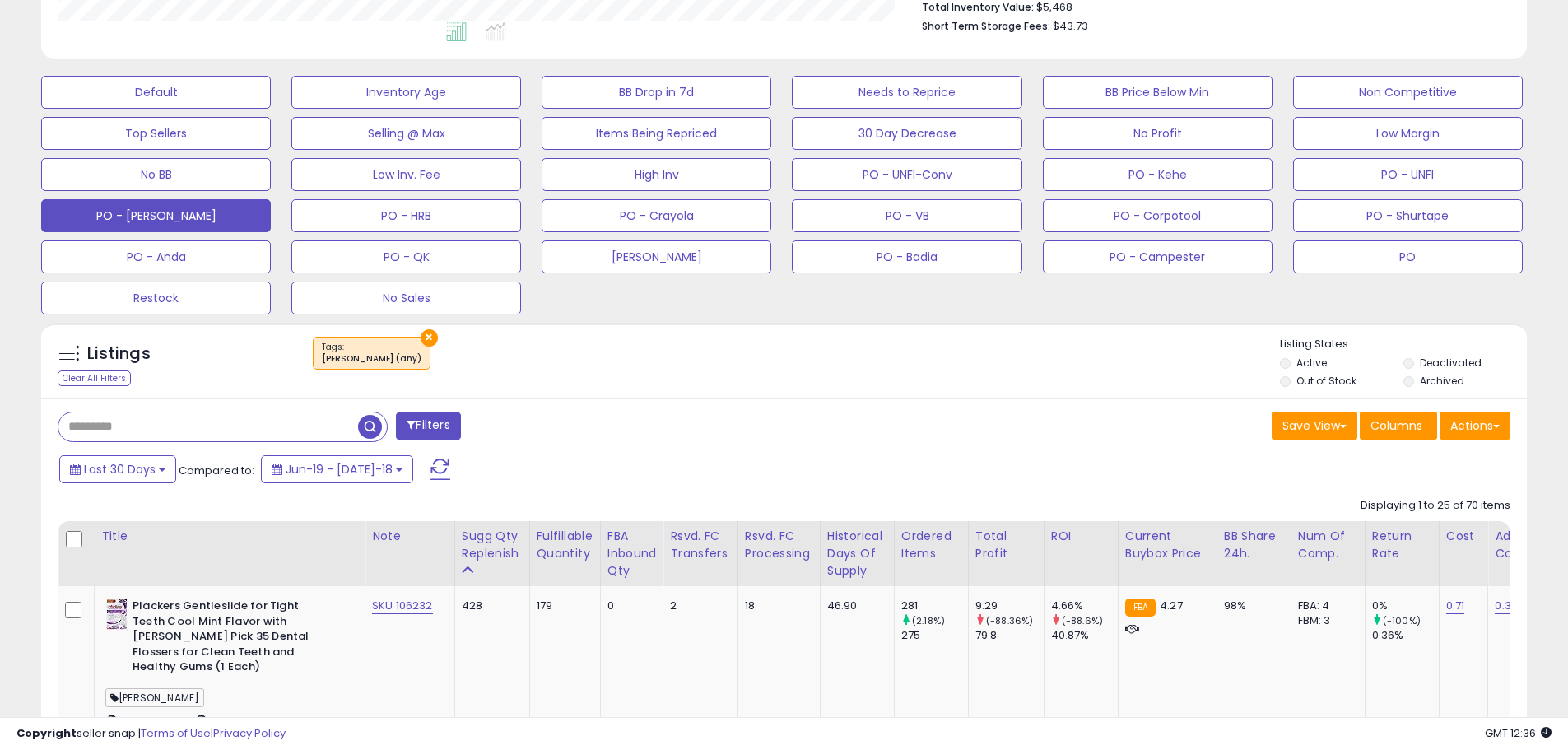
click at [138, 427] on input "text" at bounding box center [209, 426] width 300 height 29
paste input "*******"
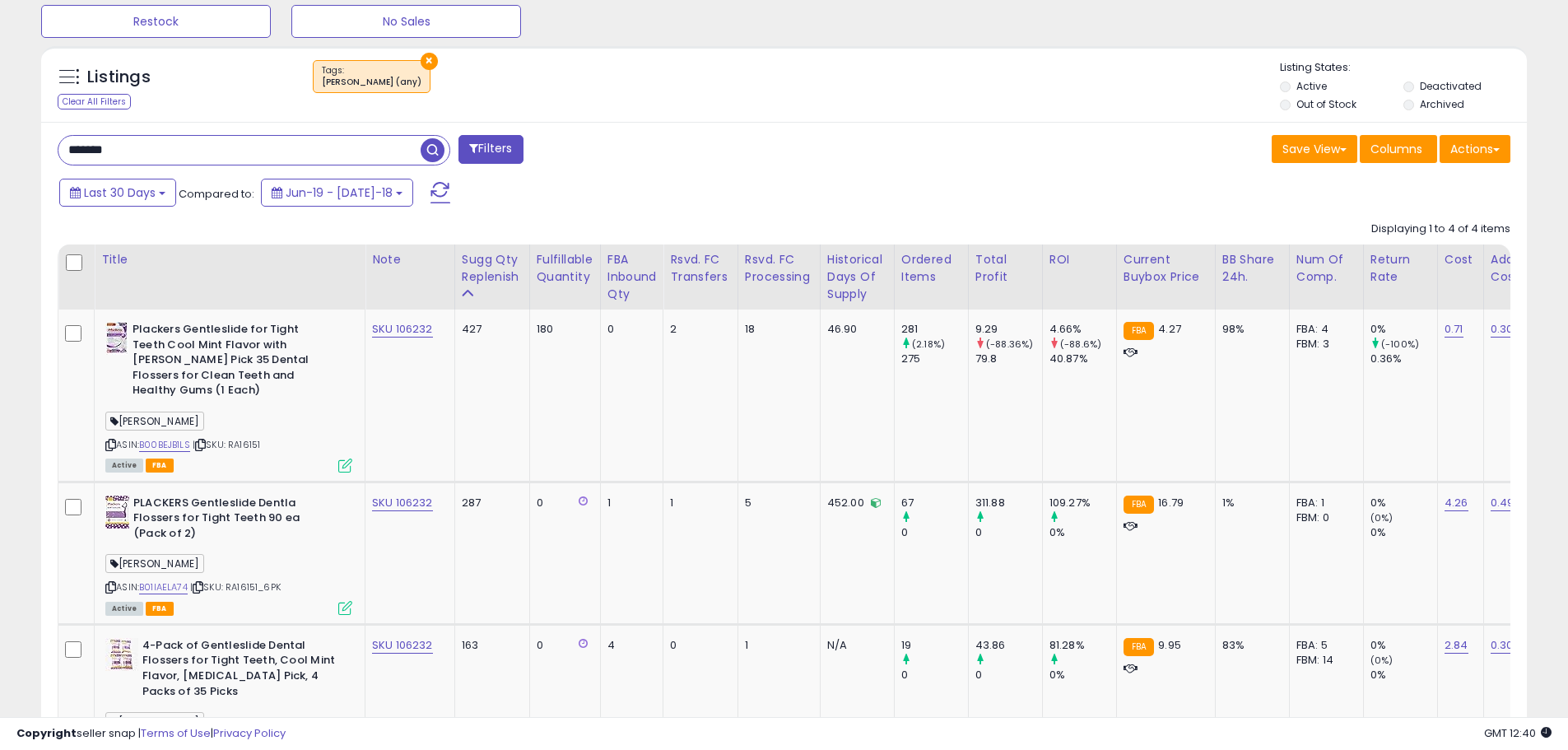
scroll to position [592, 0]
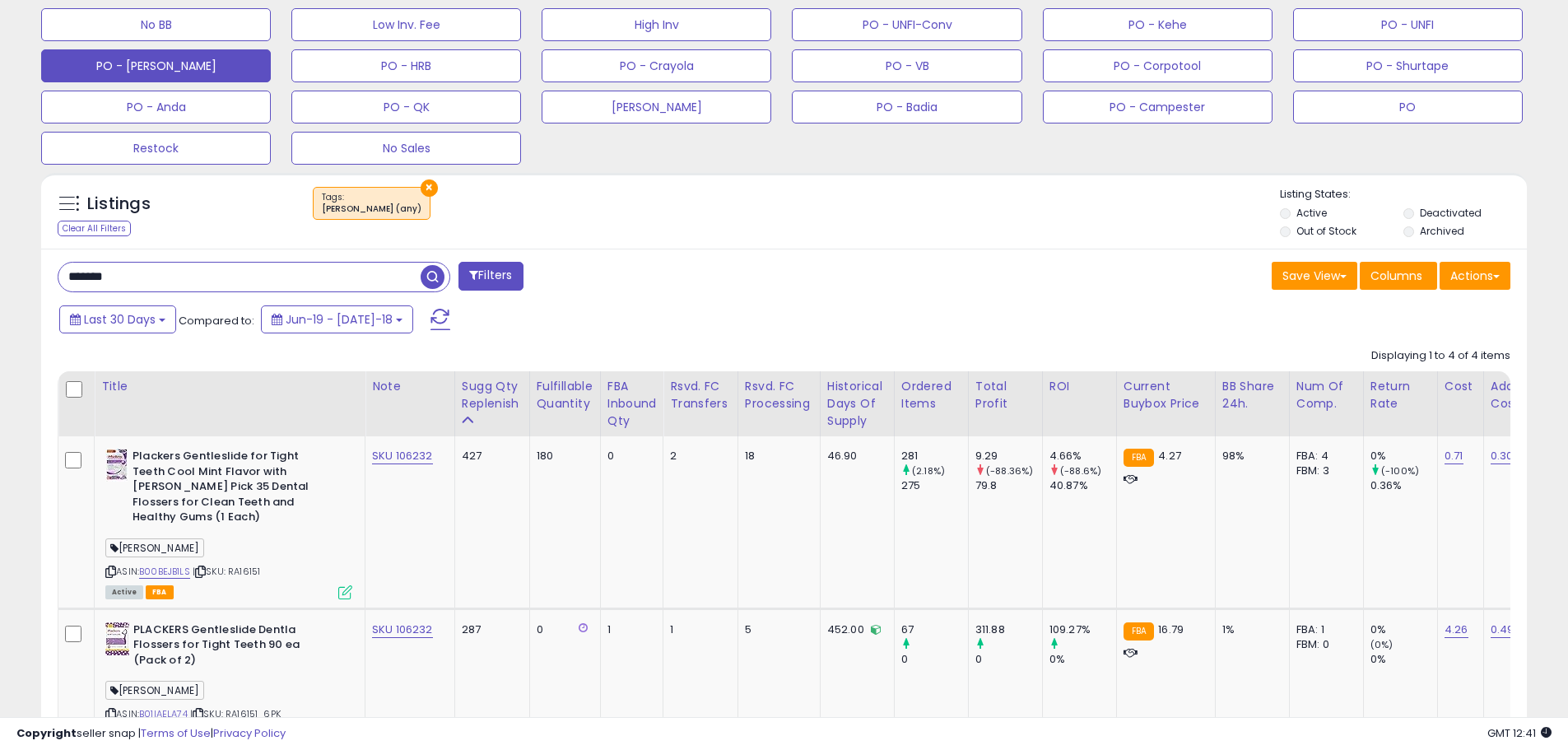
click at [169, 287] on input "*******" at bounding box center [240, 276] width 362 height 29
drag, startPoint x: 111, startPoint y: 281, endPoint x: 46, endPoint y: 281, distance: 65.0
click at [46, 281] on div "******* Filters" at bounding box center [415, 277] width 739 height 33
paste input "text"
type input "*******"
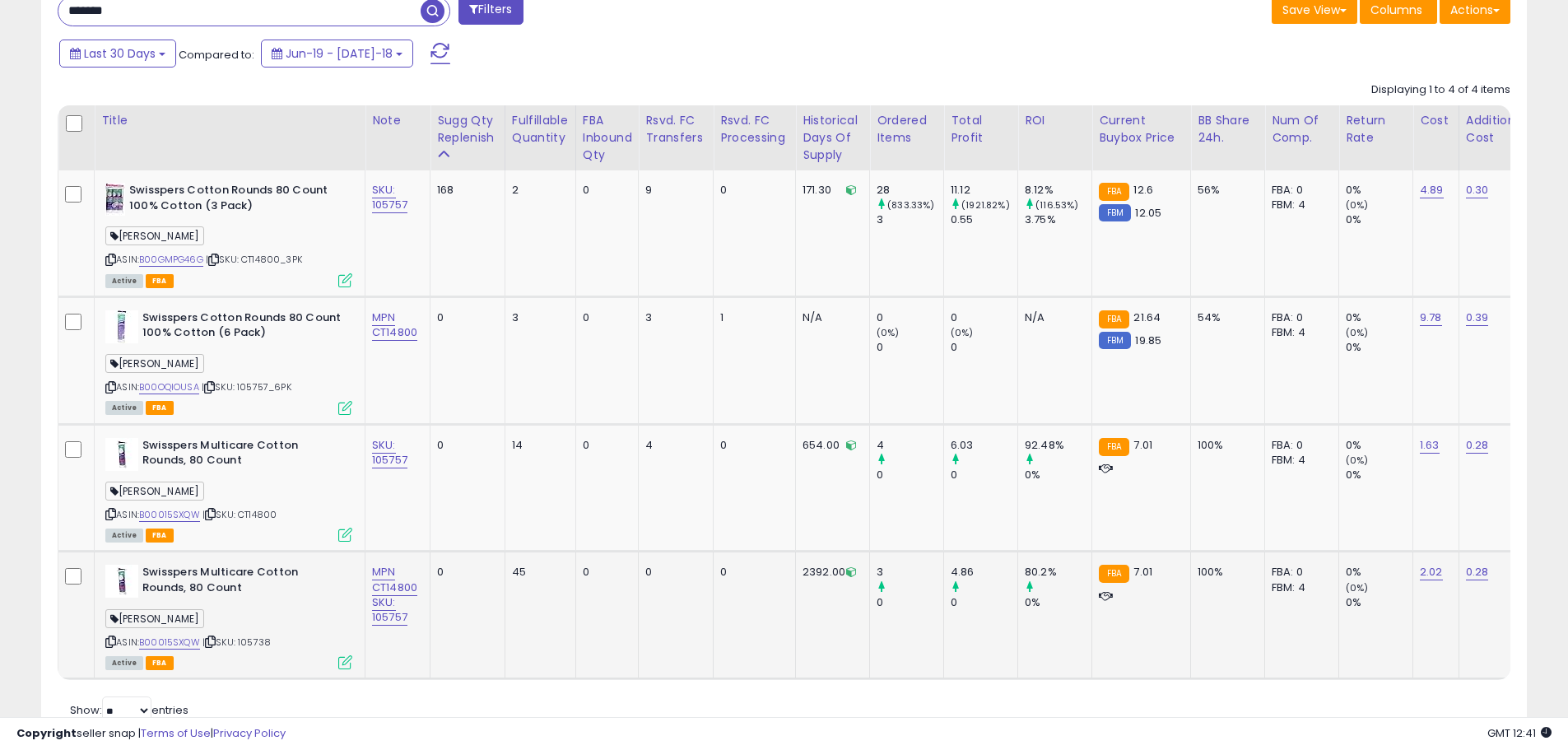
scroll to position [830, 0]
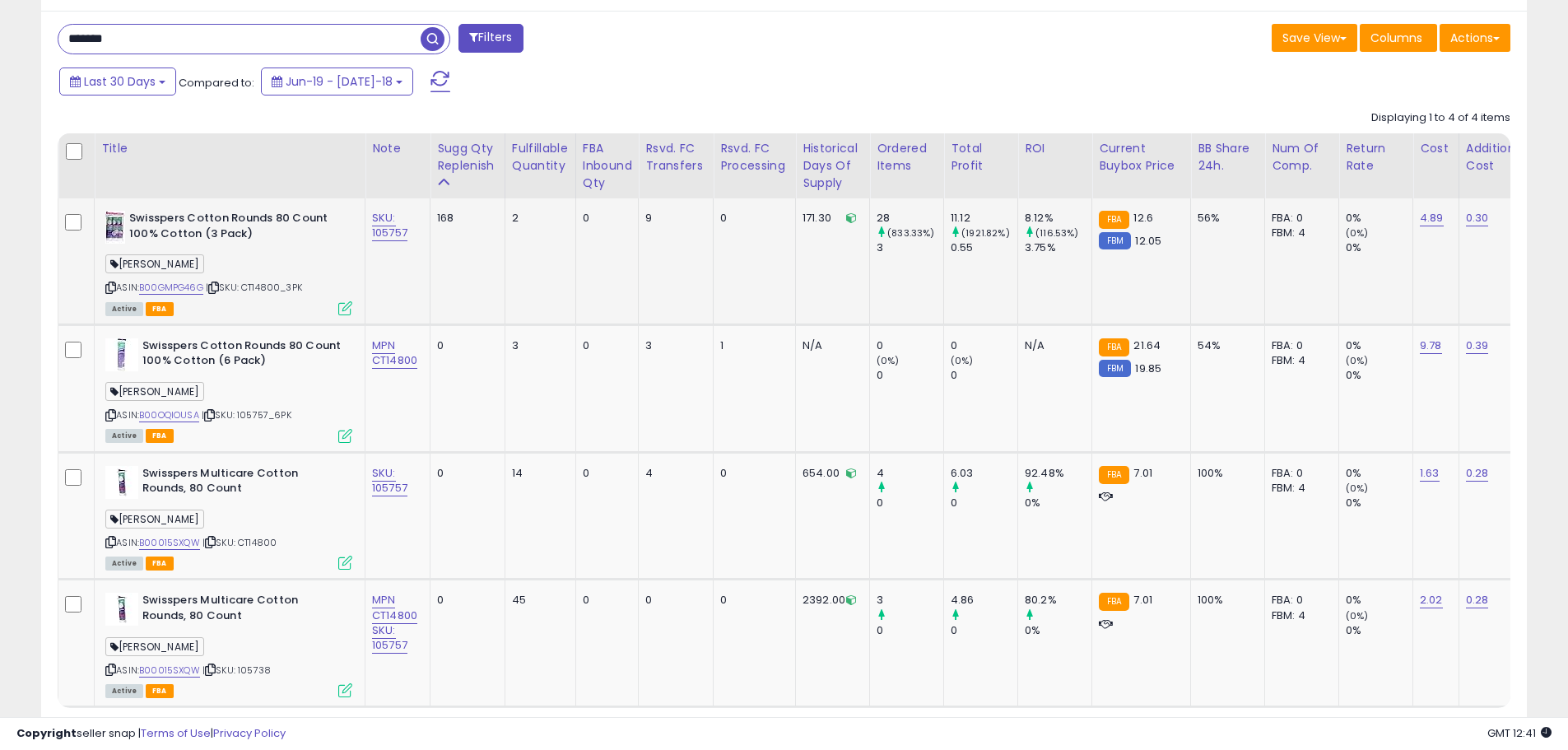
drag, startPoint x: 309, startPoint y: 288, endPoint x: 270, endPoint y: 295, distance: 39.6
click at [270, 293] on div "ASIN: B00GMPG46G | SKU: CT14800_3PK Active FBA" at bounding box center [228, 261] width 247 height 103
click at [287, 297] on div "ASIN: B00GMPG46G | SKU: CT14800_3PK Active FBA" at bounding box center [228, 261] width 247 height 103
click at [302, 292] on span "| SKU: CT14800_3PK" at bounding box center [254, 287] width 96 height 13
drag, startPoint x: 182, startPoint y: 39, endPoint x: 0, endPoint y: 32, distance: 182.1
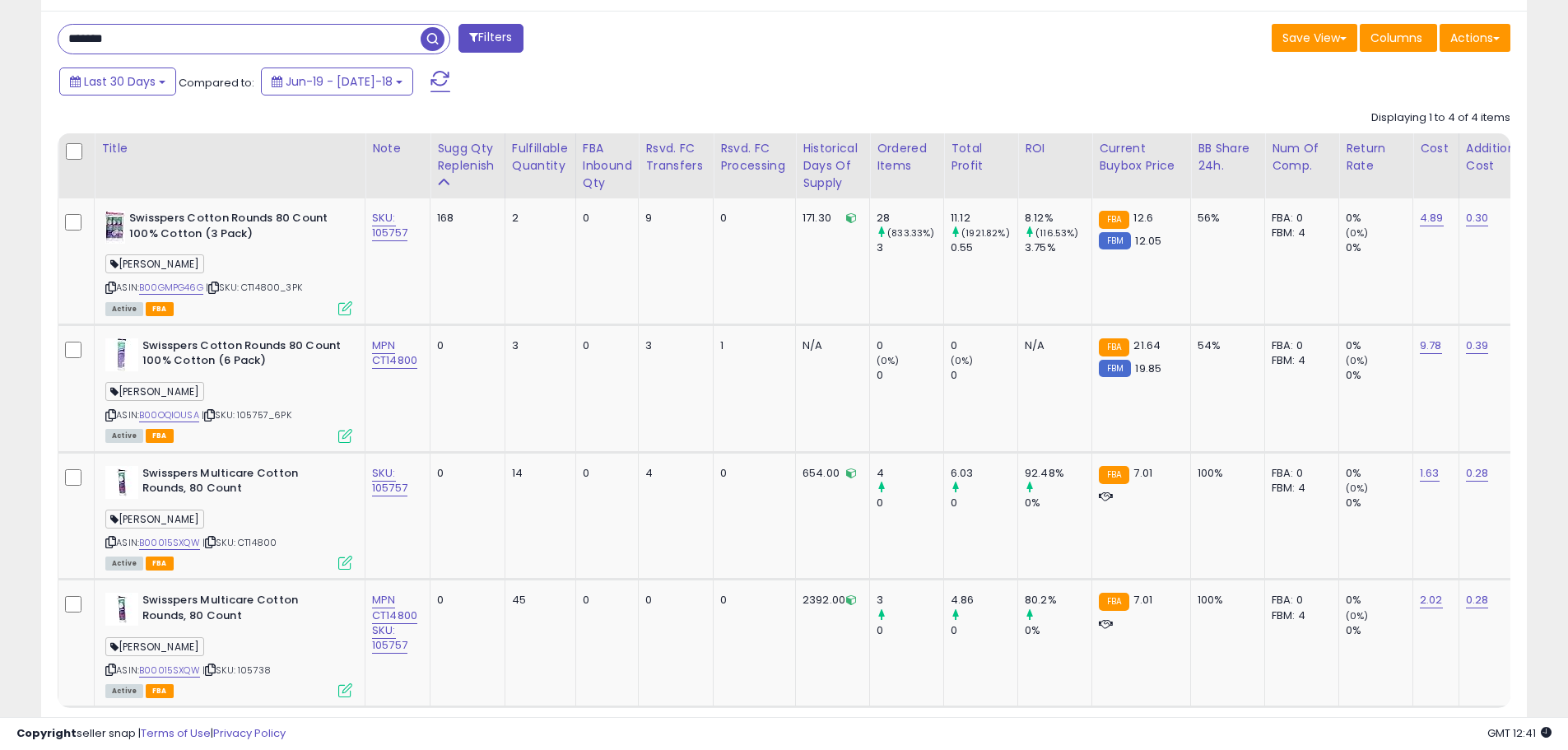
click at [0, 32] on div "**********" at bounding box center [784, 29] width 1568 height 1611
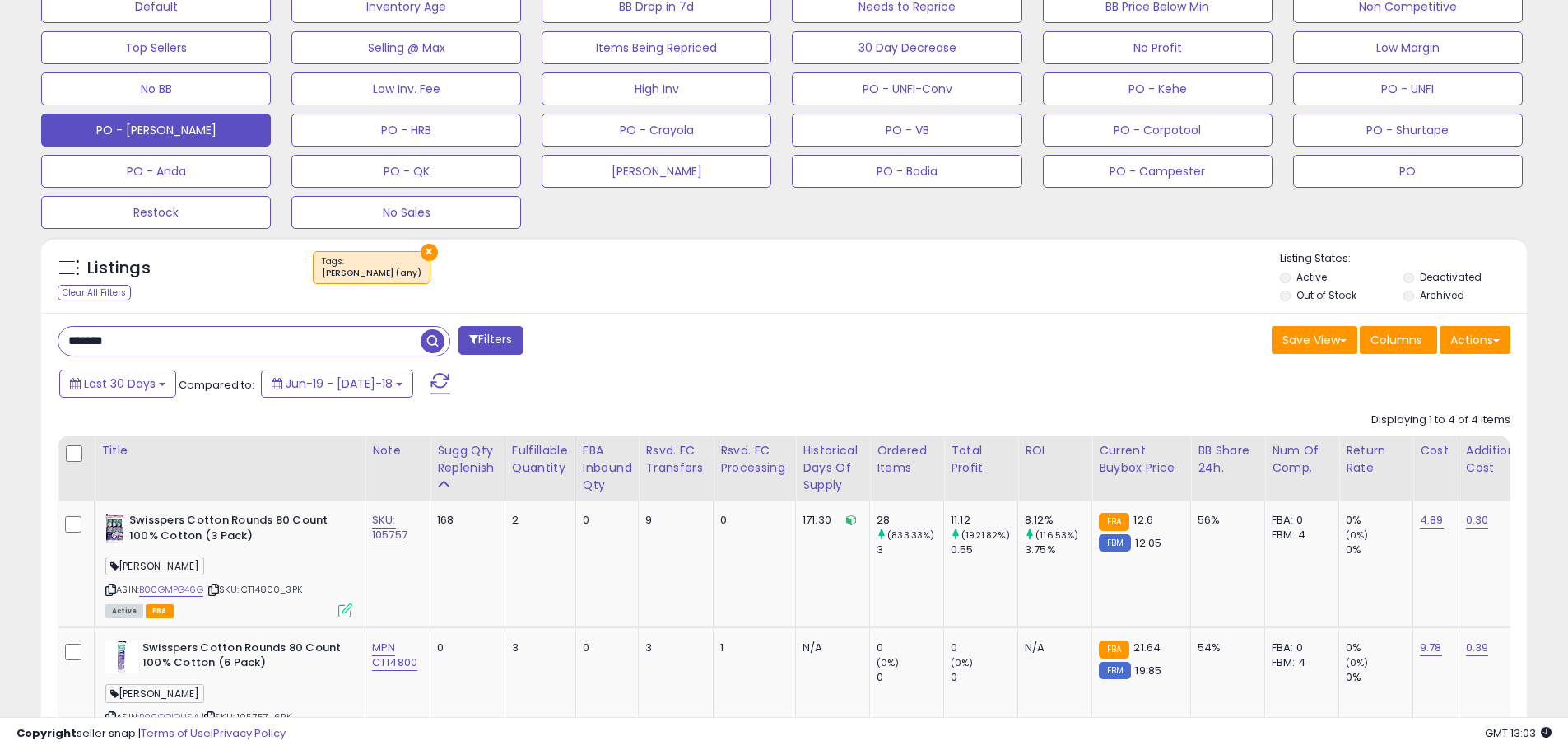
scroll to position [501, 0]
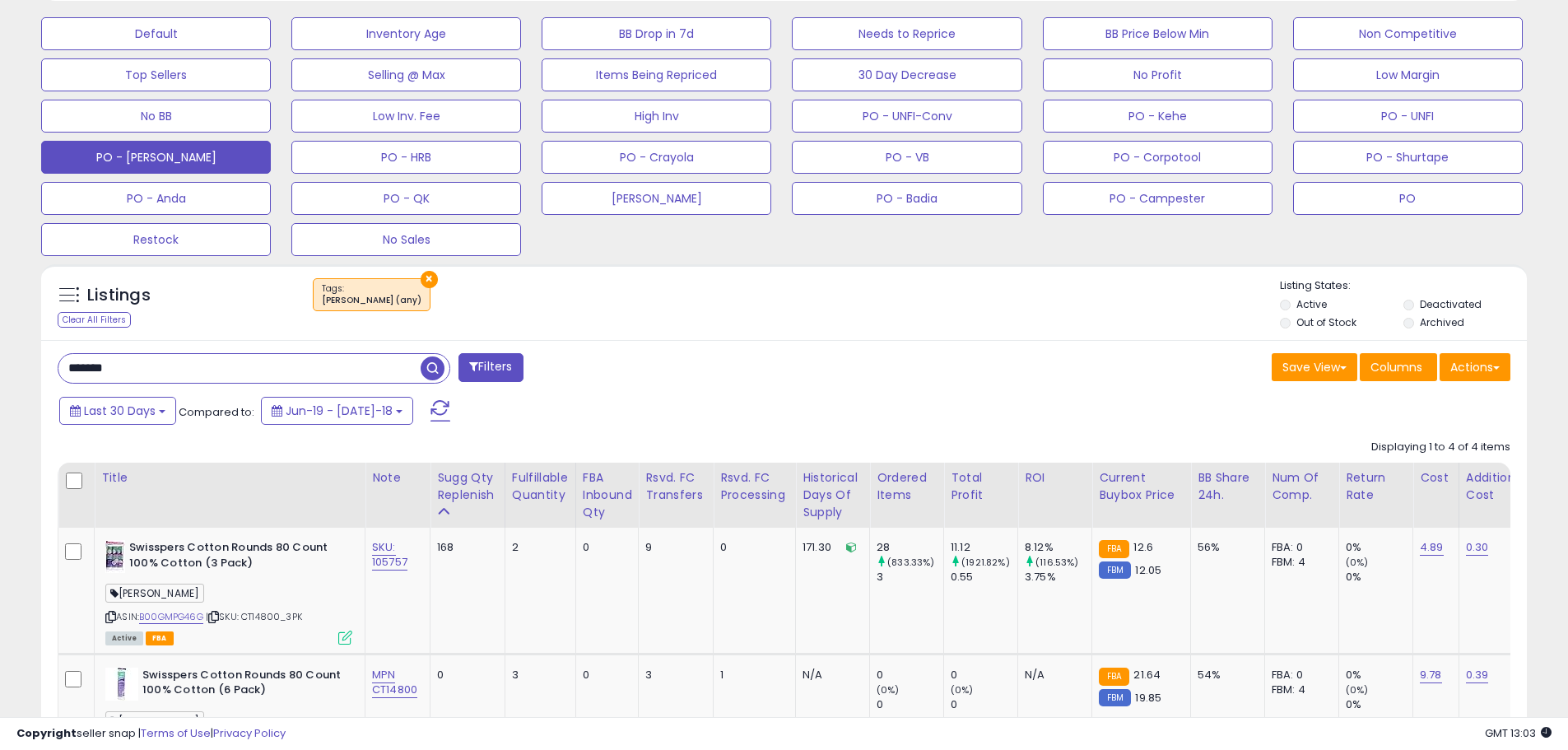
click at [171, 367] on input "*******" at bounding box center [240, 368] width 362 height 29
click at [154, 369] on input "*******" at bounding box center [240, 368] width 362 height 29
drag, startPoint x: 122, startPoint y: 372, endPoint x: 55, endPoint y: 354, distance: 69.4
click at [32, 368] on div "Listings Clear All Filters × Tags [PERSON_NAME] (any) Active" at bounding box center [783, 689] width 1510 height 867
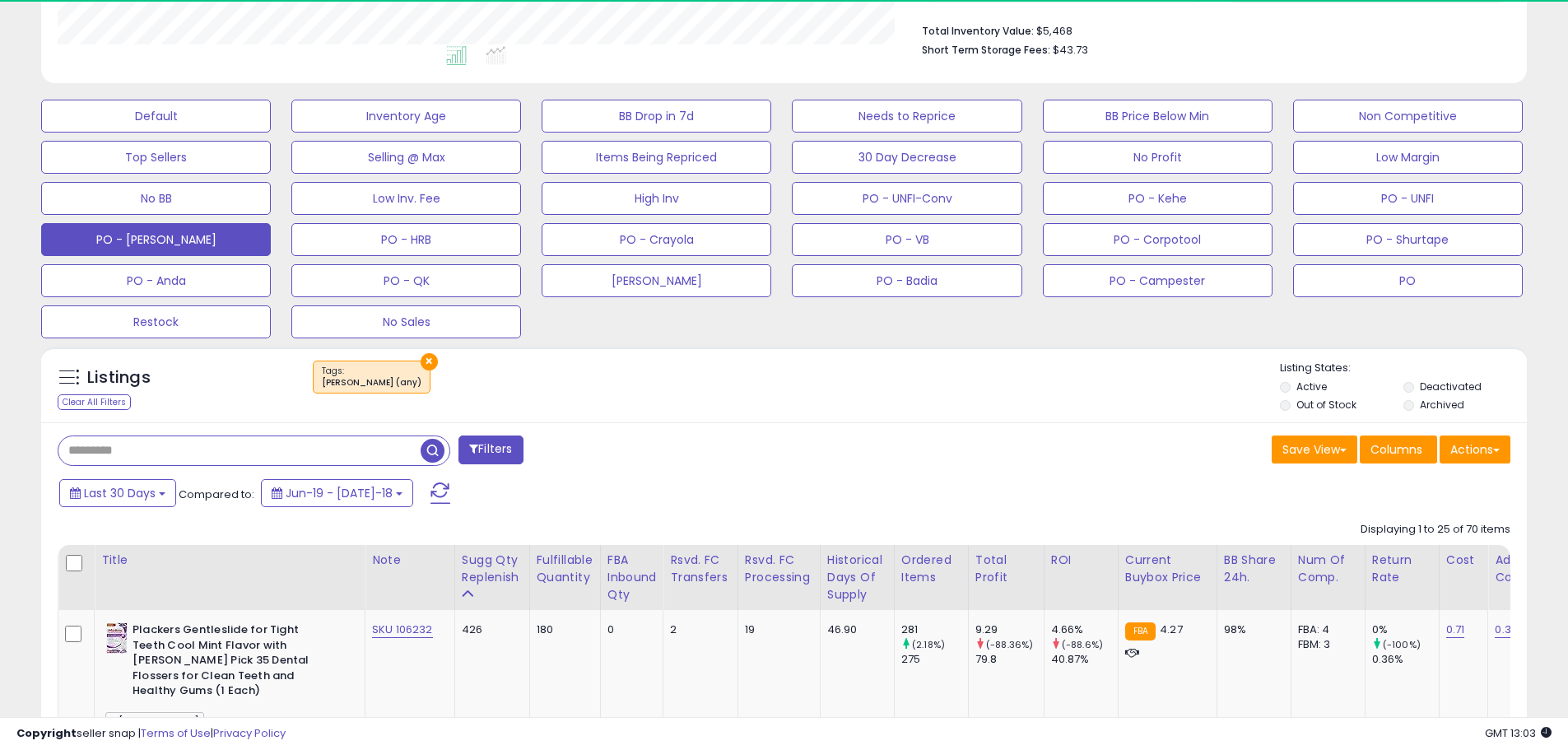
scroll to position [337, 862]
